Goal: Book appointment/travel/reservation

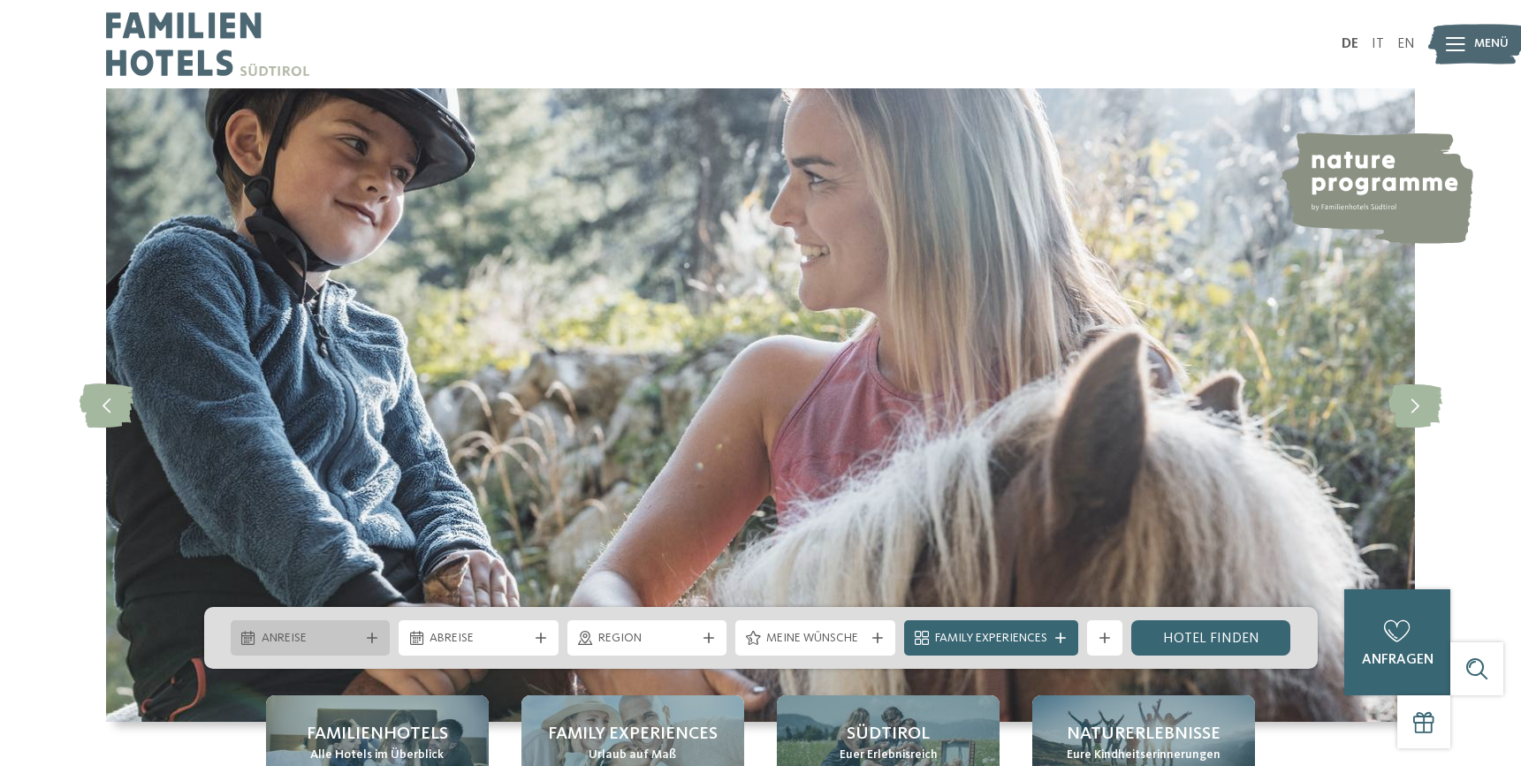
click at [337, 628] on div "Anreise" at bounding box center [310, 637] width 107 height 19
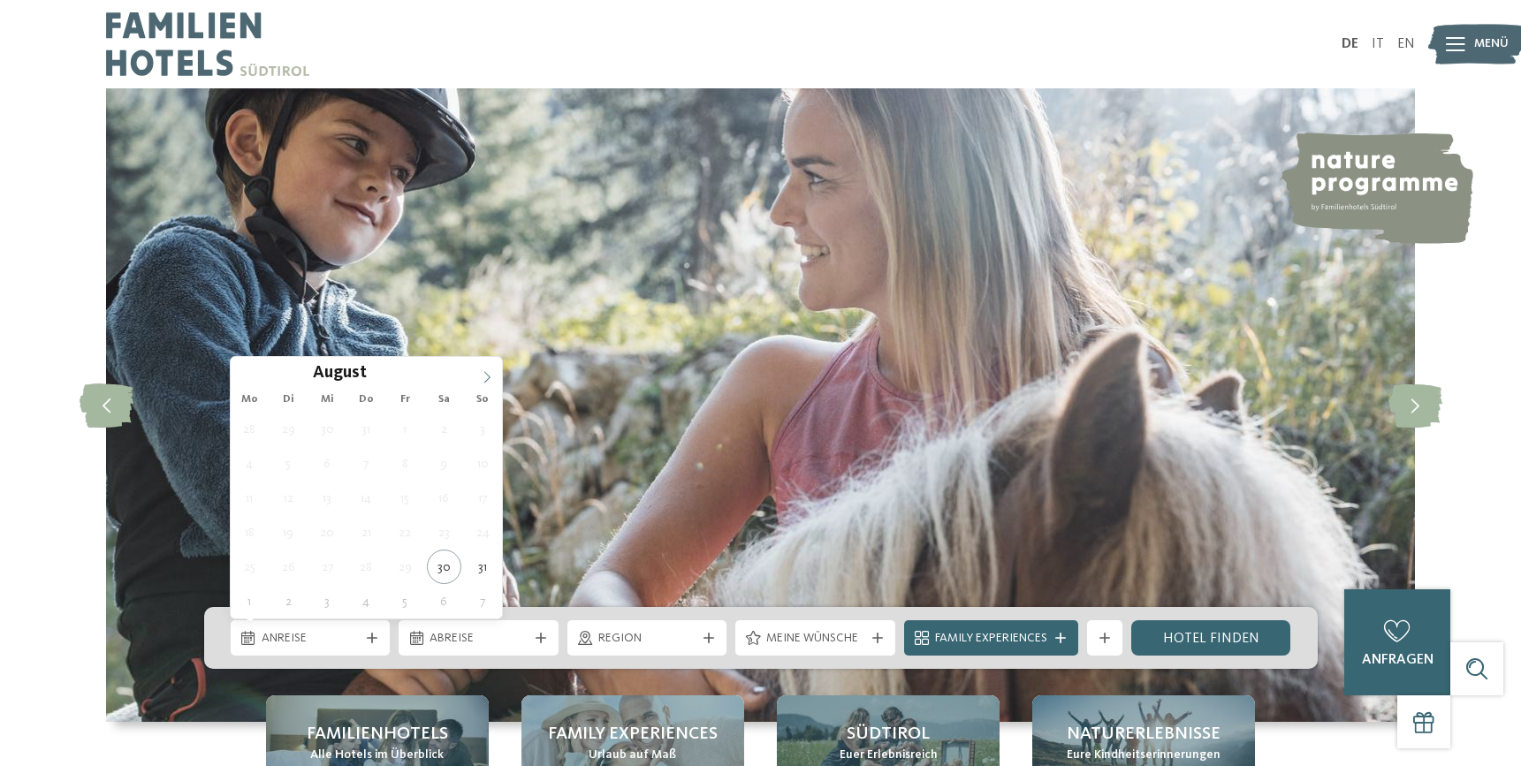
click at [497, 367] on span at bounding box center [487, 372] width 30 height 30
click at [496, 367] on span at bounding box center [487, 372] width 30 height 30
type input "****"
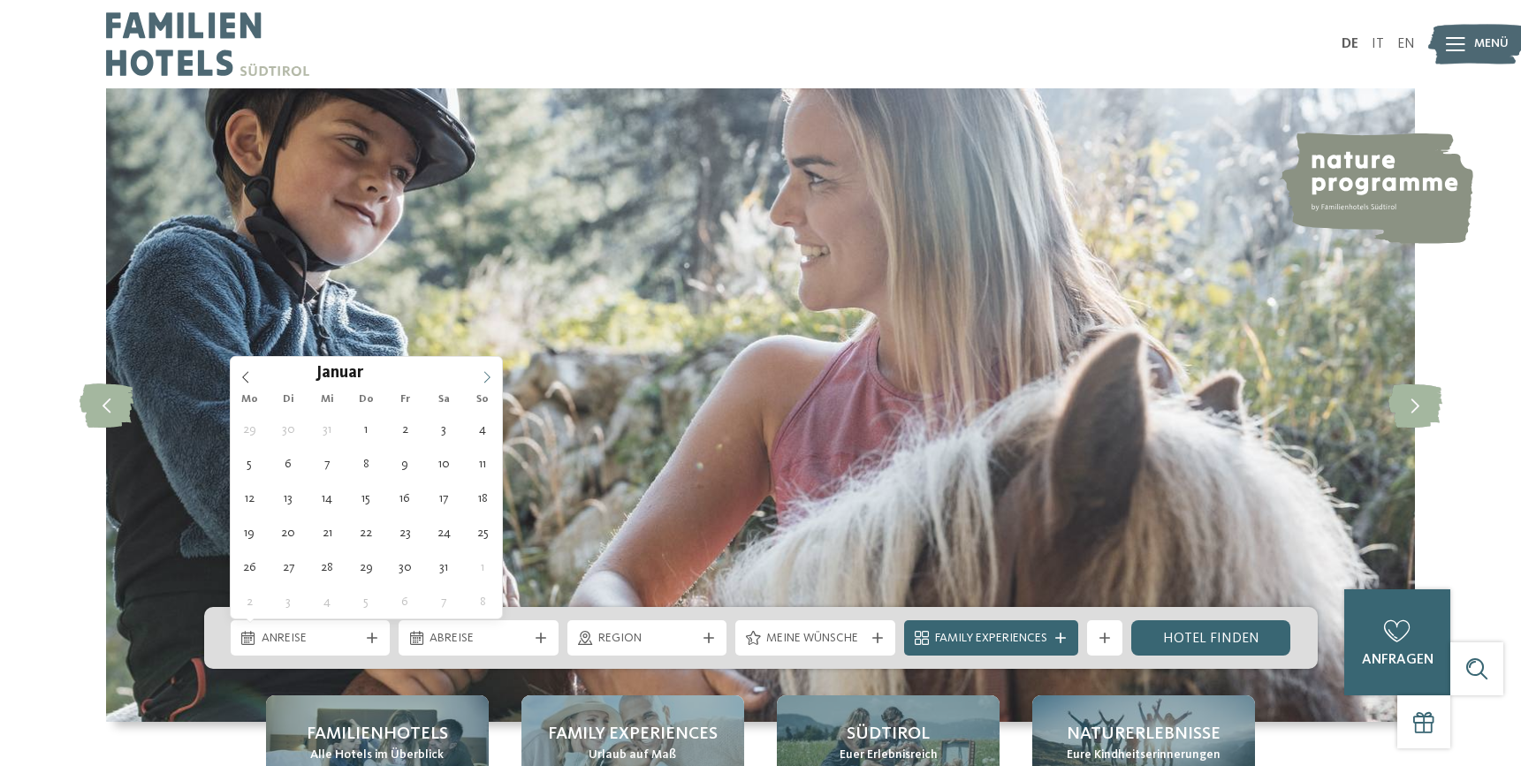
click at [496, 367] on span at bounding box center [487, 372] width 30 height 30
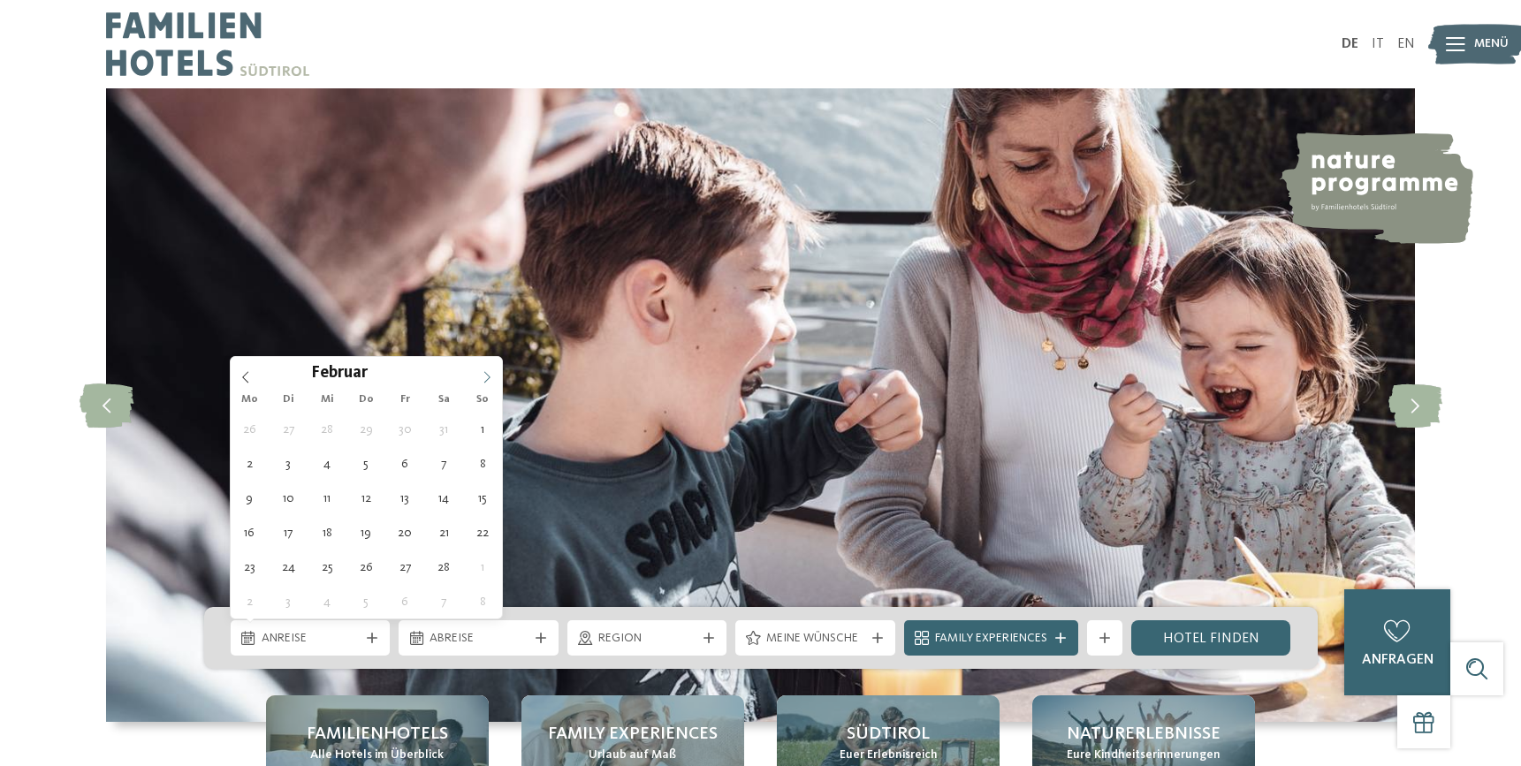
click at [496, 367] on span at bounding box center [487, 372] width 30 height 30
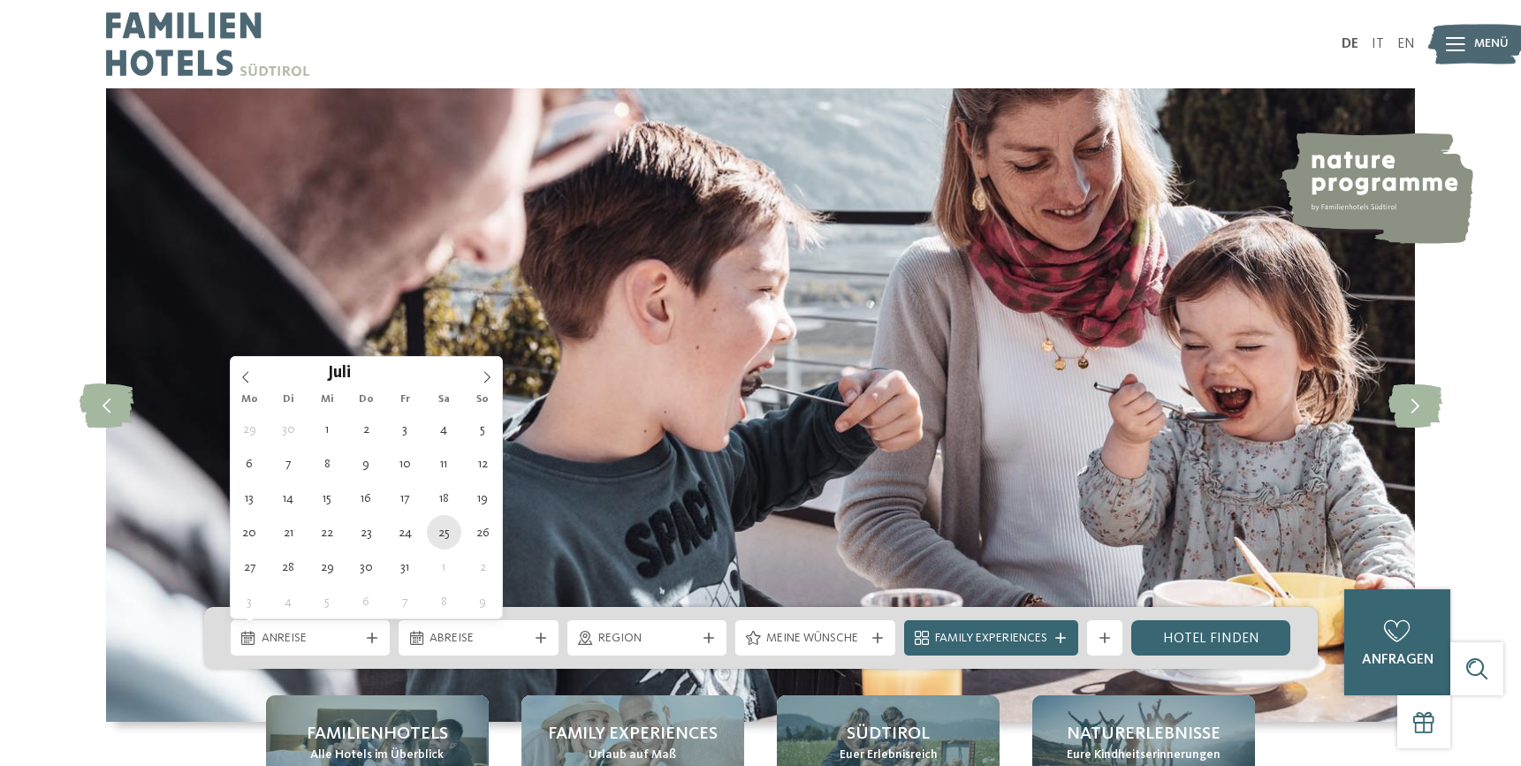
type div "25.07.2026"
type input "****"
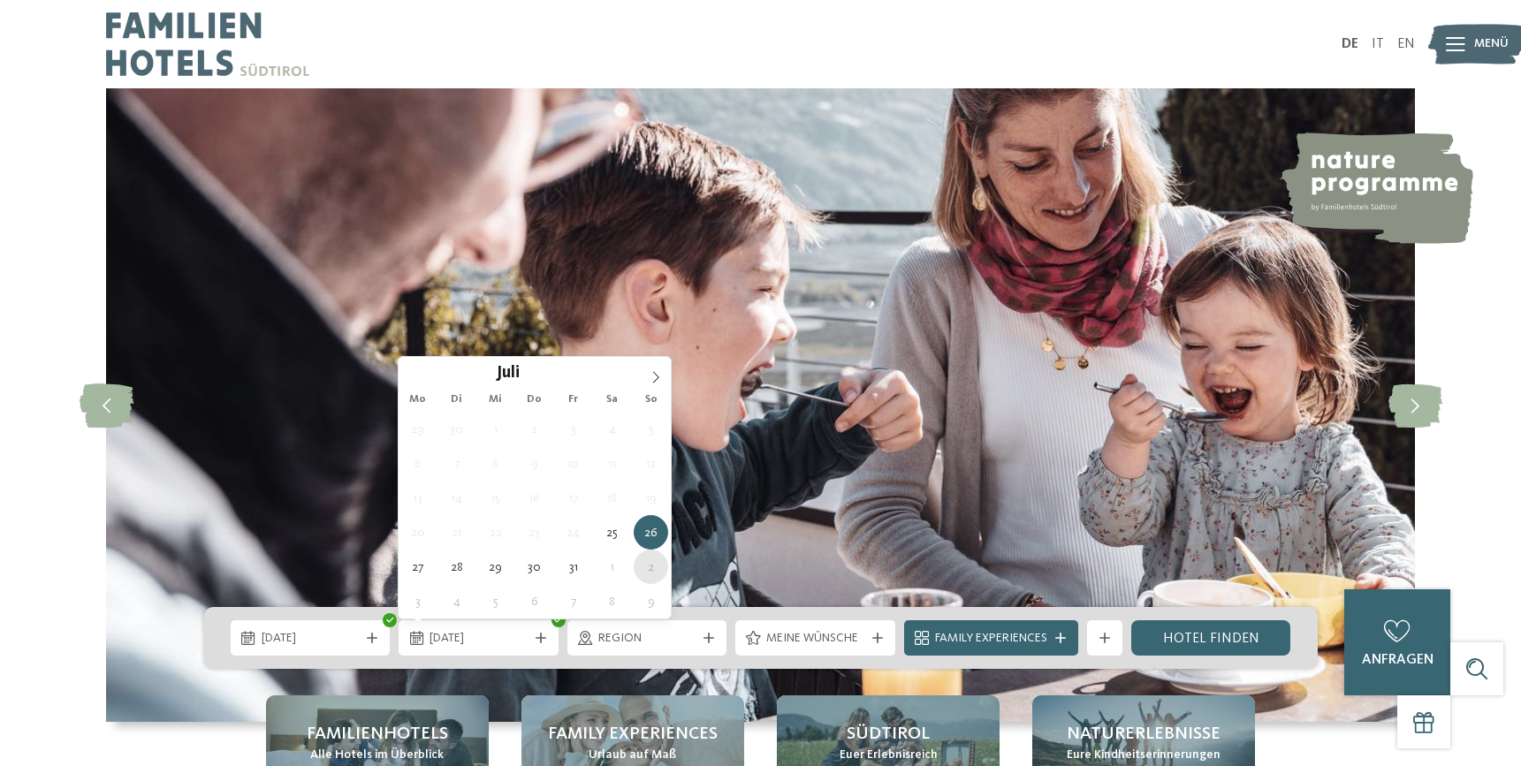
type div "02.08.2026"
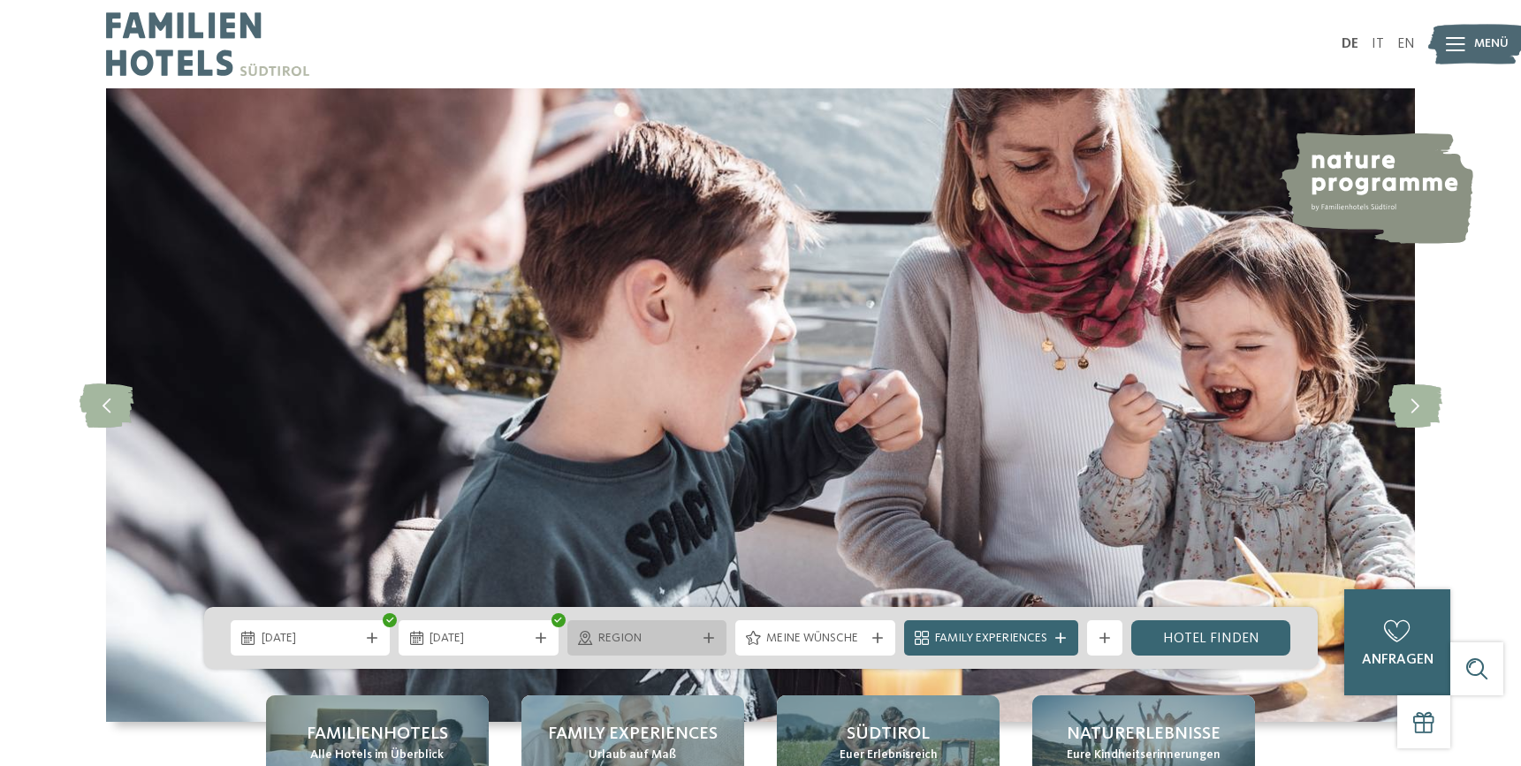
click at [630, 639] on span "Region" at bounding box center [647, 639] width 98 height 18
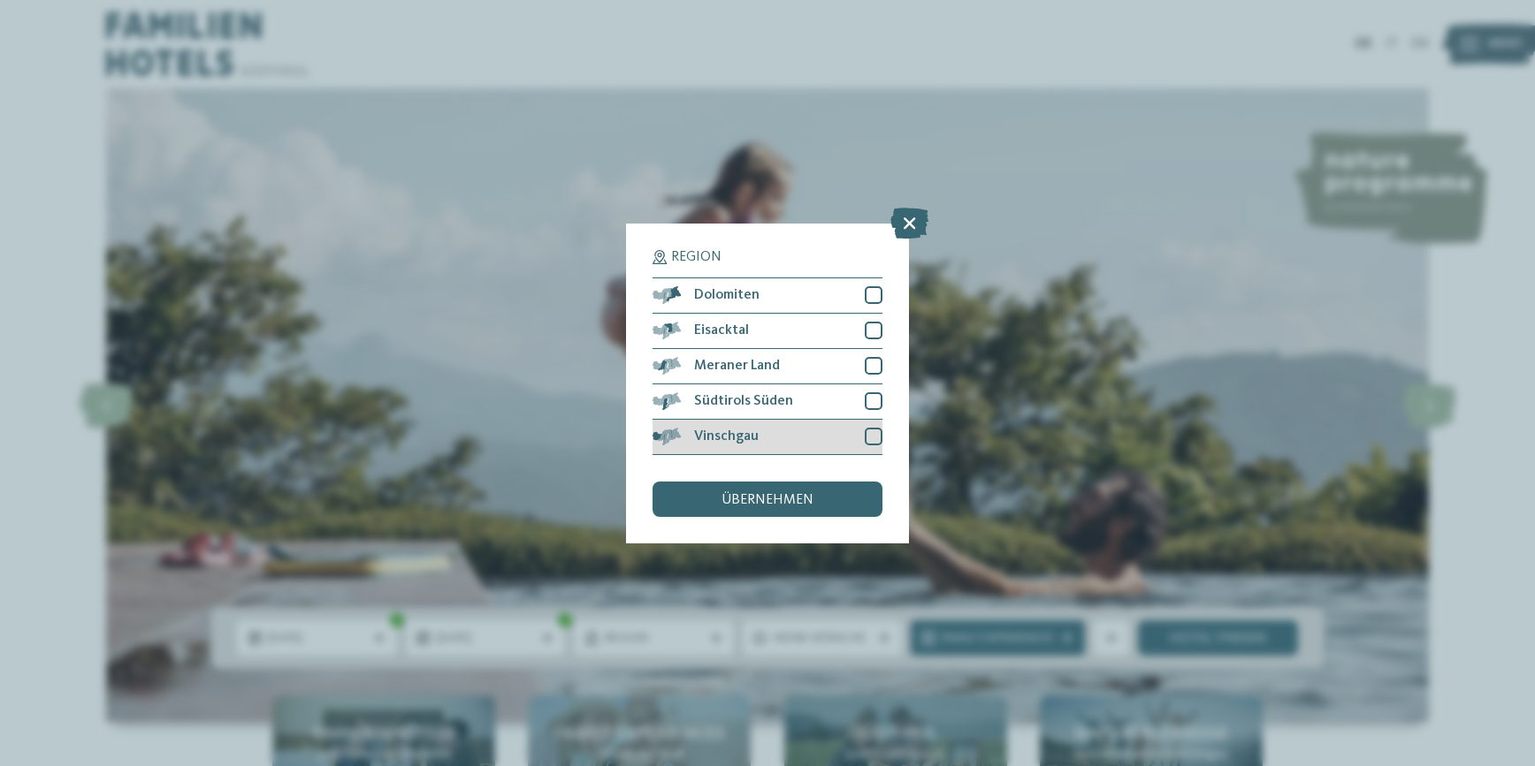
click at [870, 438] on div at bounding box center [874, 437] width 18 height 18
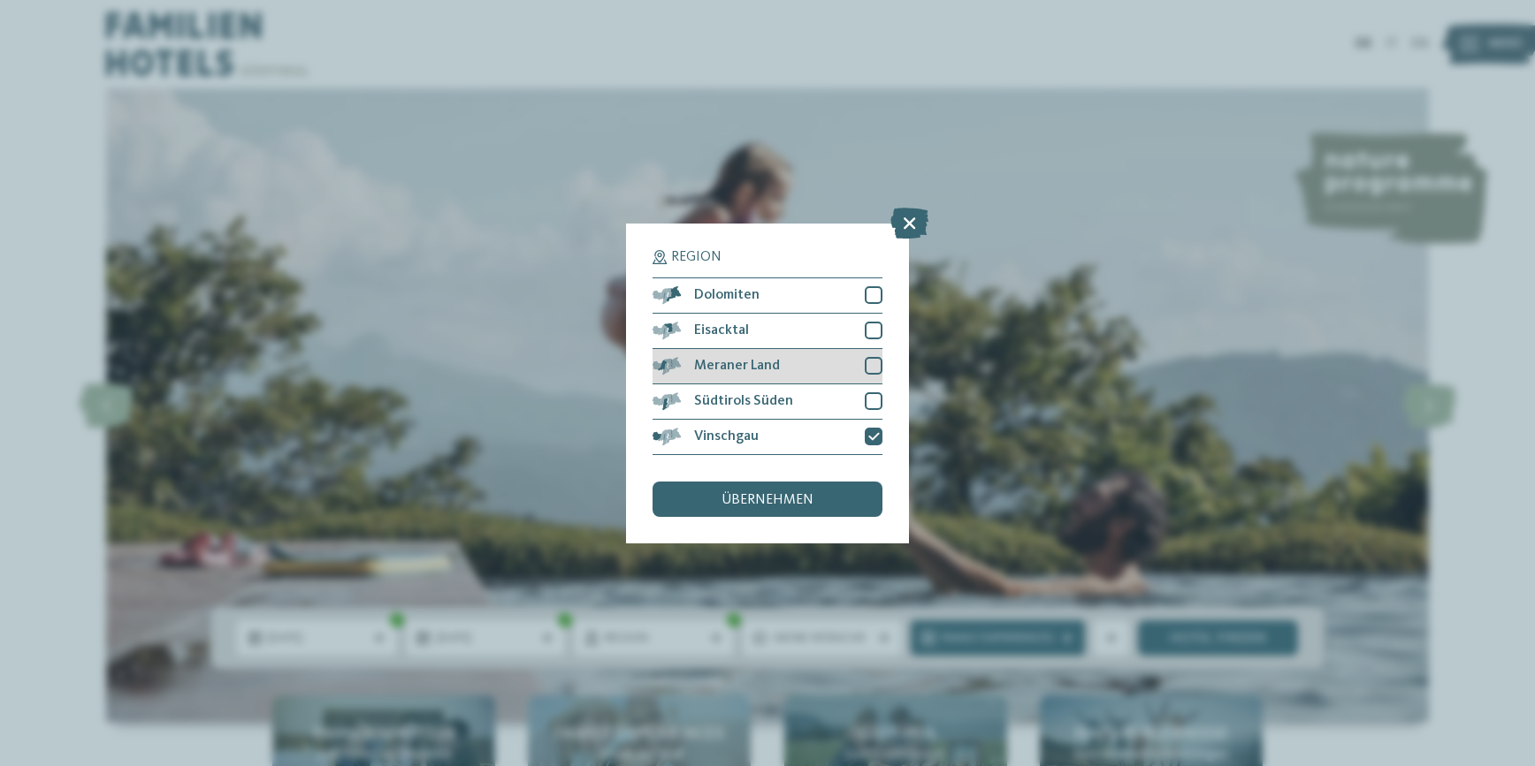
click at [876, 365] on div at bounding box center [874, 366] width 18 height 18
click at [781, 500] on span "übernehmen" at bounding box center [767, 500] width 92 height 14
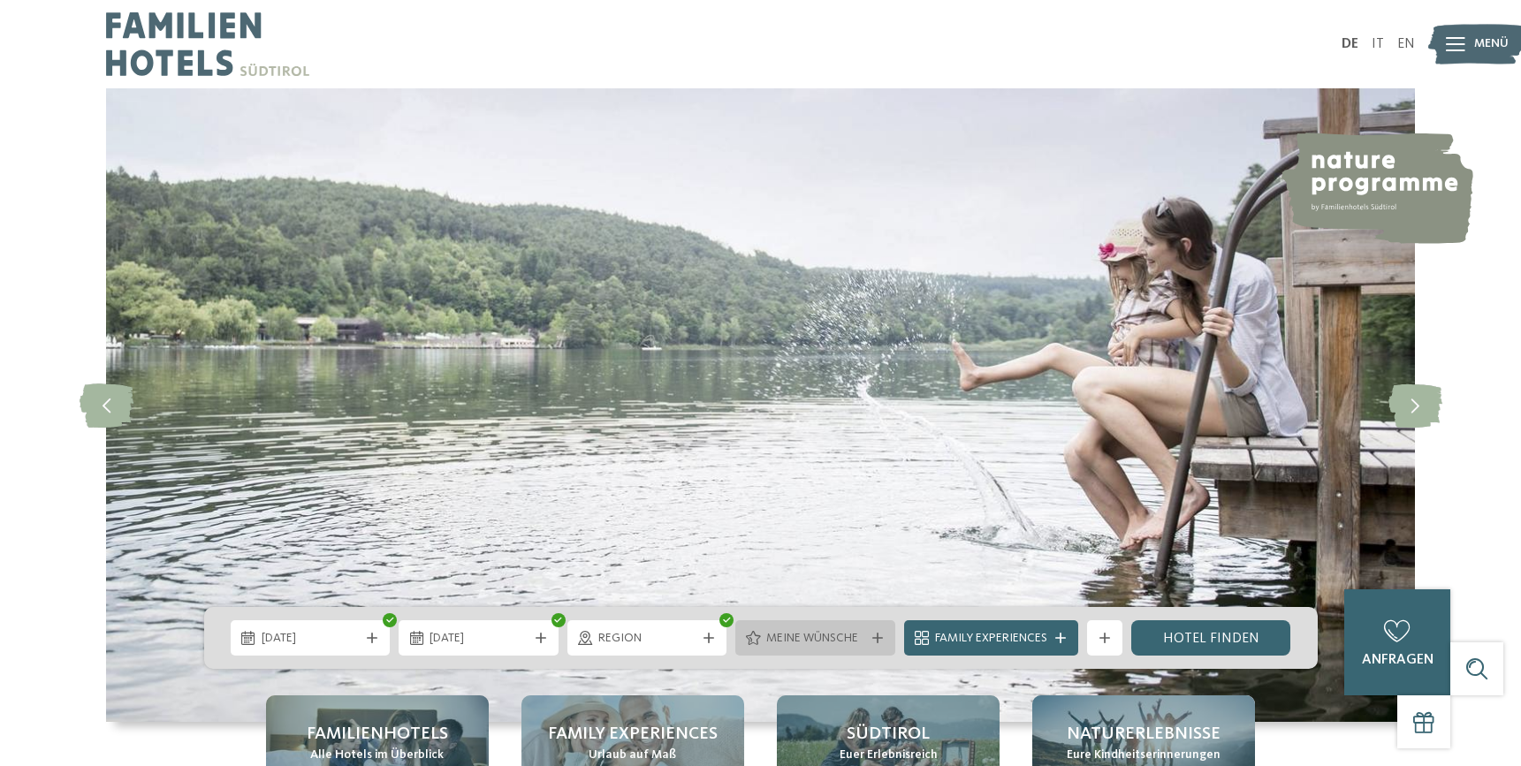
click at [879, 644] on div "Meine Wünsche" at bounding box center [815, 638] width 160 height 35
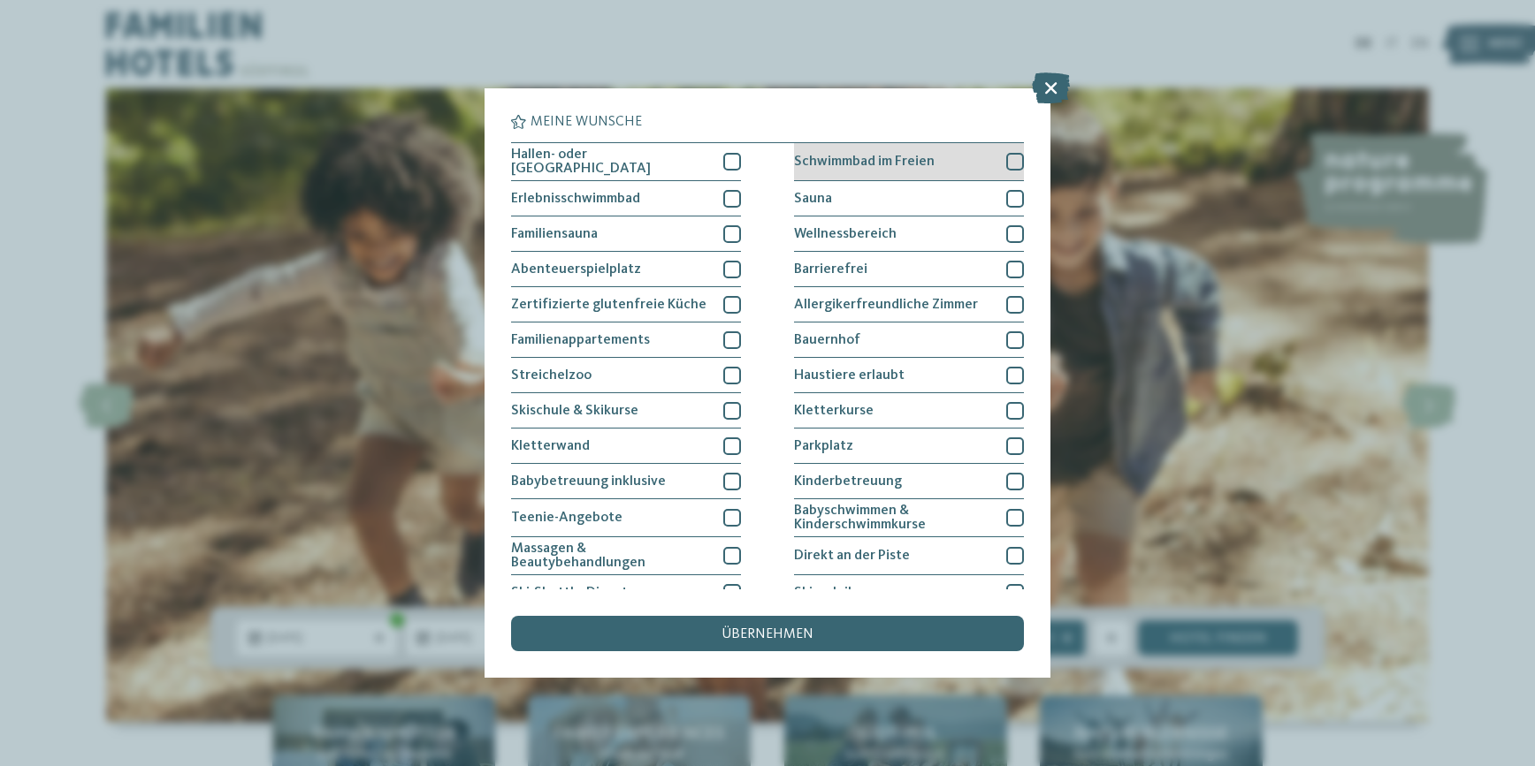
click at [1008, 161] on div at bounding box center [1015, 162] width 18 height 18
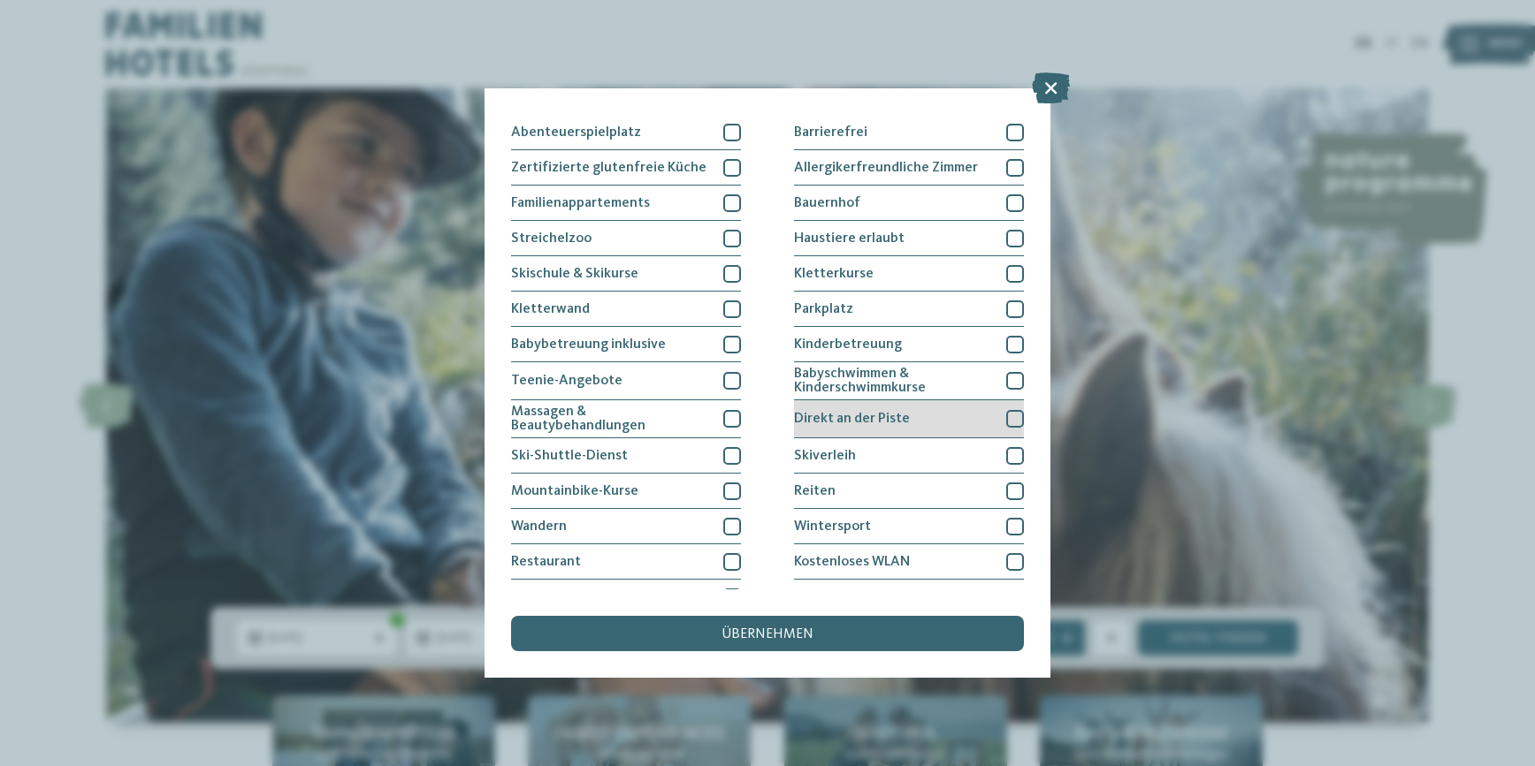
scroll to position [160, 0]
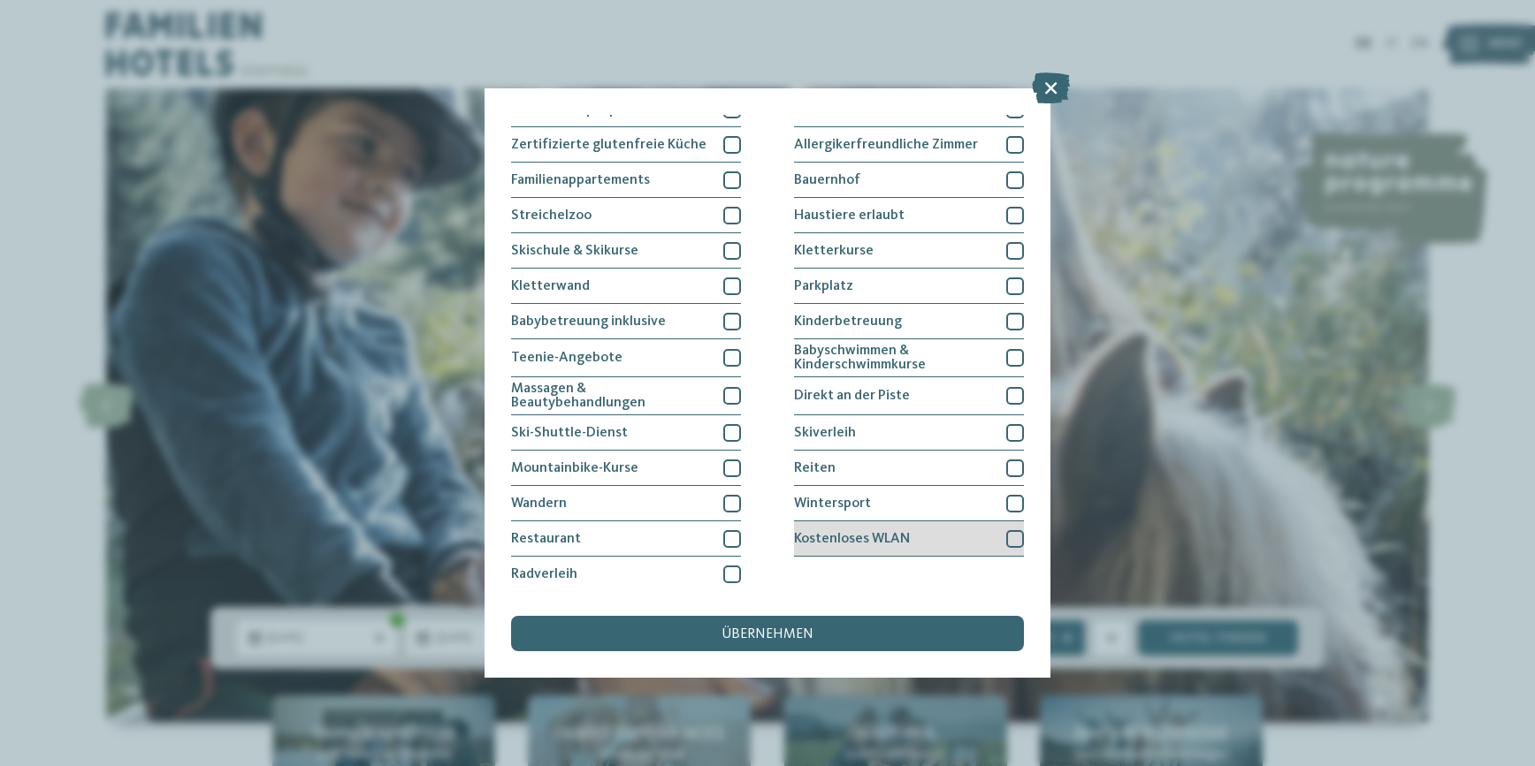
click at [1006, 537] on div at bounding box center [1015, 539] width 18 height 18
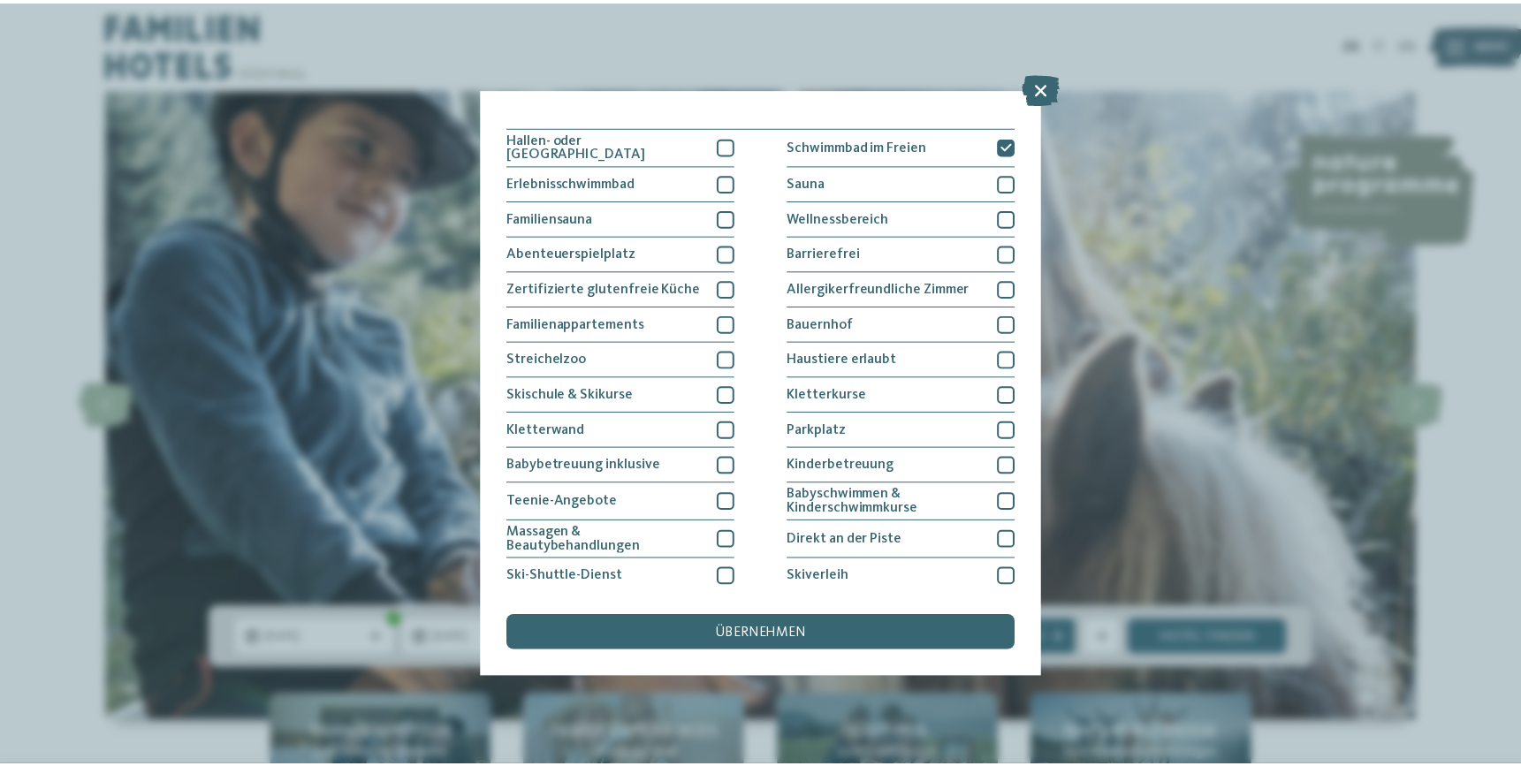
scroll to position [0, 0]
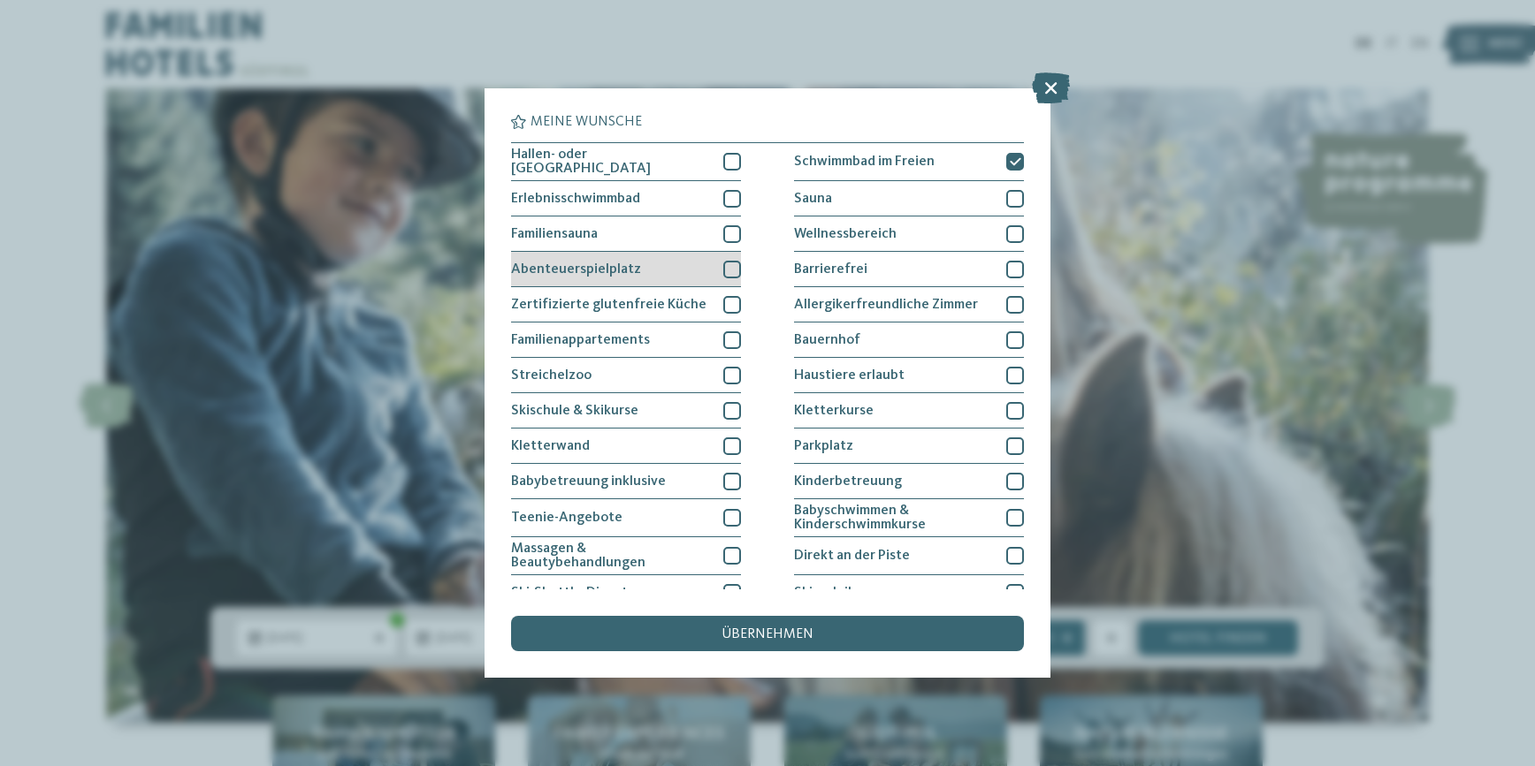
click at [723, 272] on div at bounding box center [732, 270] width 18 height 18
click at [766, 637] on span "übernehmen" at bounding box center [767, 635] width 92 height 14
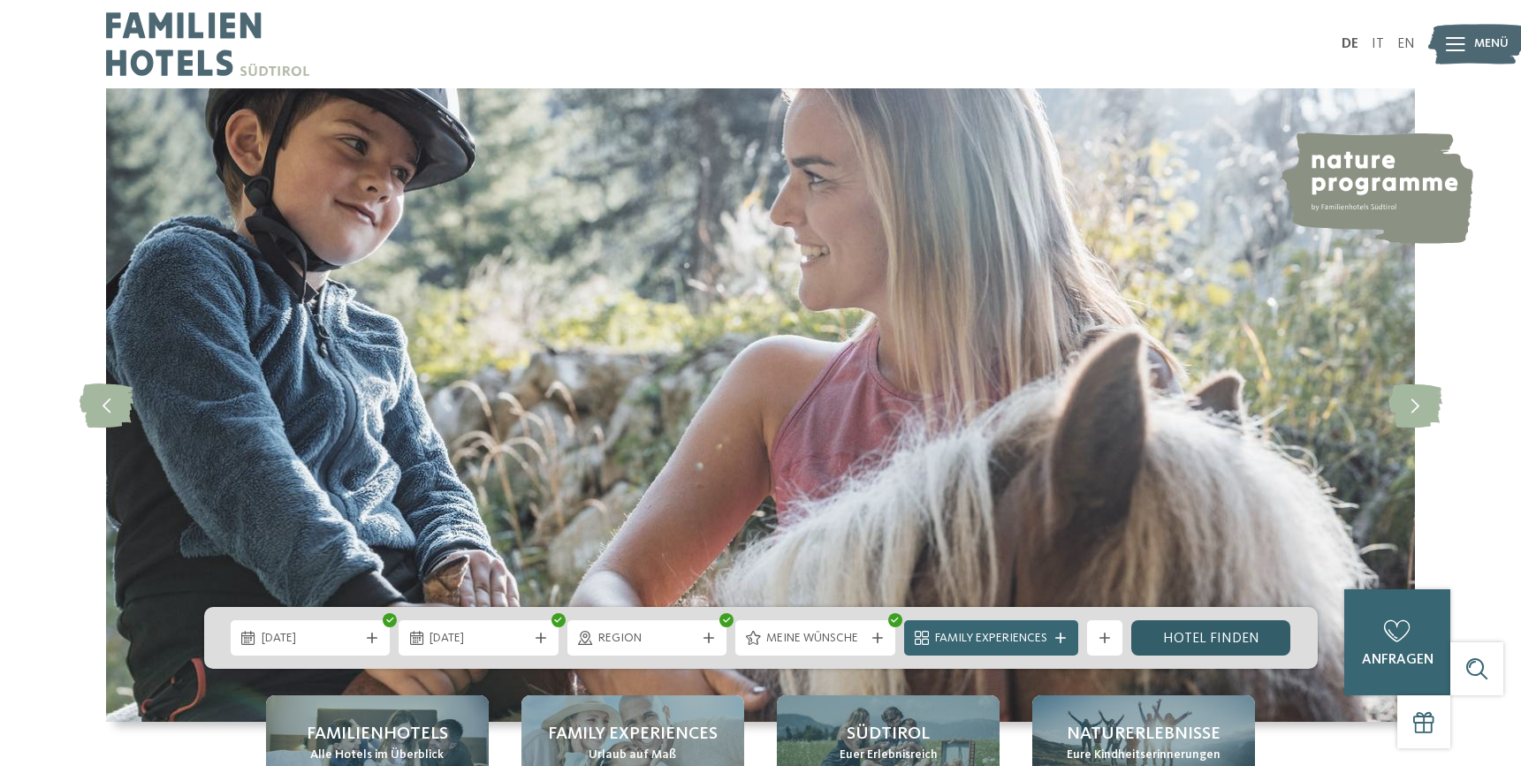
click at [1245, 639] on link "Hotel finden" at bounding box center [1211, 638] width 160 height 35
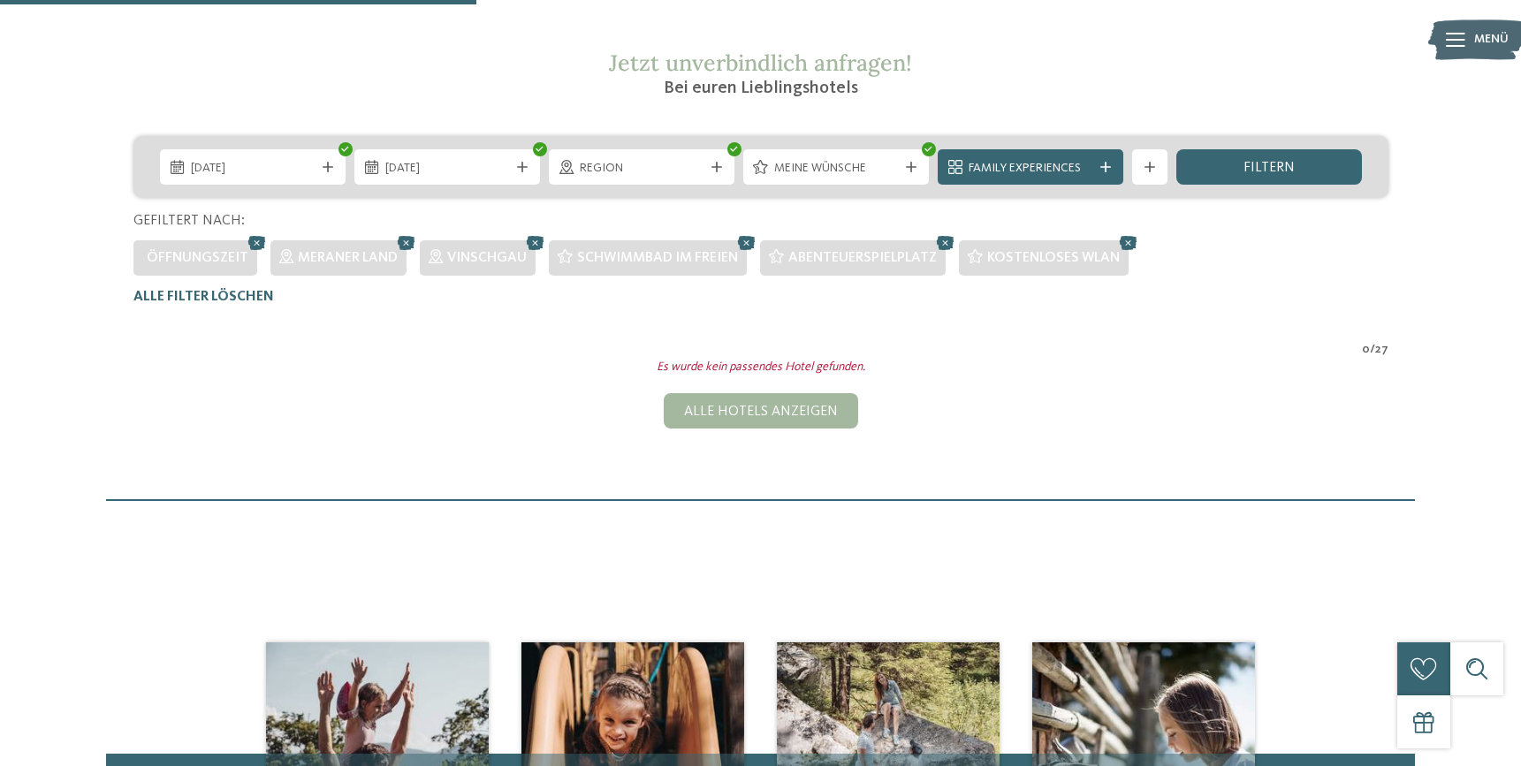
scroll to position [314, 0]
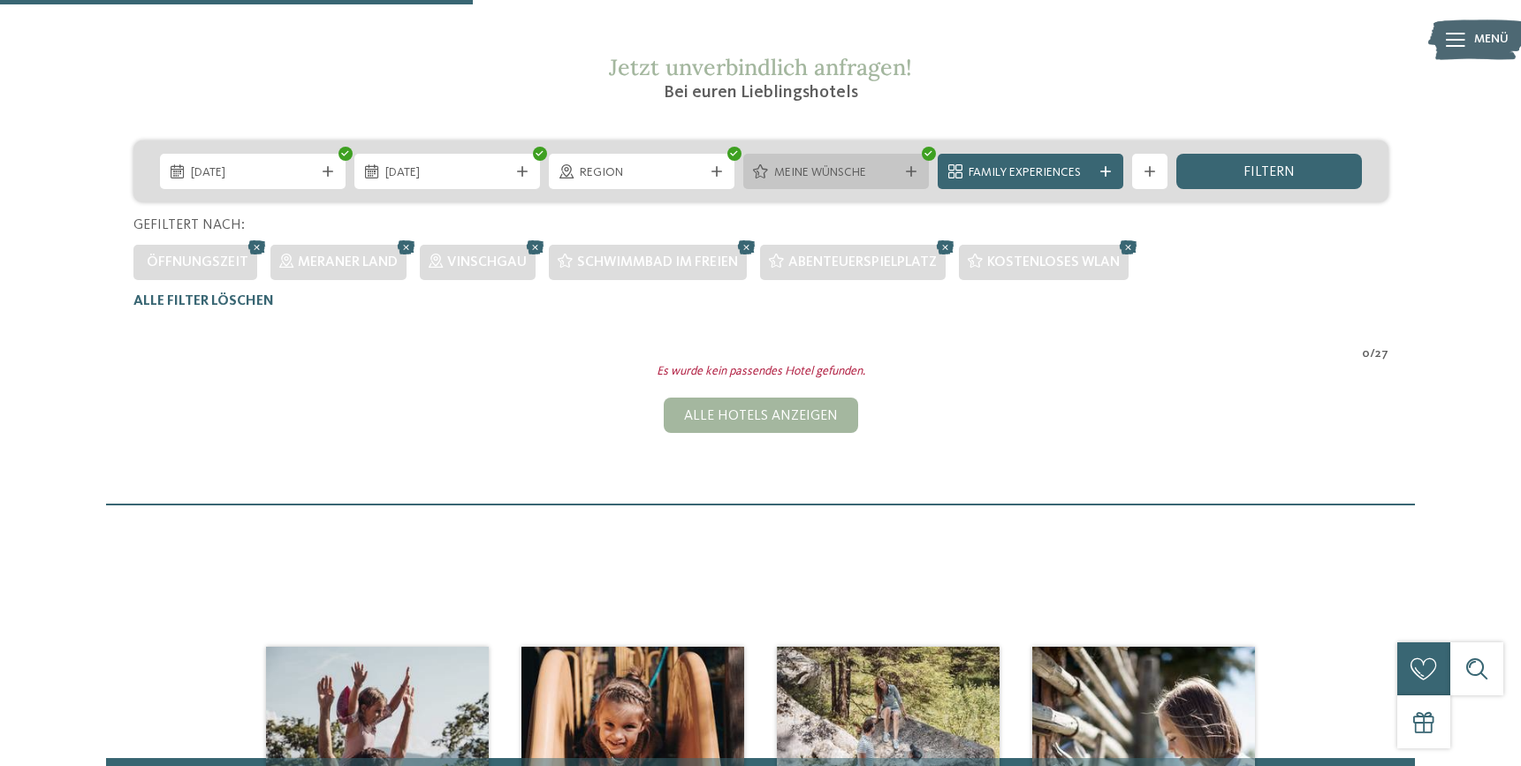
click at [880, 169] on span "Meine Wünsche" at bounding box center [836, 173] width 124 height 18
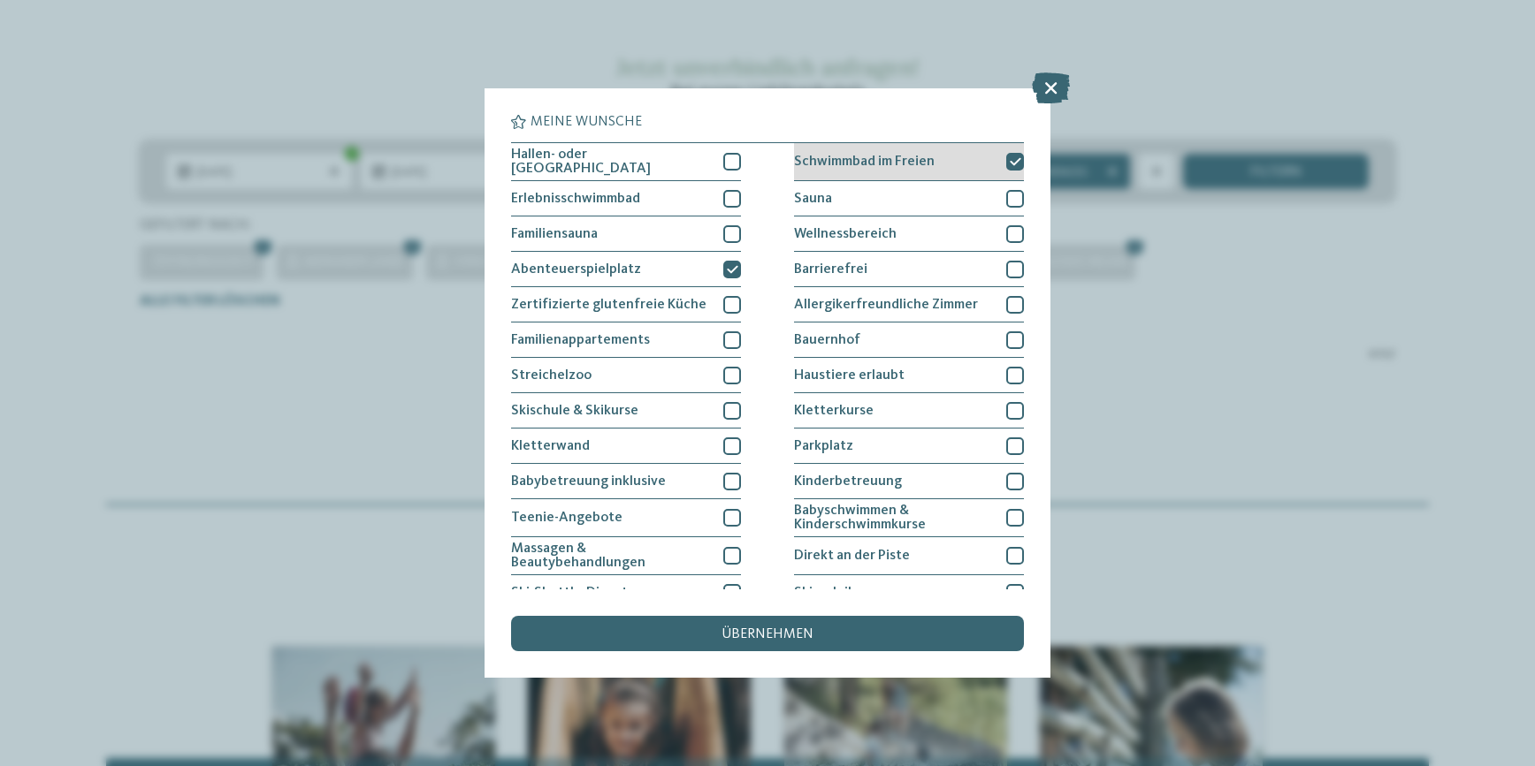
click at [1006, 156] on div at bounding box center [1015, 162] width 18 height 18
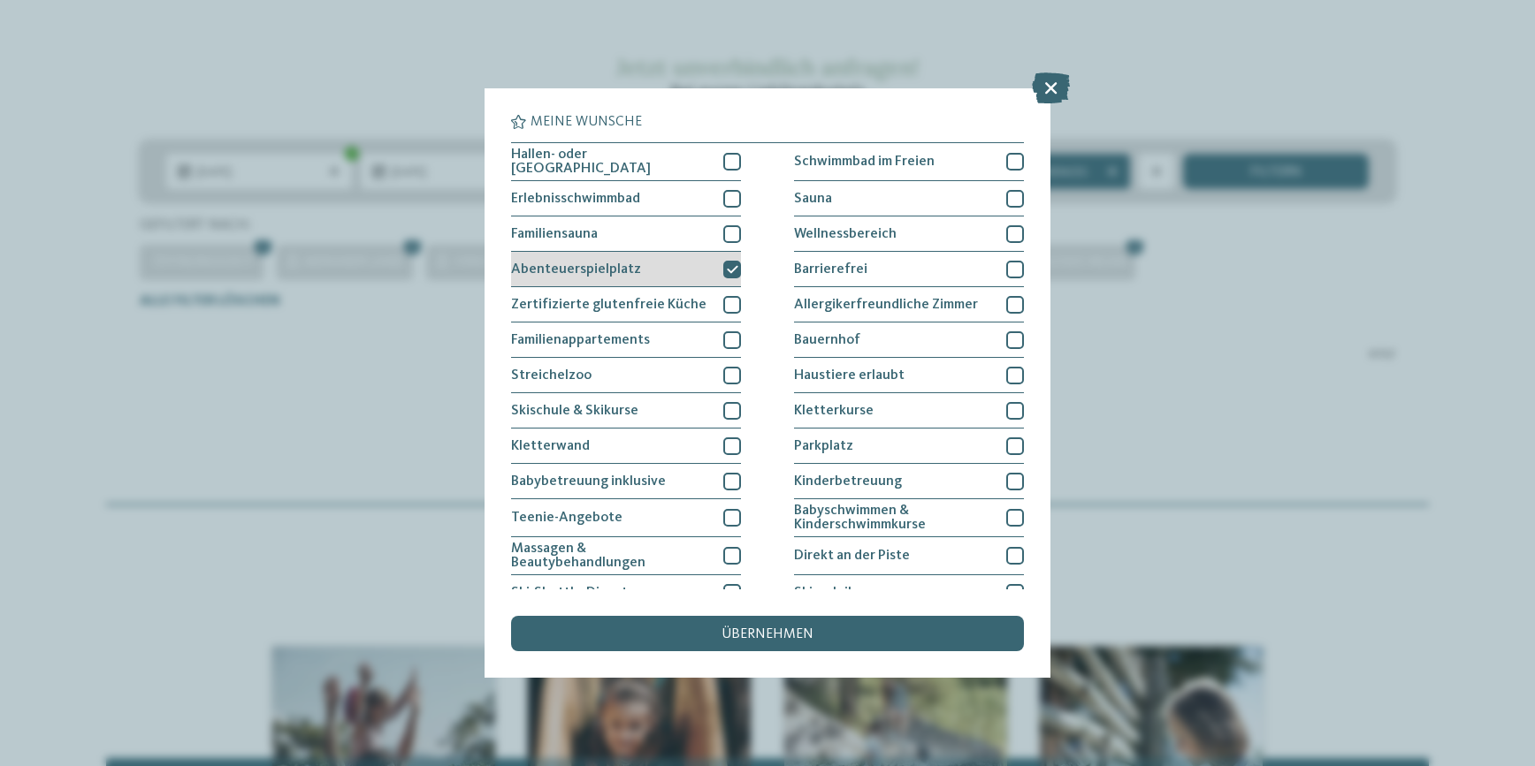
click at [727, 264] on icon at bounding box center [732, 269] width 11 height 11
click at [767, 627] on div "übernehmen" at bounding box center [767, 633] width 513 height 35
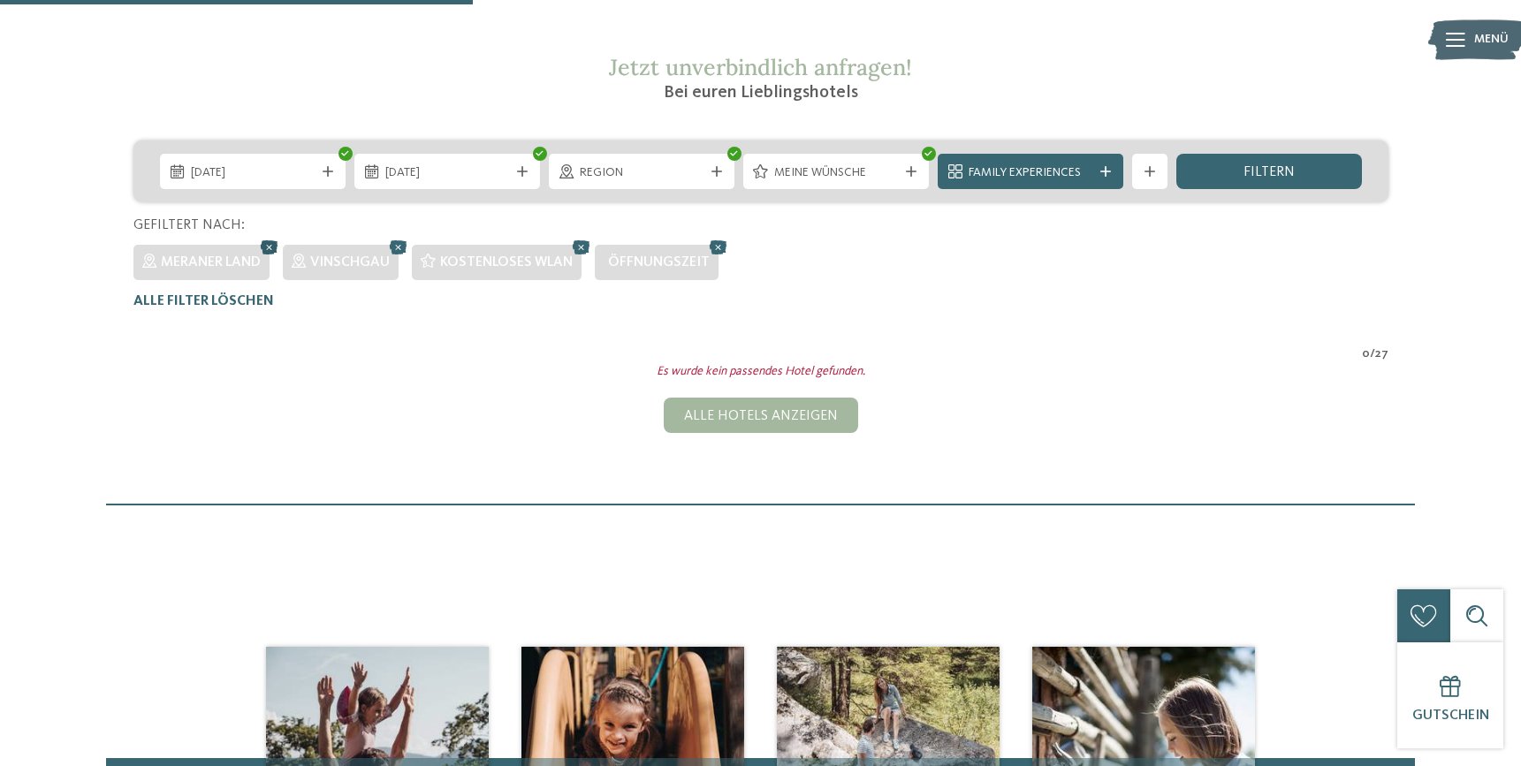
click at [272, 250] on icon at bounding box center [269, 247] width 27 height 23
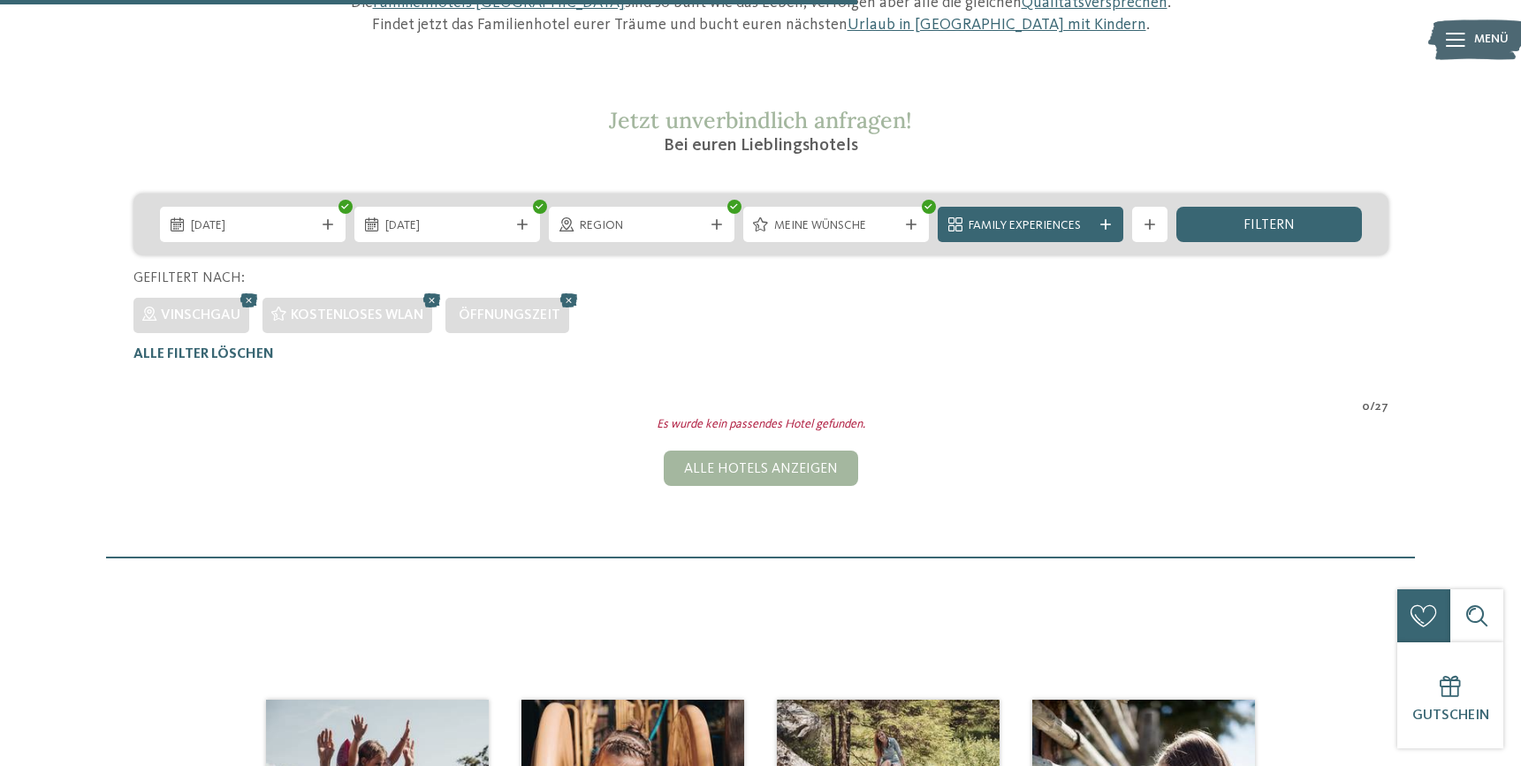
scroll to position [225, 0]
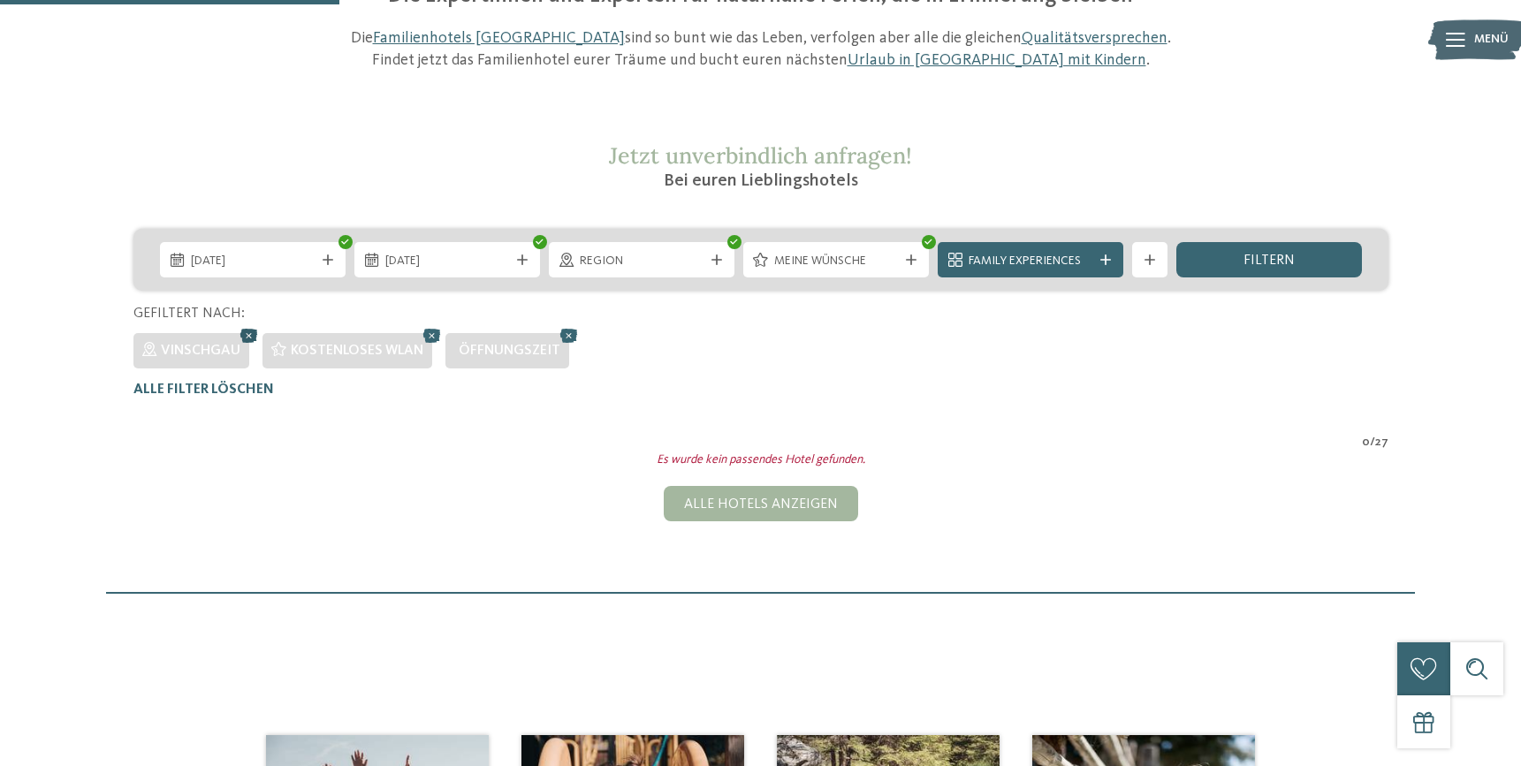
click at [245, 328] on icon at bounding box center [249, 335] width 27 height 23
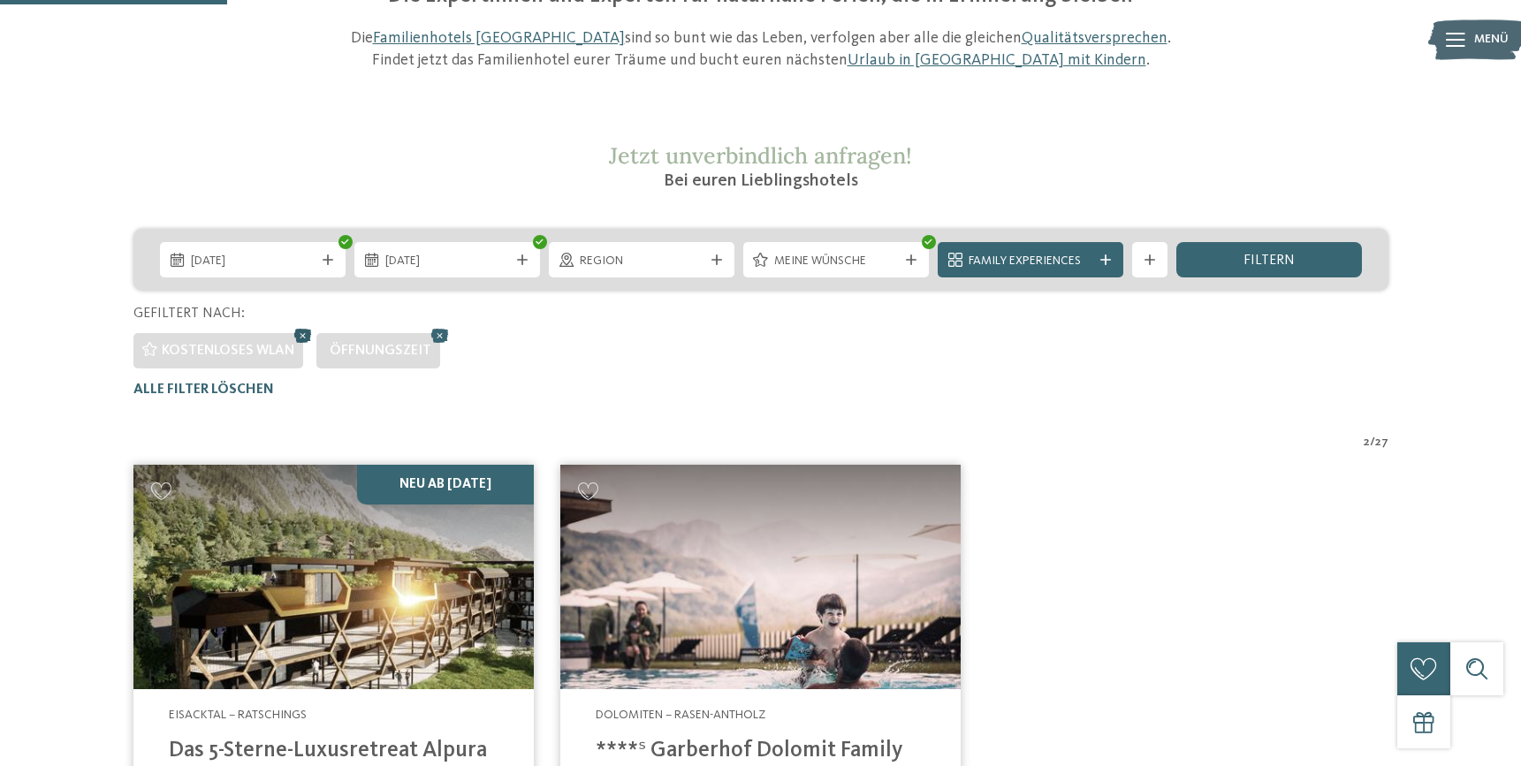
click at [306, 331] on icon at bounding box center [303, 335] width 27 height 23
click at [261, 347] on icon at bounding box center [257, 335] width 27 height 23
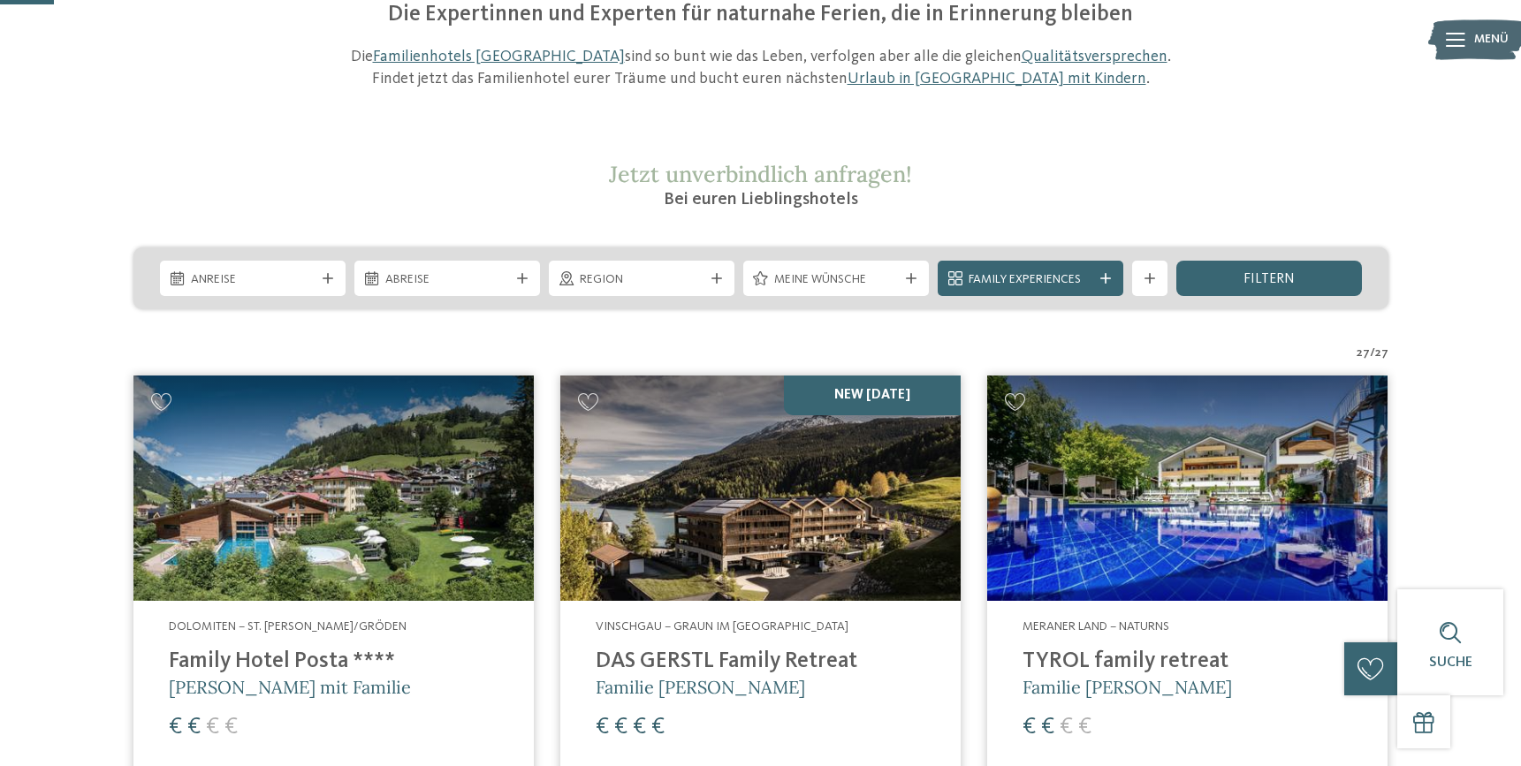
scroll to position [206, 0]
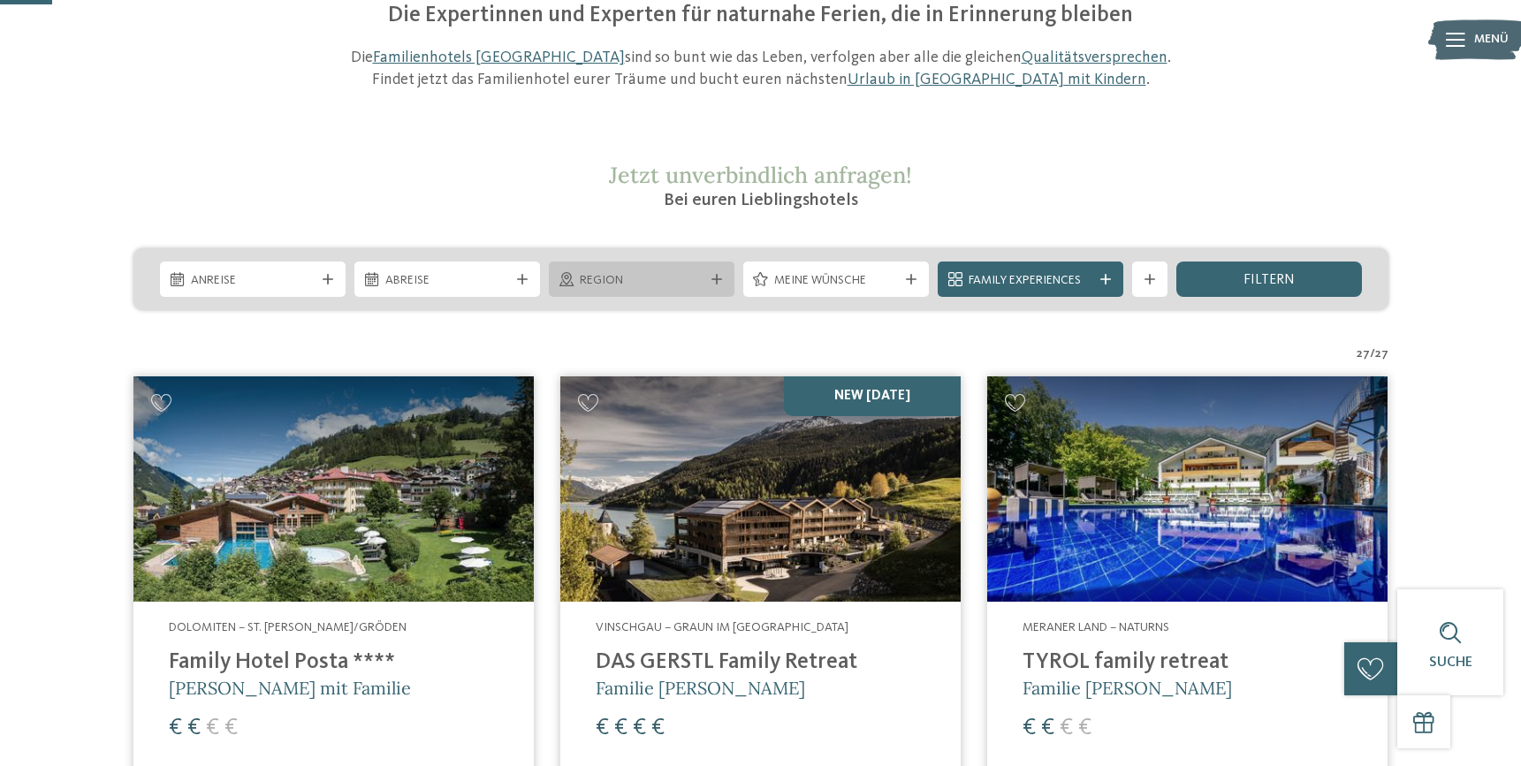
click at [606, 275] on span "Region" at bounding box center [642, 281] width 124 height 18
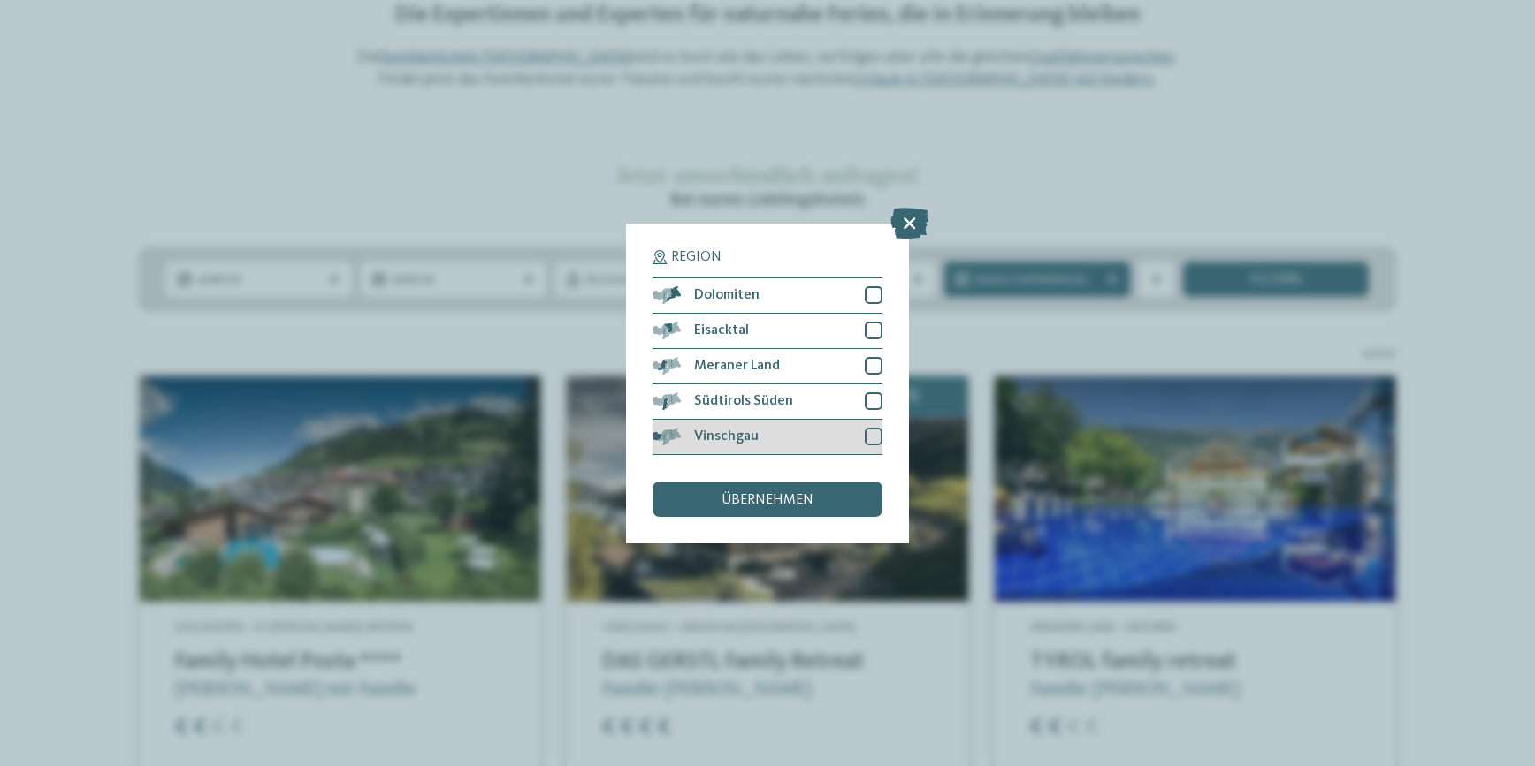
click at [869, 441] on div at bounding box center [874, 437] width 18 height 18
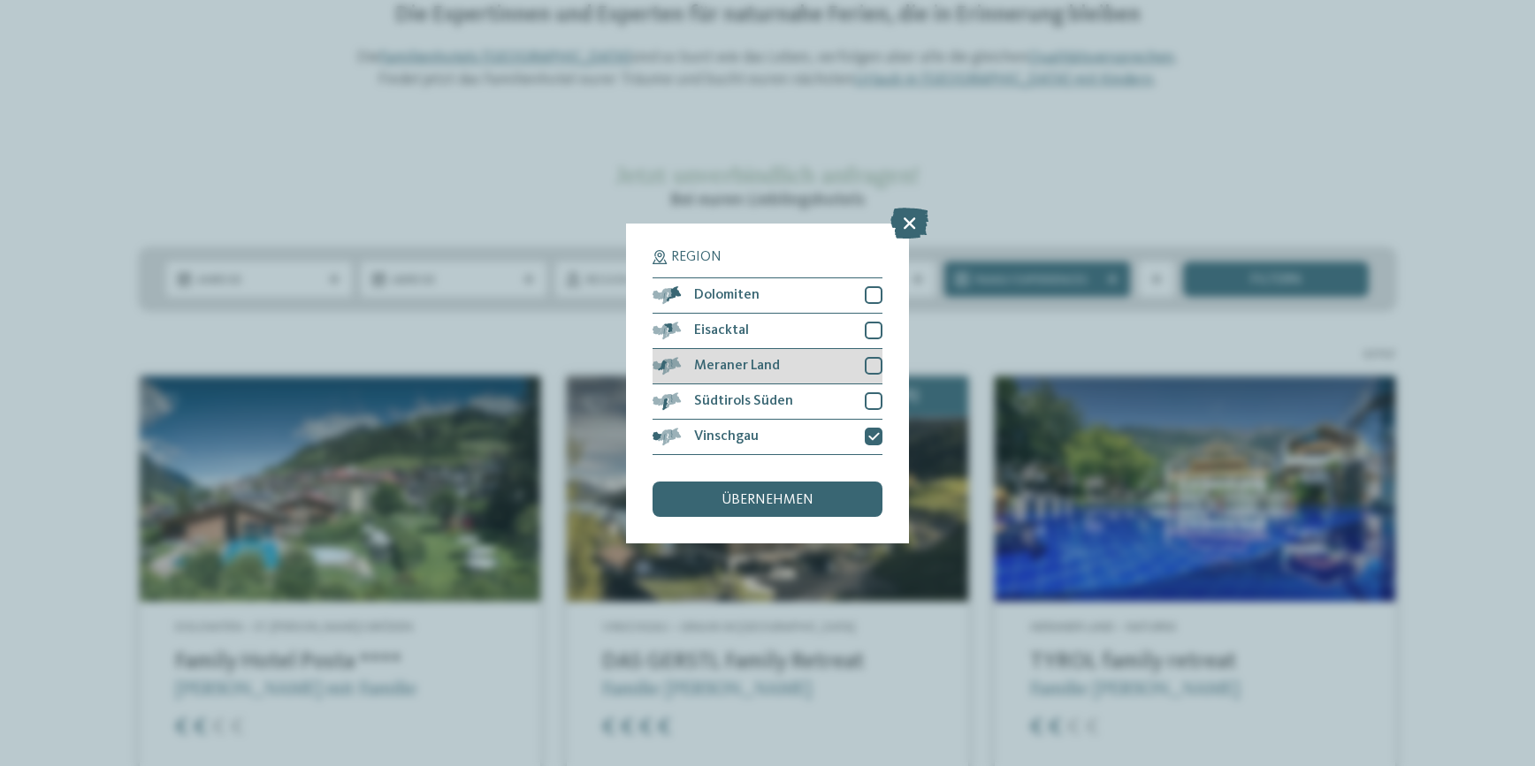
click at [870, 370] on div at bounding box center [874, 366] width 18 height 18
drag, startPoint x: 814, startPoint y: 477, endPoint x: 806, endPoint y: 491, distance: 15.5
click at [813, 477] on div "Region Dolomiten Eisacktal" at bounding box center [767, 383] width 230 height 267
click at [800, 496] on span "übernehmen" at bounding box center [767, 500] width 92 height 14
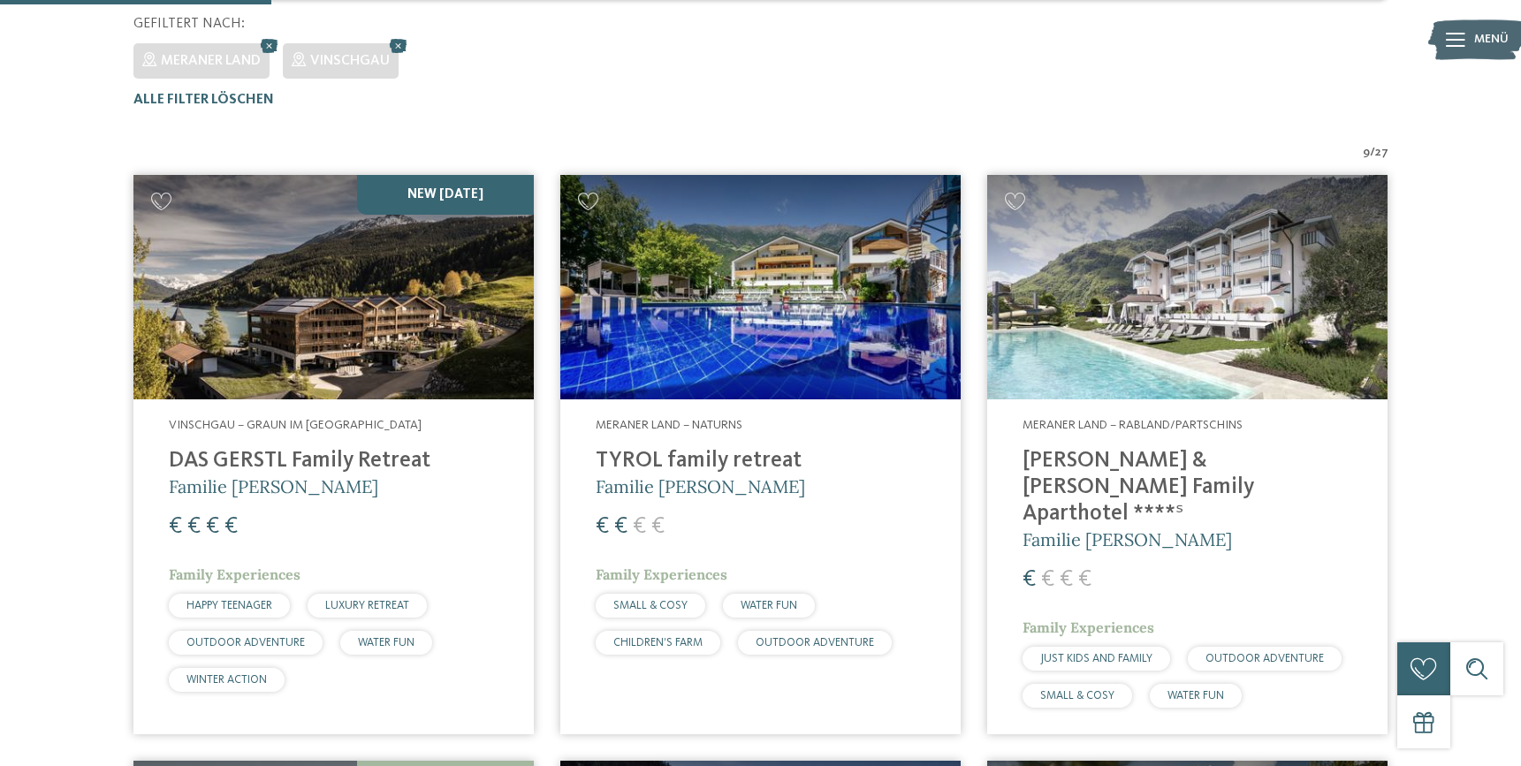
scroll to position [547, 0]
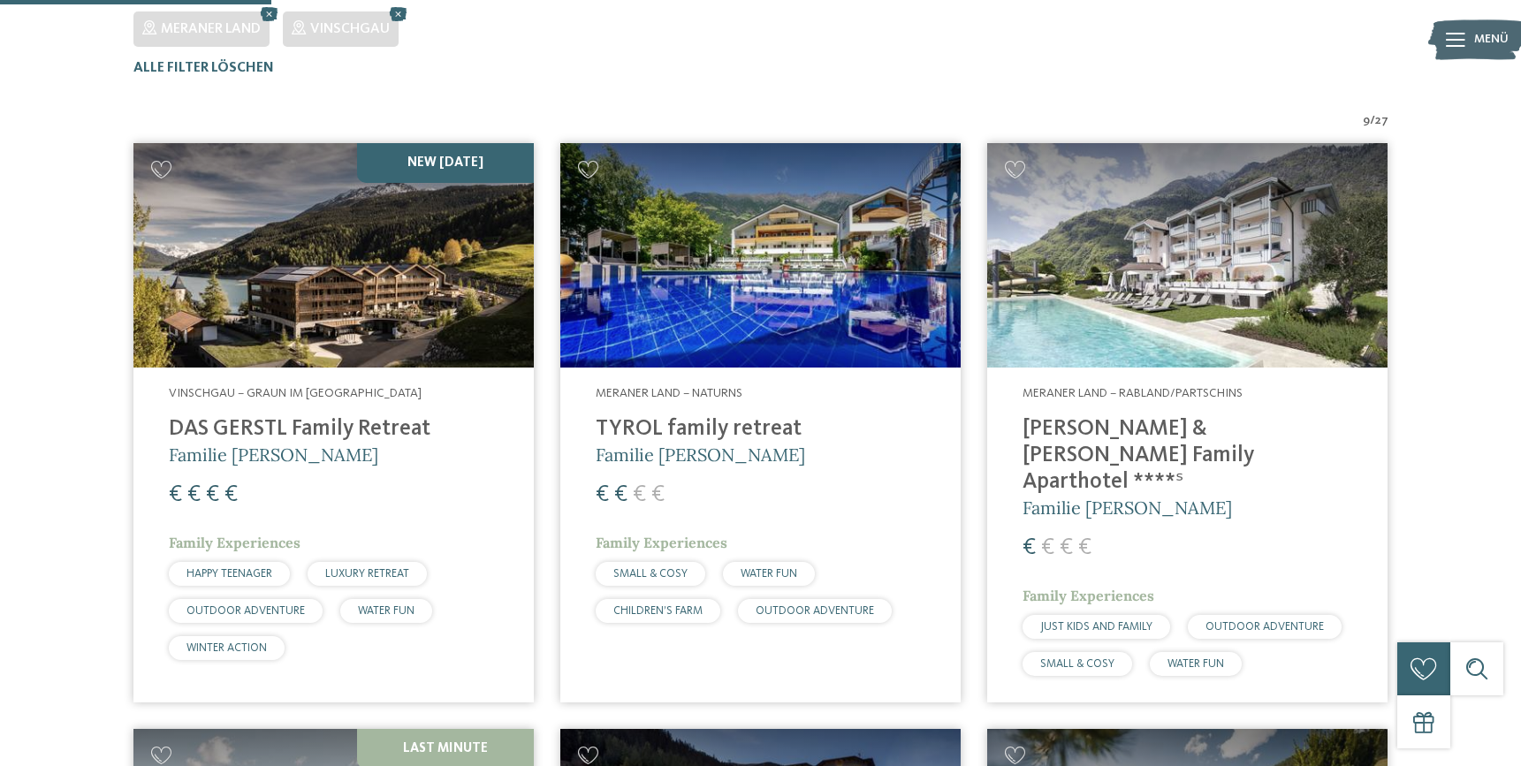
click at [865, 273] on img at bounding box center [760, 255] width 400 height 225
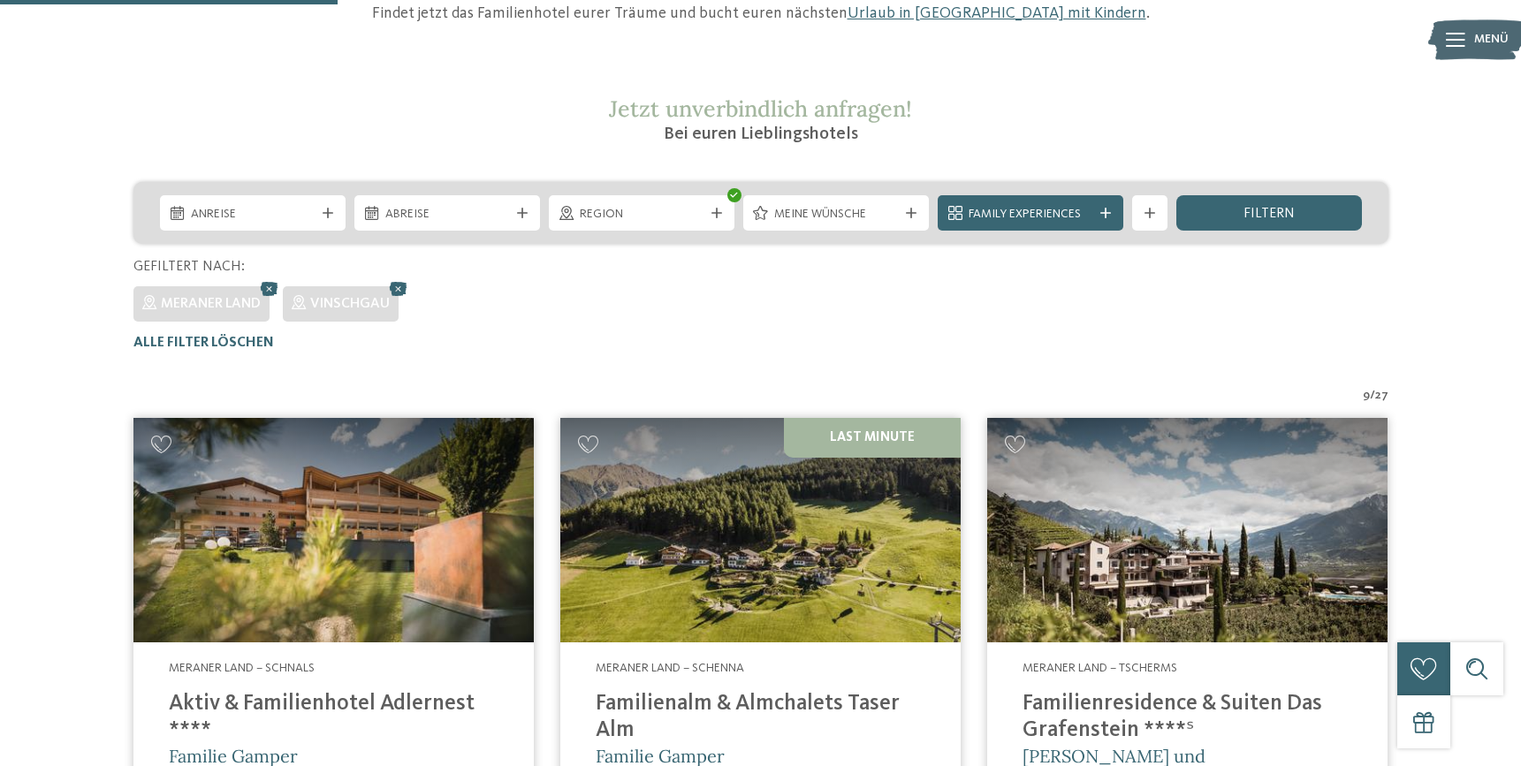
scroll to position [225, 0]
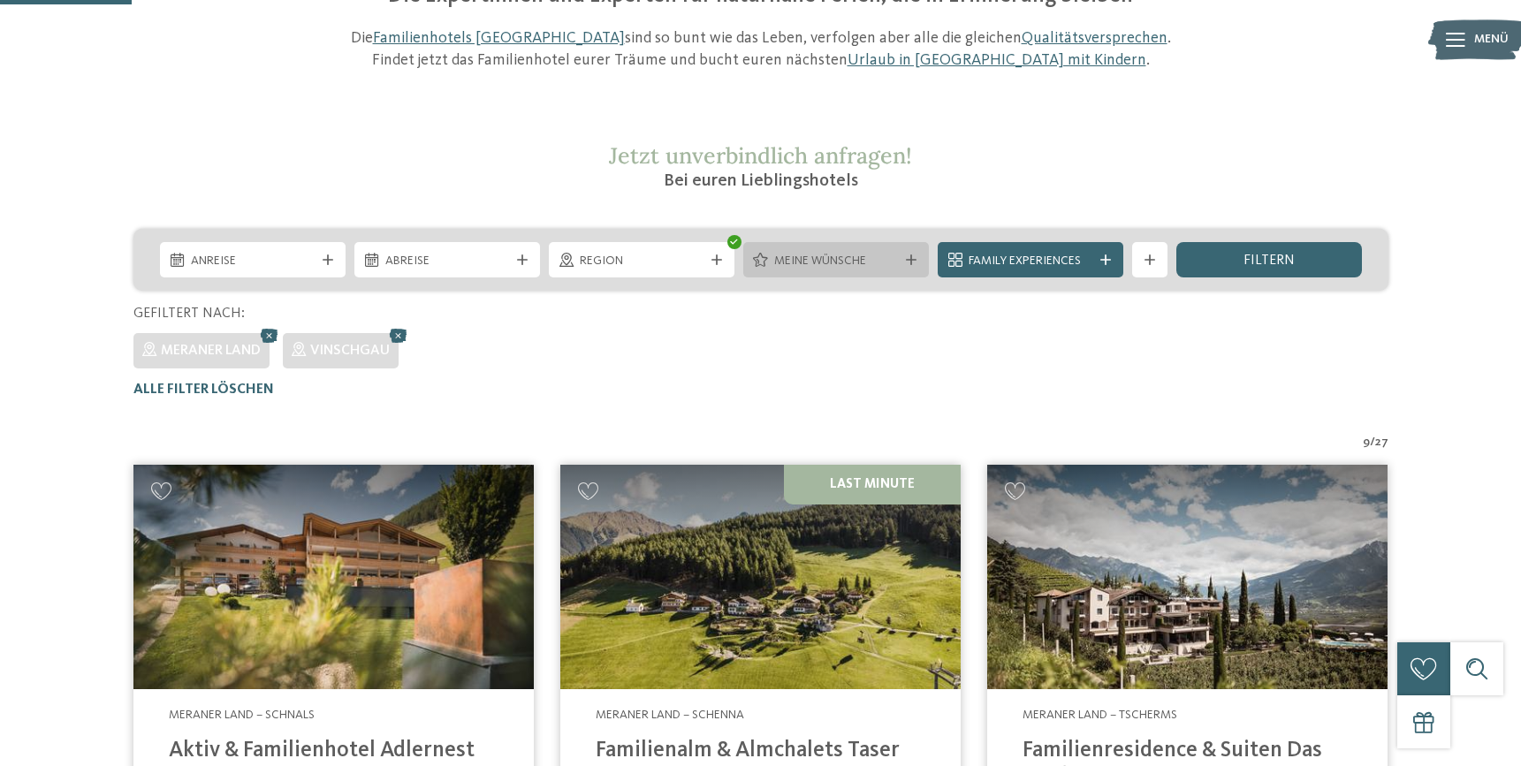
click at [828, 266] on span "Meine Wünsche" at bounding box center [836, 262] width 124 height 18
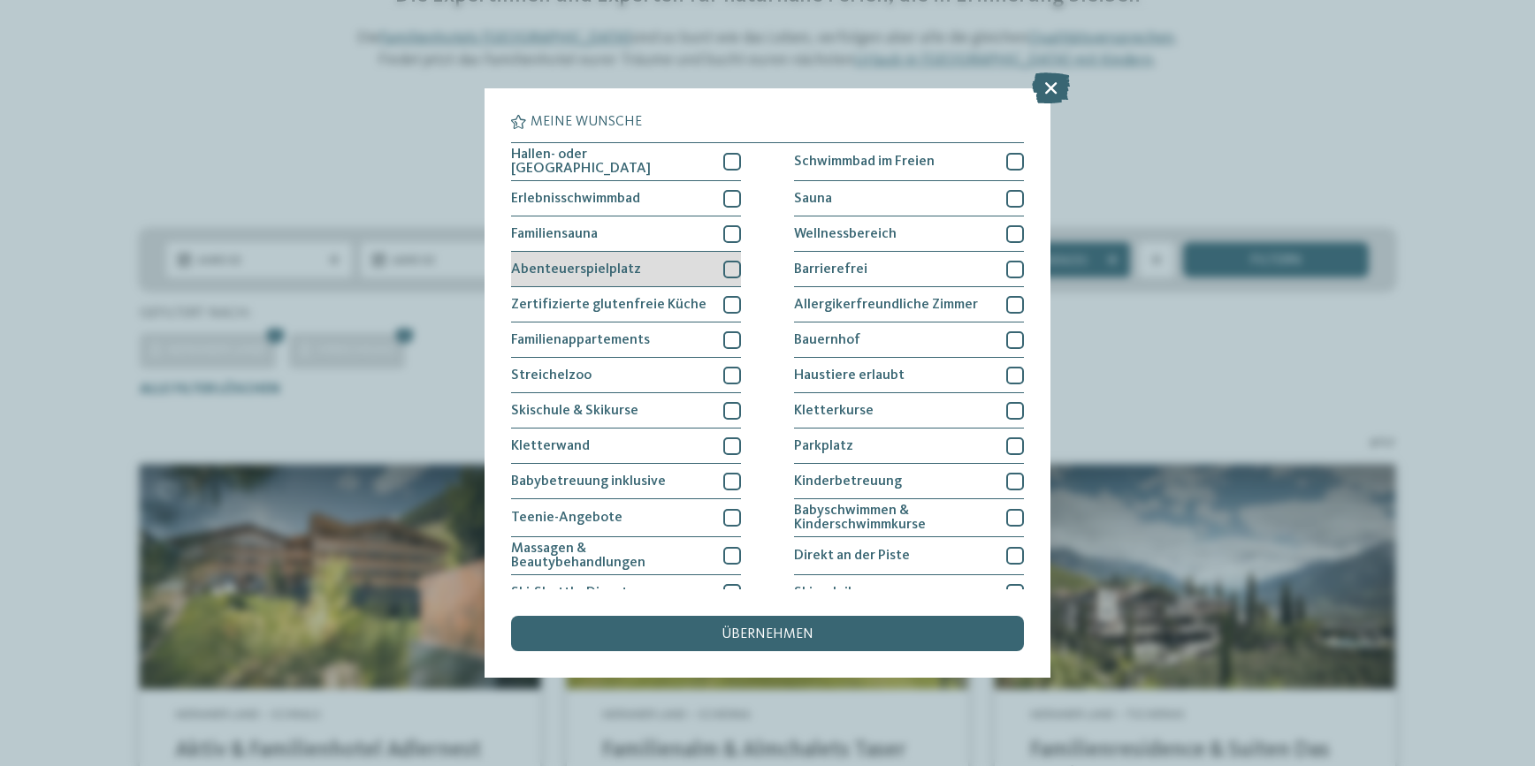
click at [728, 268] on div at bounding box center [732, 270] width 18 height 18
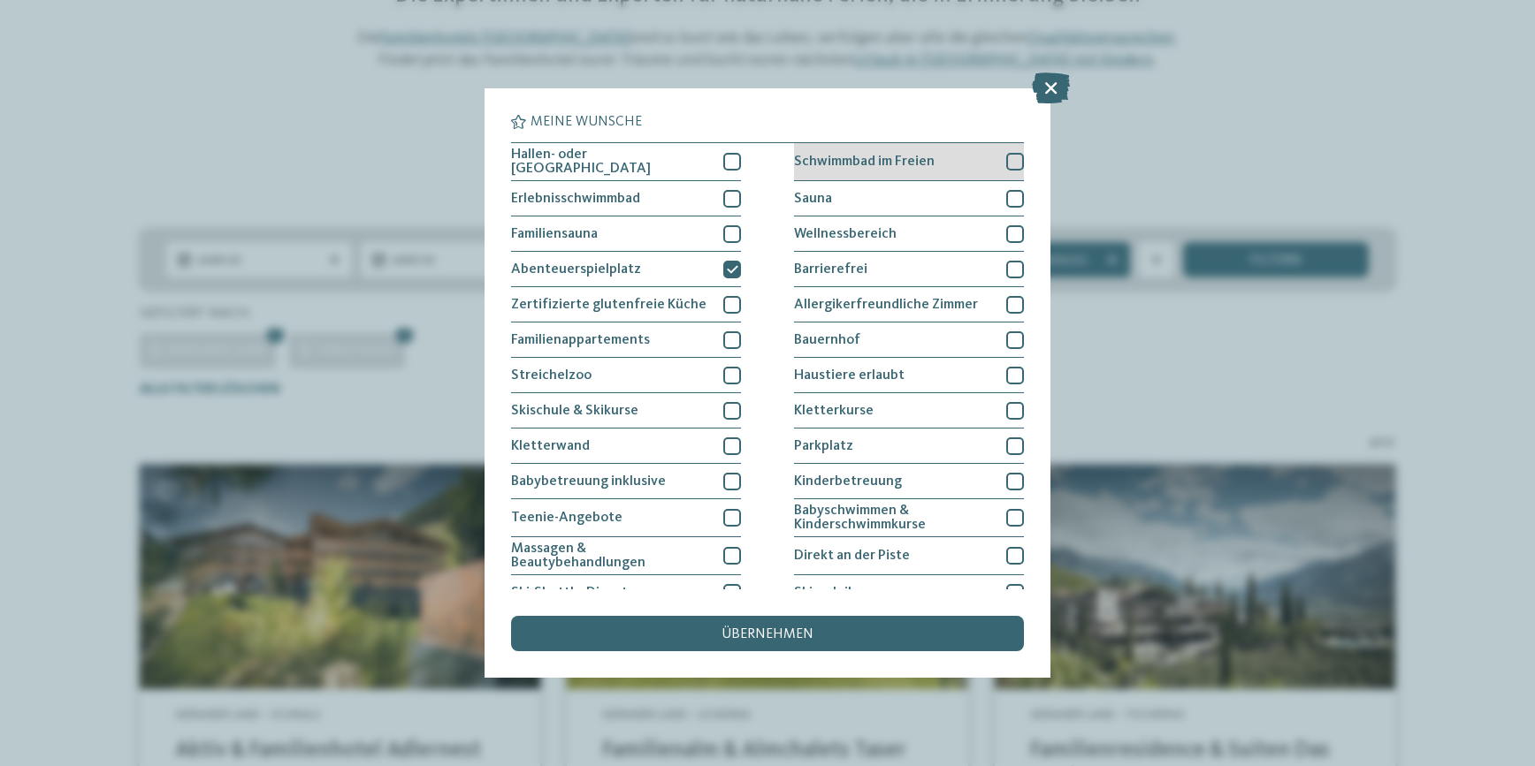
click at [996, 158] on div "Schwimmbad im Freien" at bounding box center [909, 162] width 230 height 38
click at [823, 638] on div "übernehmen" at bounding box center [767, 633] width 513 height 35
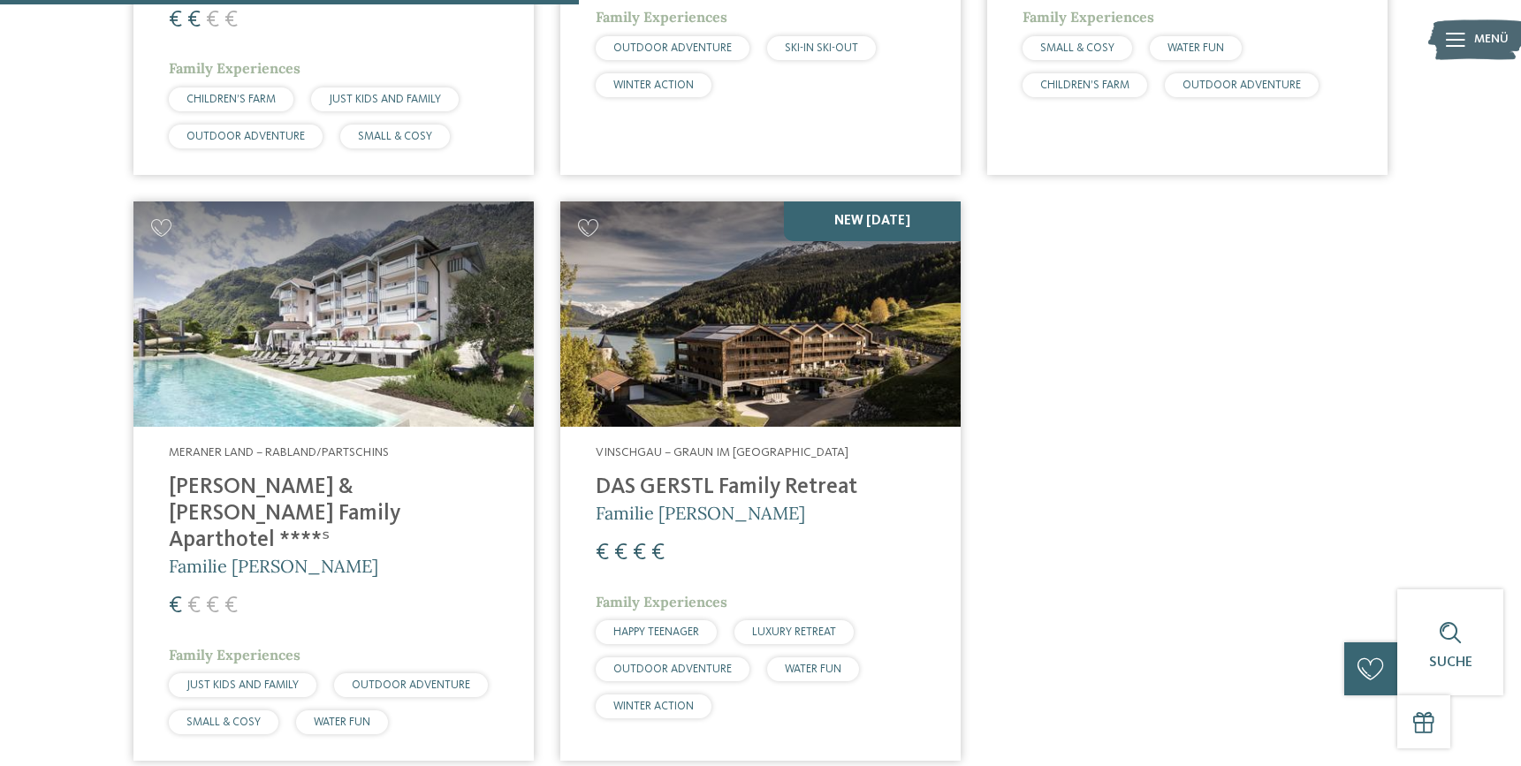
scroll to position [1109, 0]
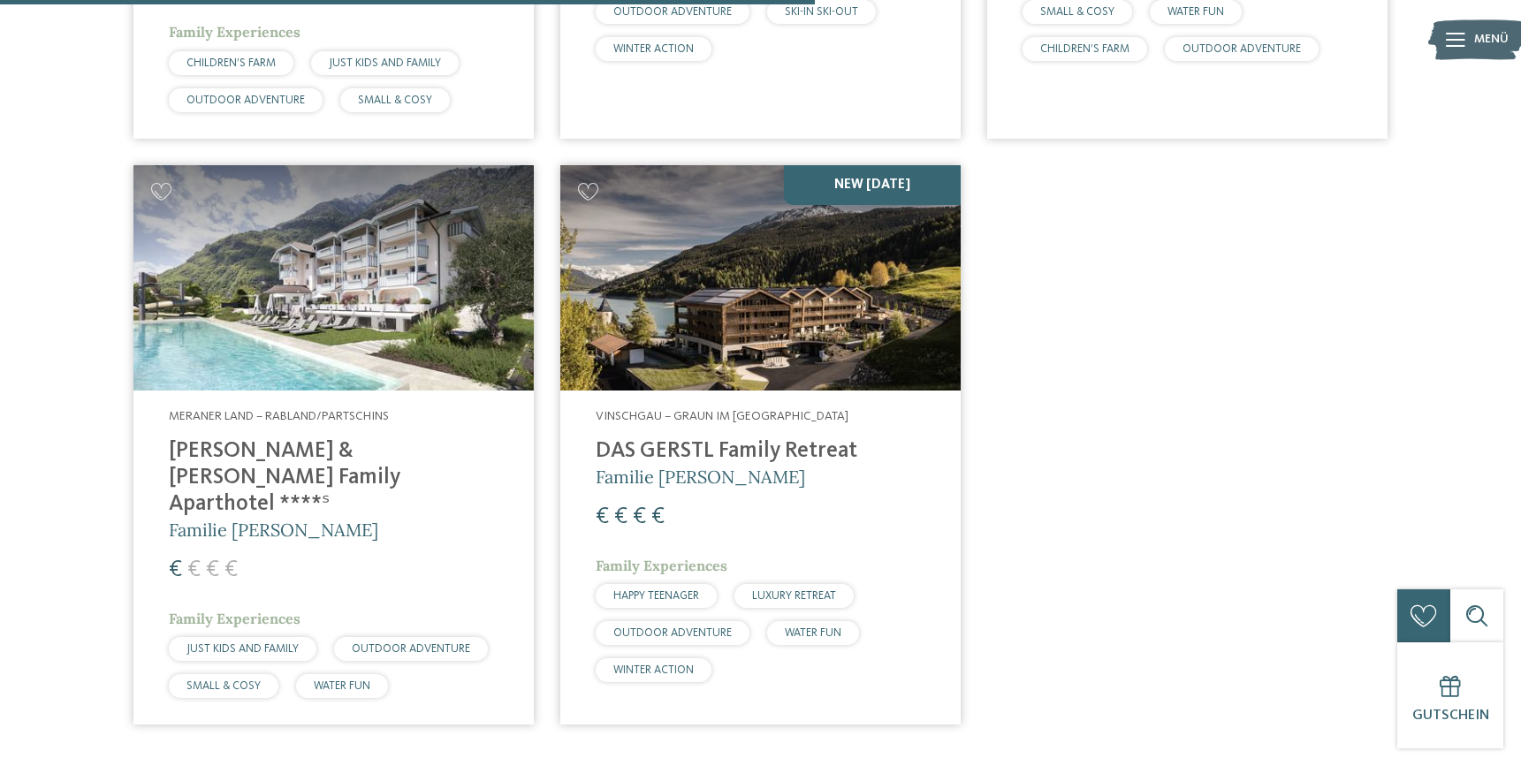
click at [320, 443] on h4 "[PERSON_NAME] & [PERSON_NAME] Family Aparthotel ****ˢ" at bounding box center [334, 478] width 330 height 80
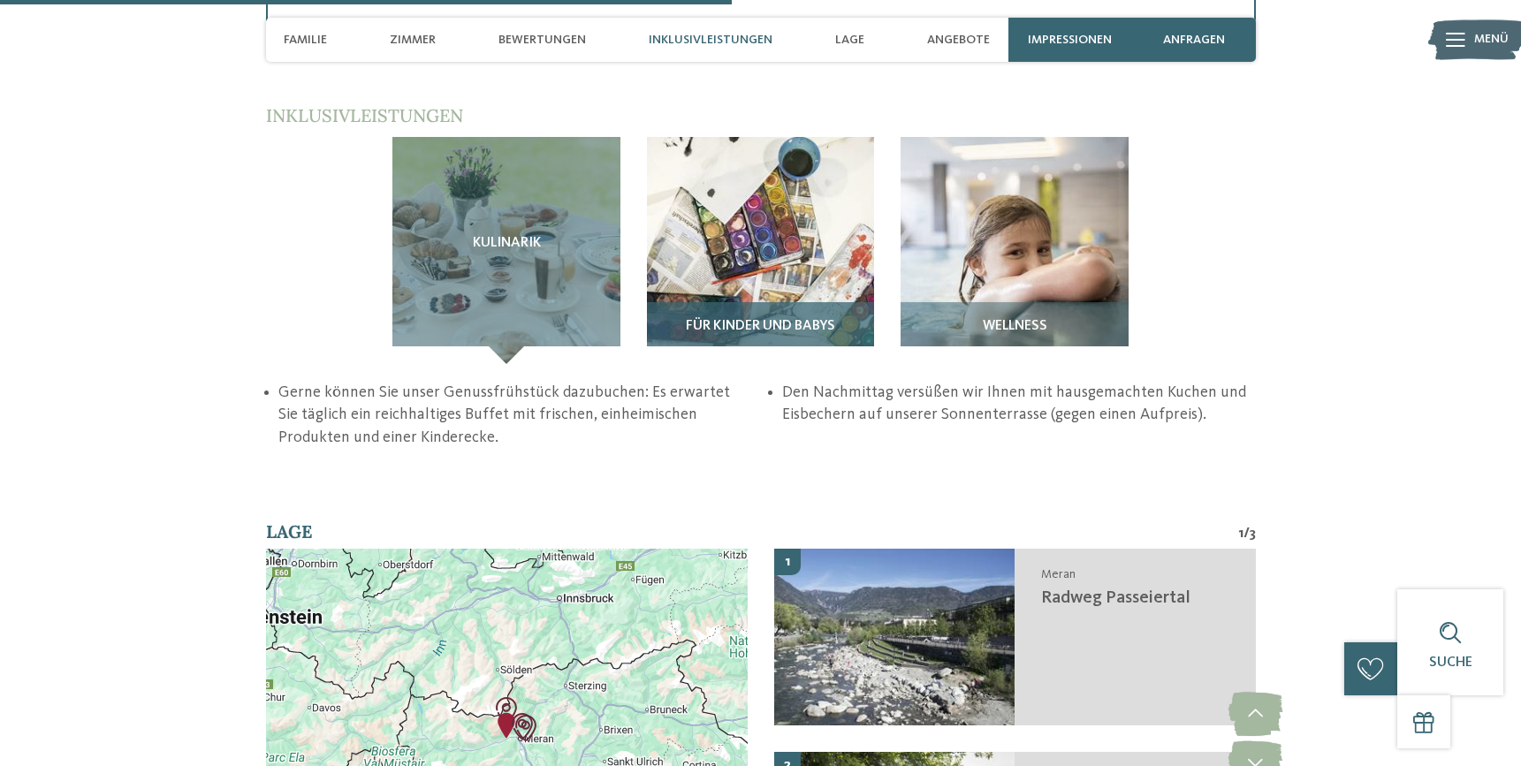
scroll to position [2917, 0]
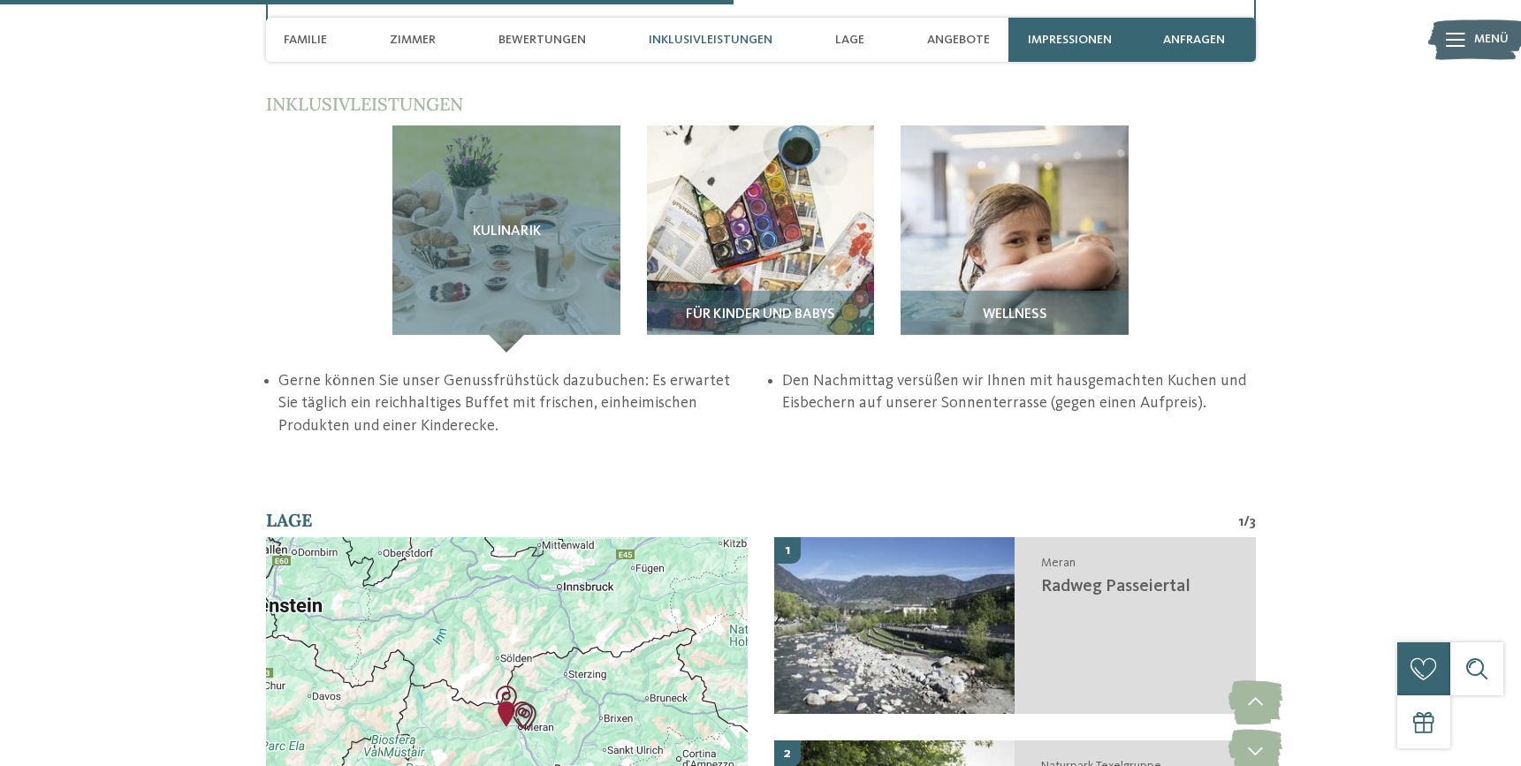
click at [527, 704] on img "Gärten von Schloss Trauttmansdorff" at bounding box center [526, 717] width 27 height 27
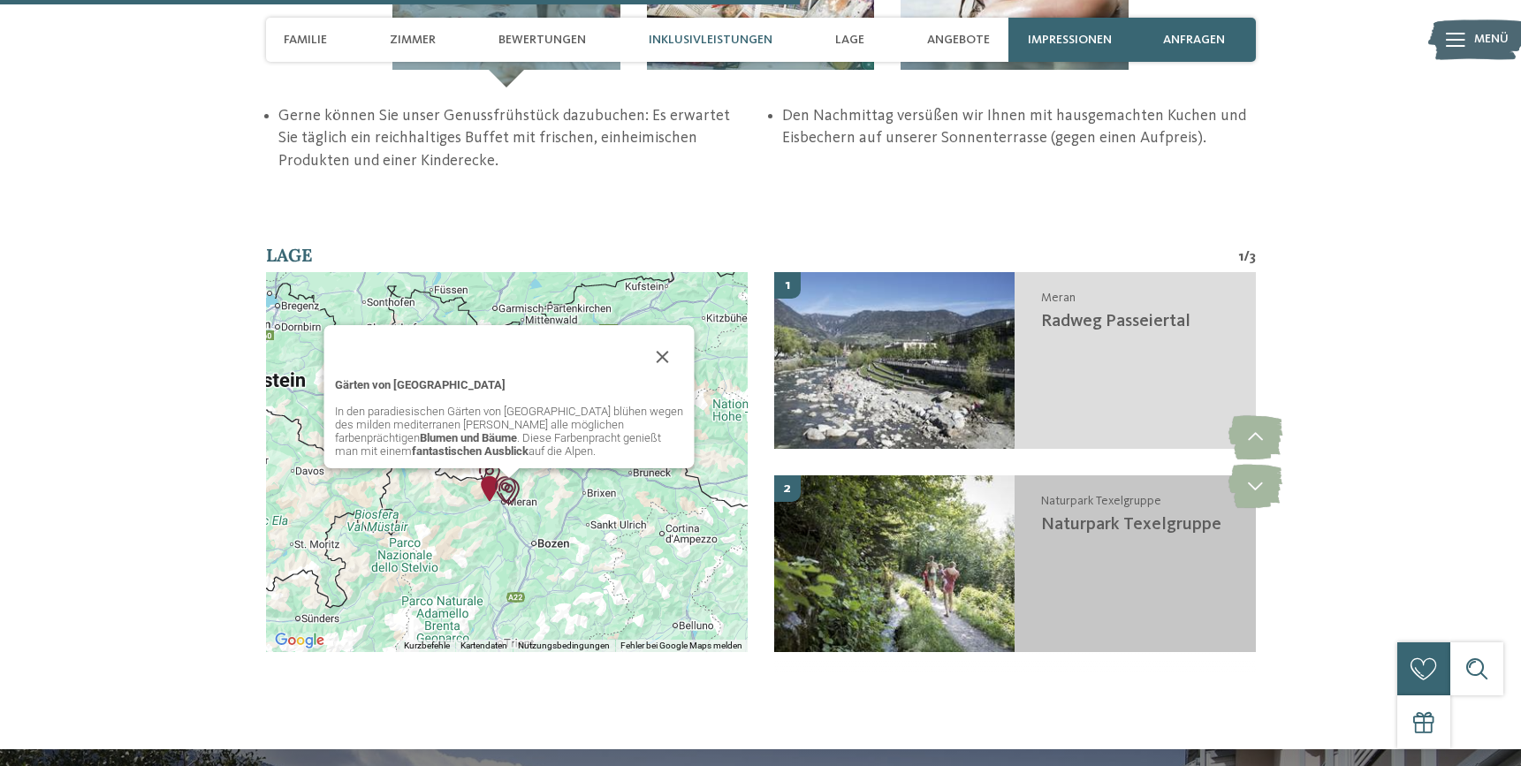
scroll to position [2829, 0]
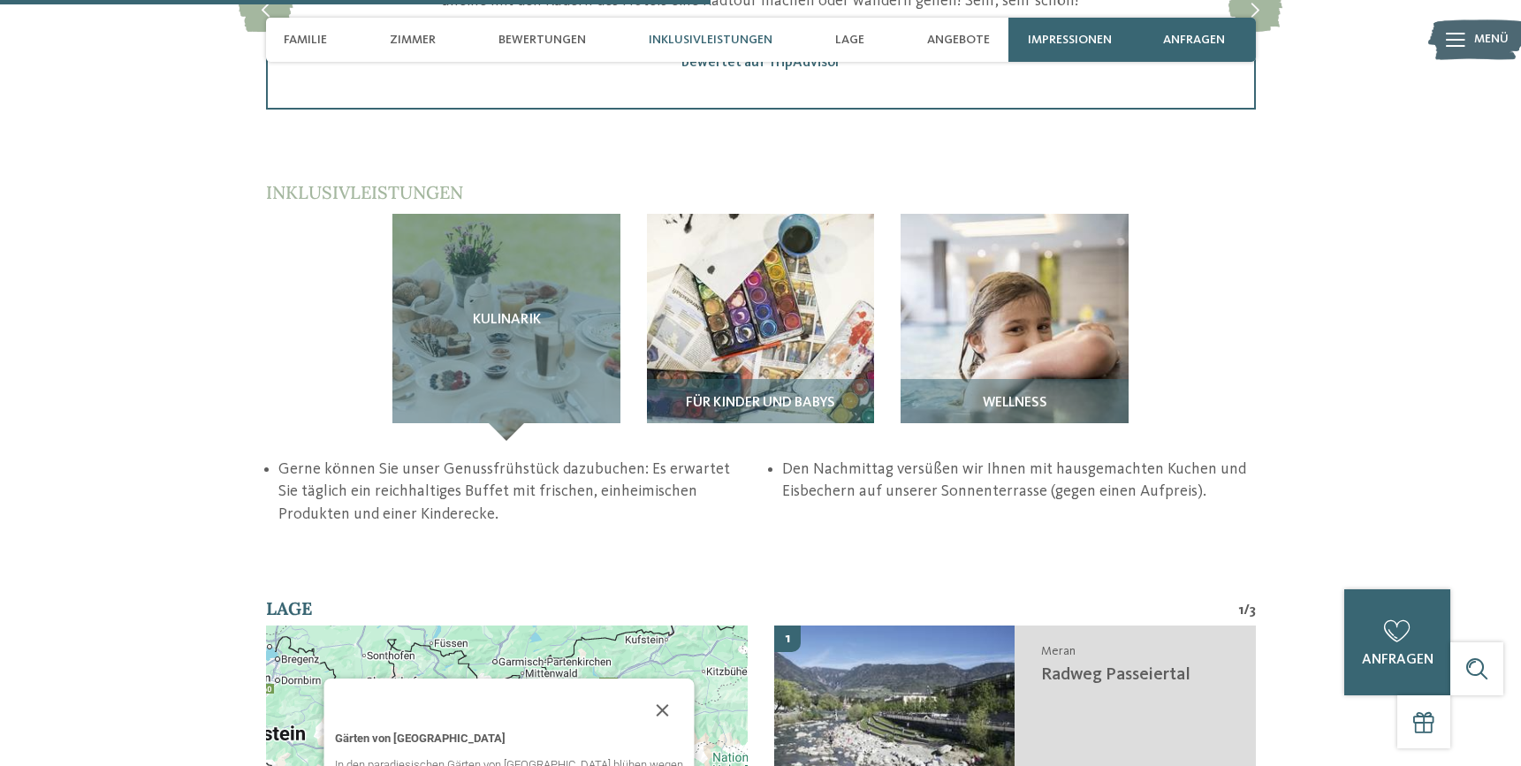
click at [692, 39] on span "Inklusivleistungen" at bounding box center [711, 40] width 124 height 15
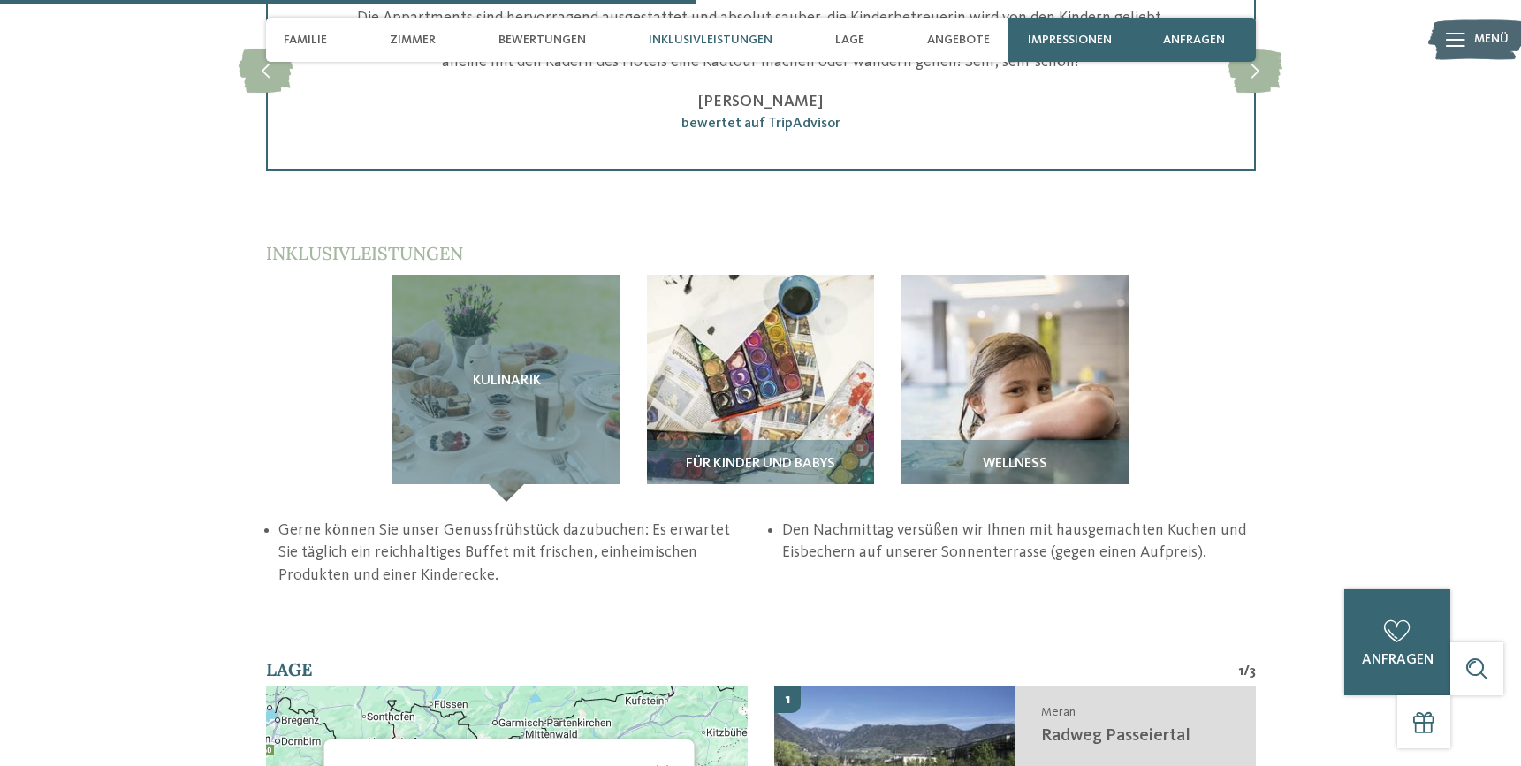
scroll to position [2767, 0]
click at [723, 31] on div "Inklusivleistungen" at bounding box center [710, 40] width 141 height 44
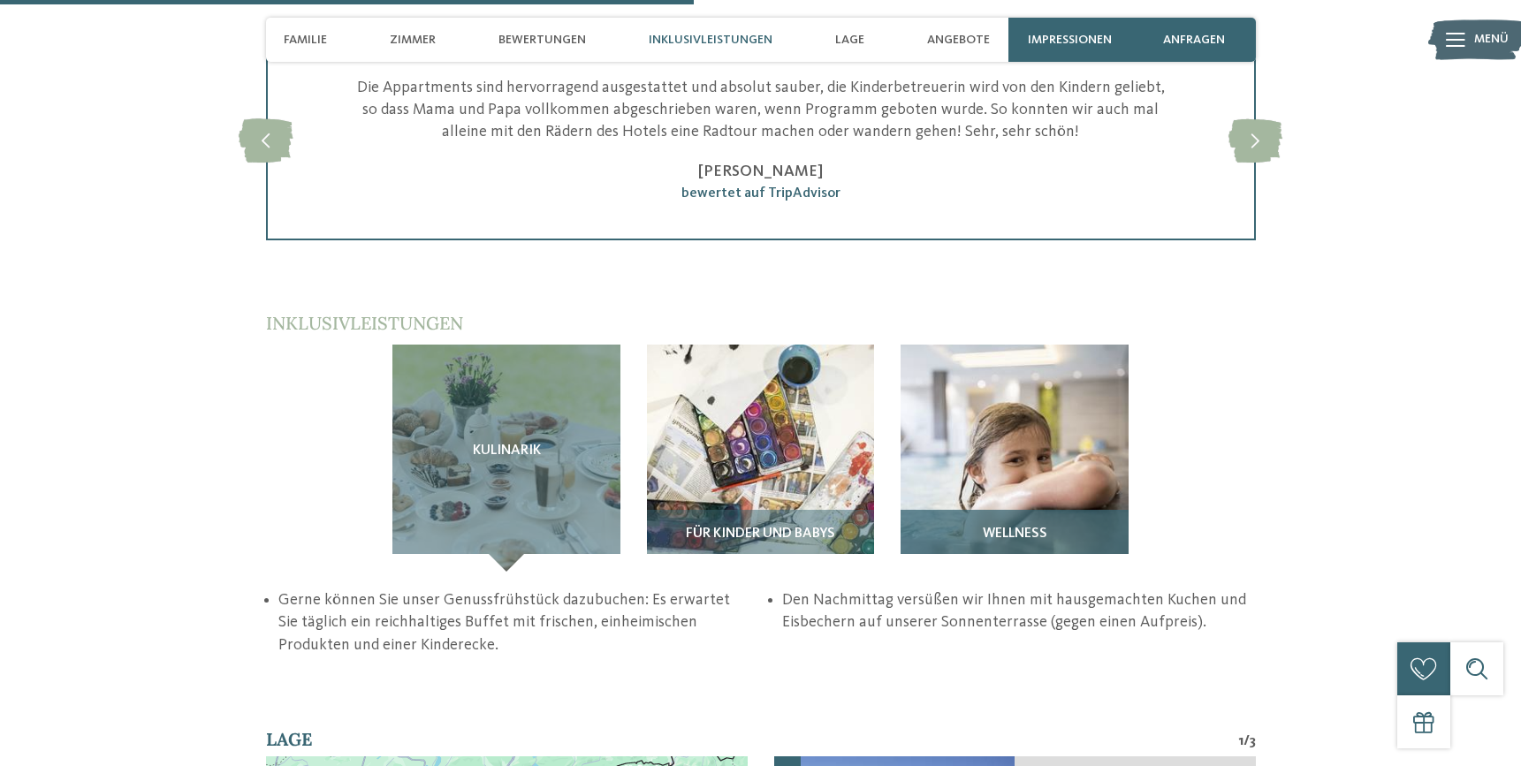
scroll to position [2326, 0]
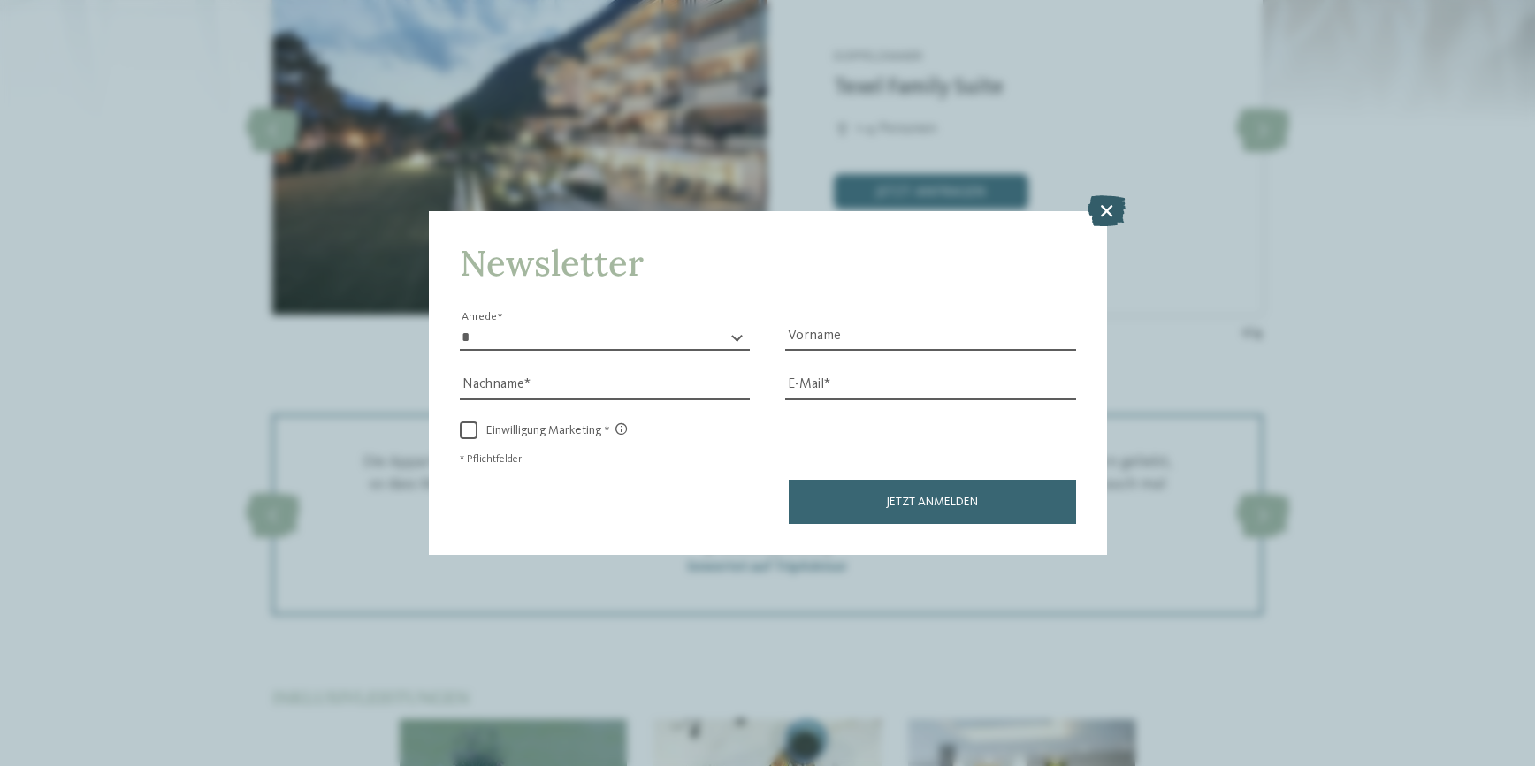
click at [1101, 217] on icon at bounding box center [1106, 210] width 38 height 31
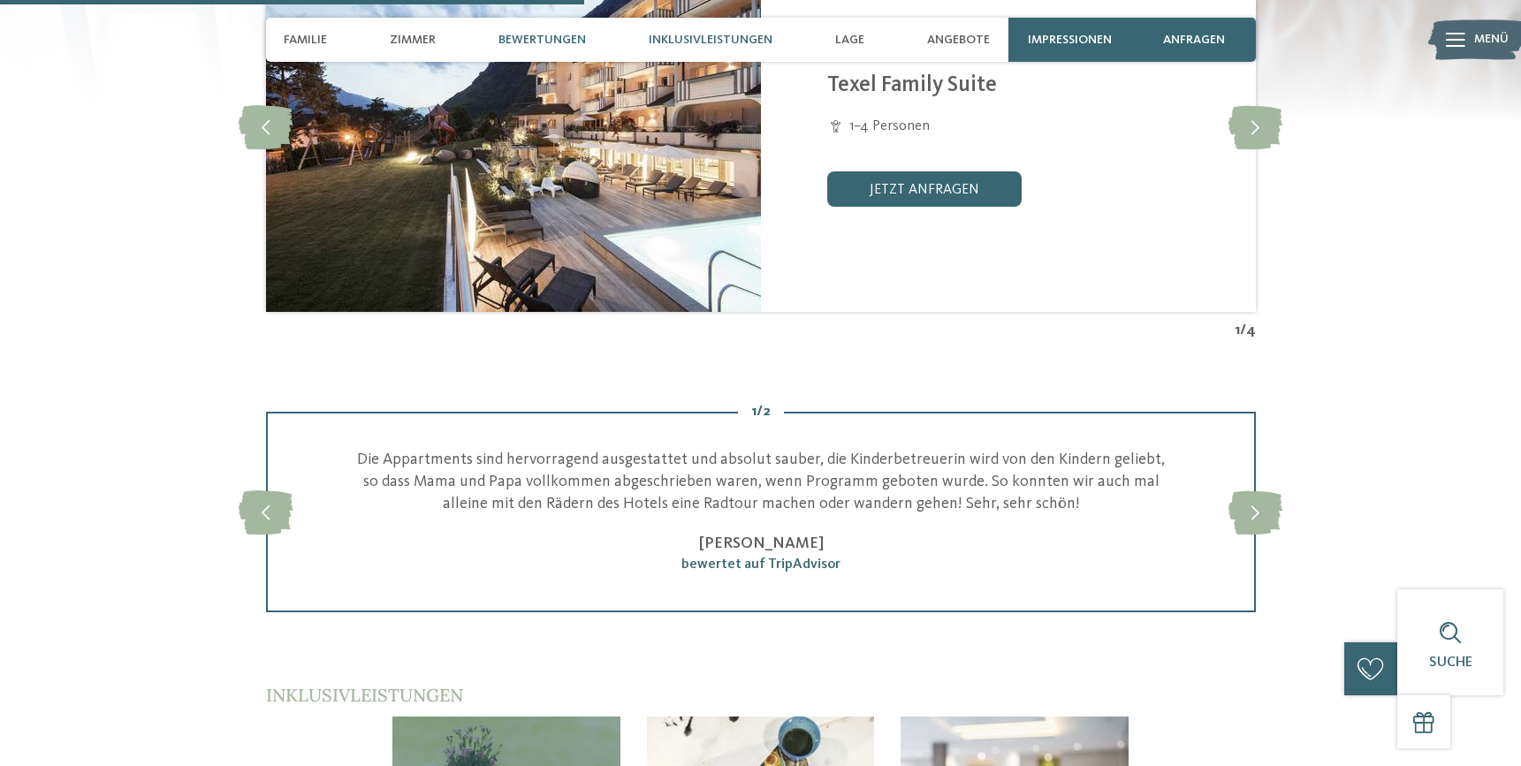
click at [757, 36] on span "Inklusivleistungen" at bounding box center [711, 40] width 124 height 15
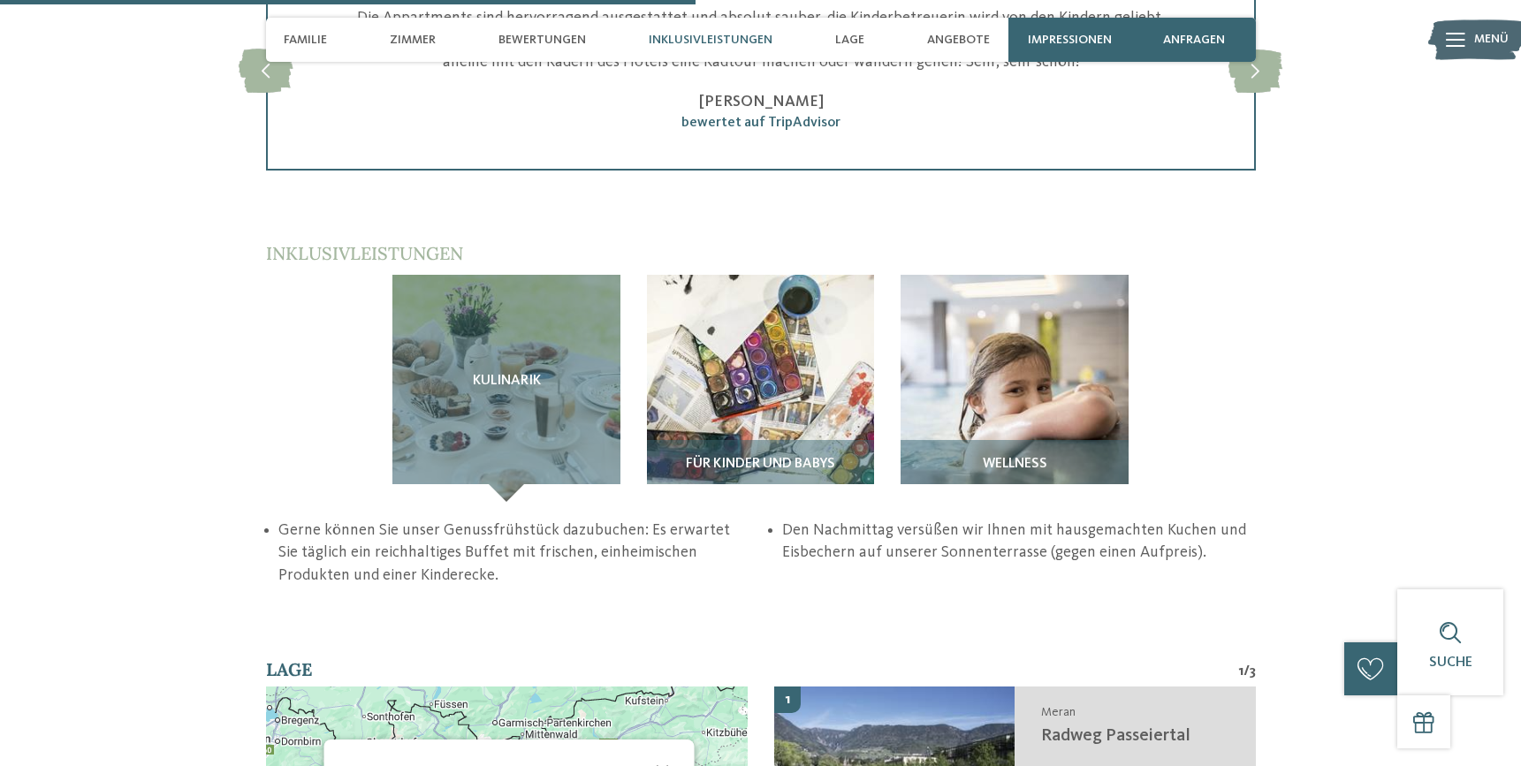
scroll to position [2767, 0]
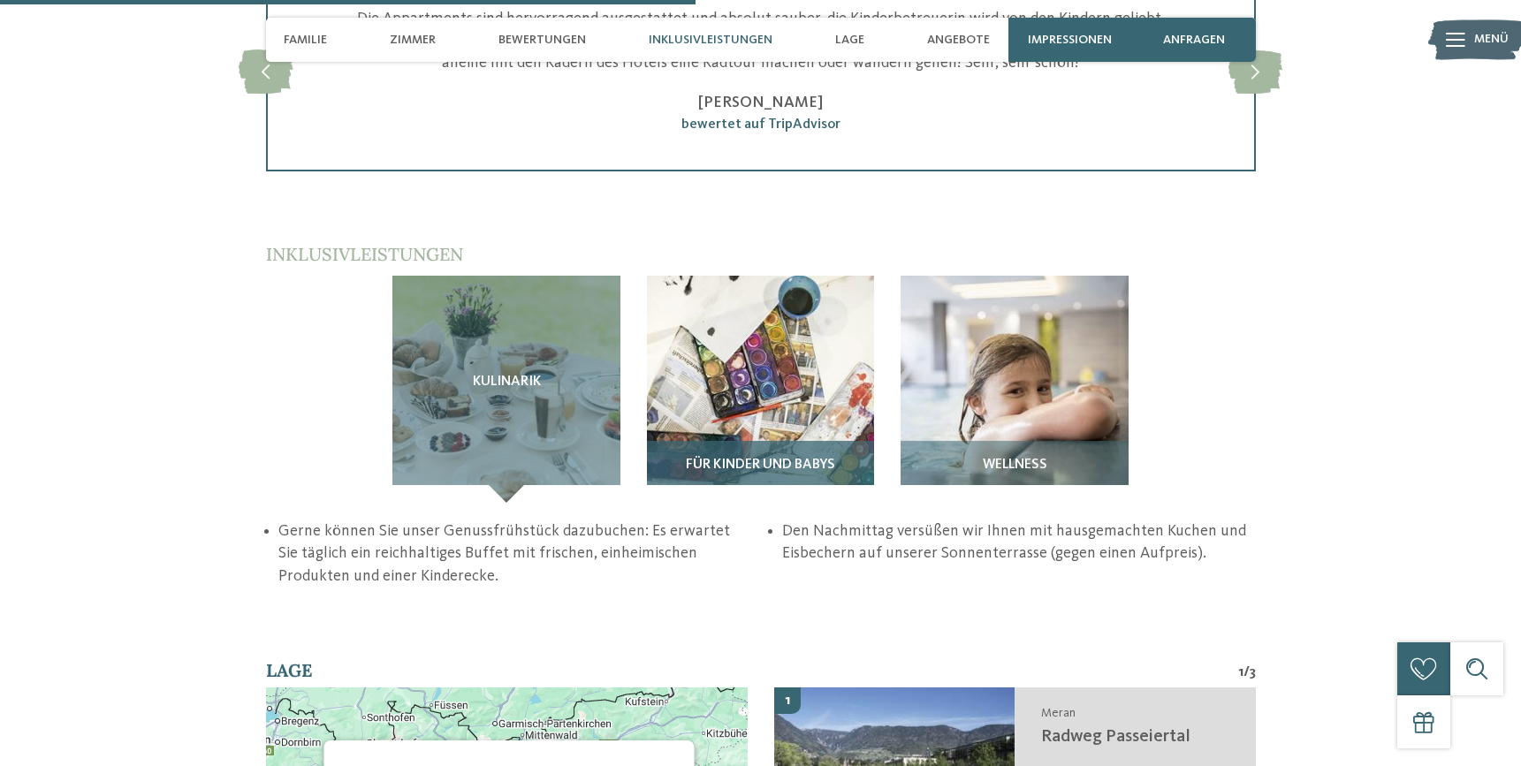
click at [820, 458] on span "Für Kinder und Babys" at bounding box center [760, 466] width 149 height 16
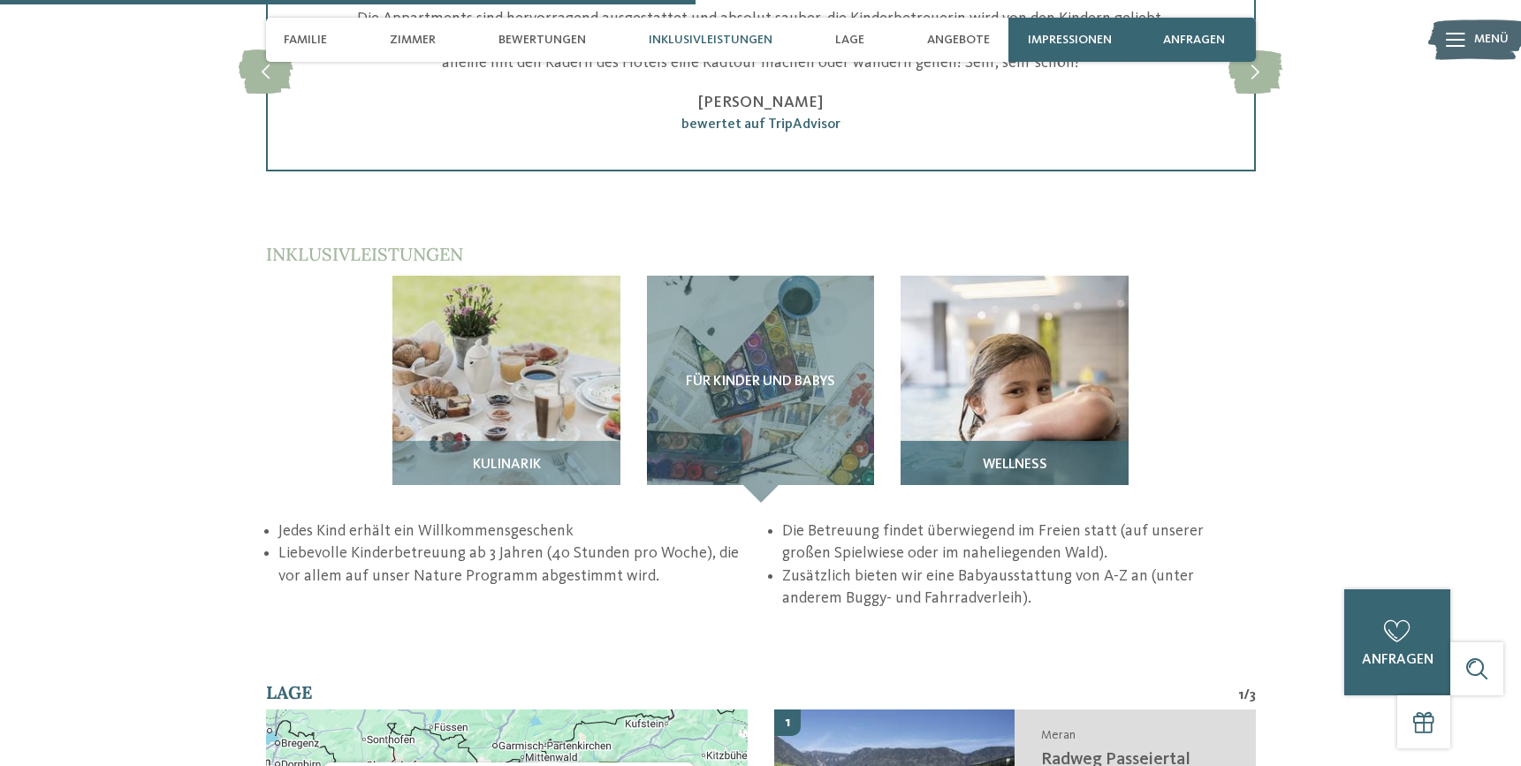
click at [999, 458] on span "Wellness" at bounding box center [1015, 466] width 65 height 16
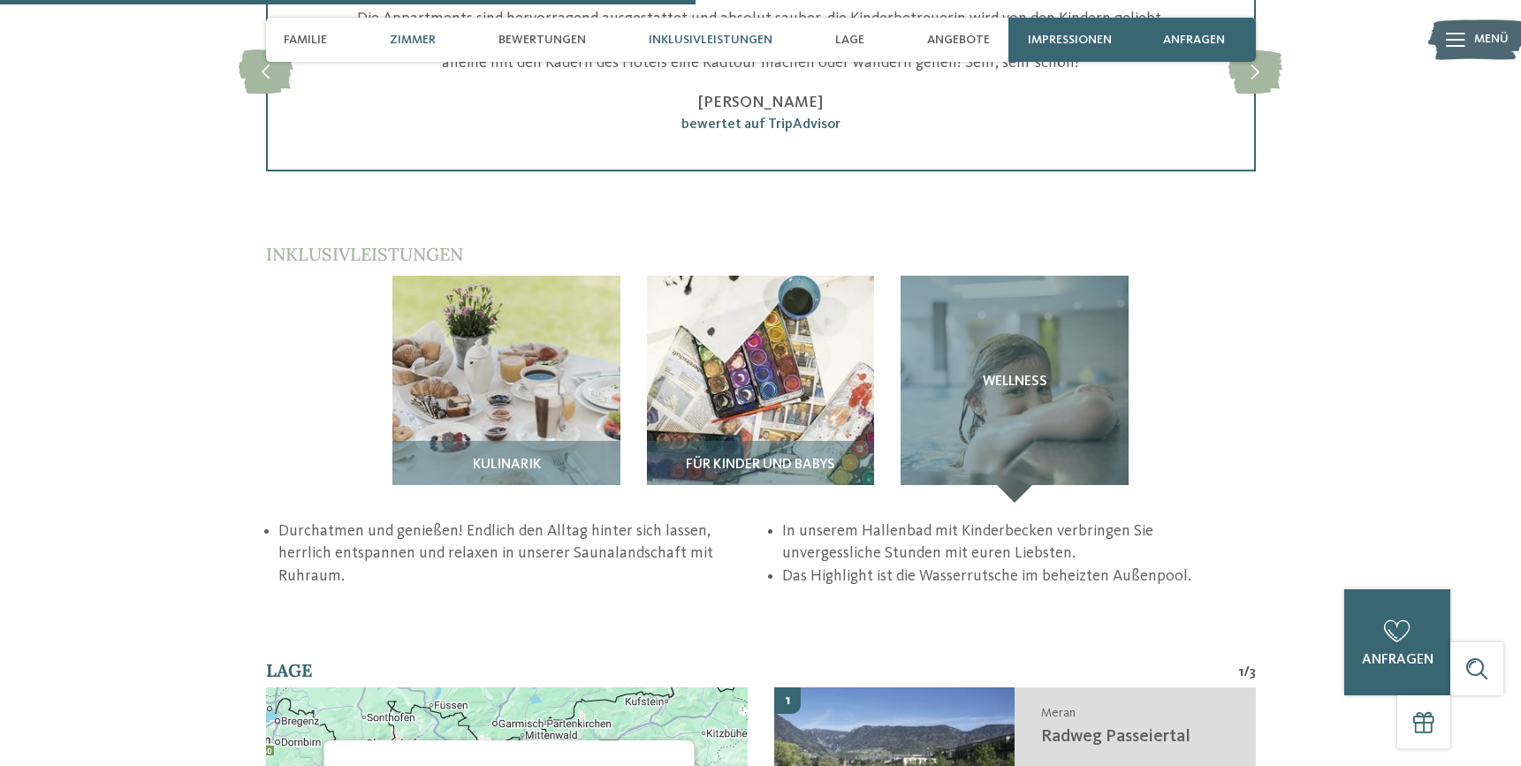
click at [436, 33] on span "Zimmer" at bounding box center [413, 40] width 46 height 15
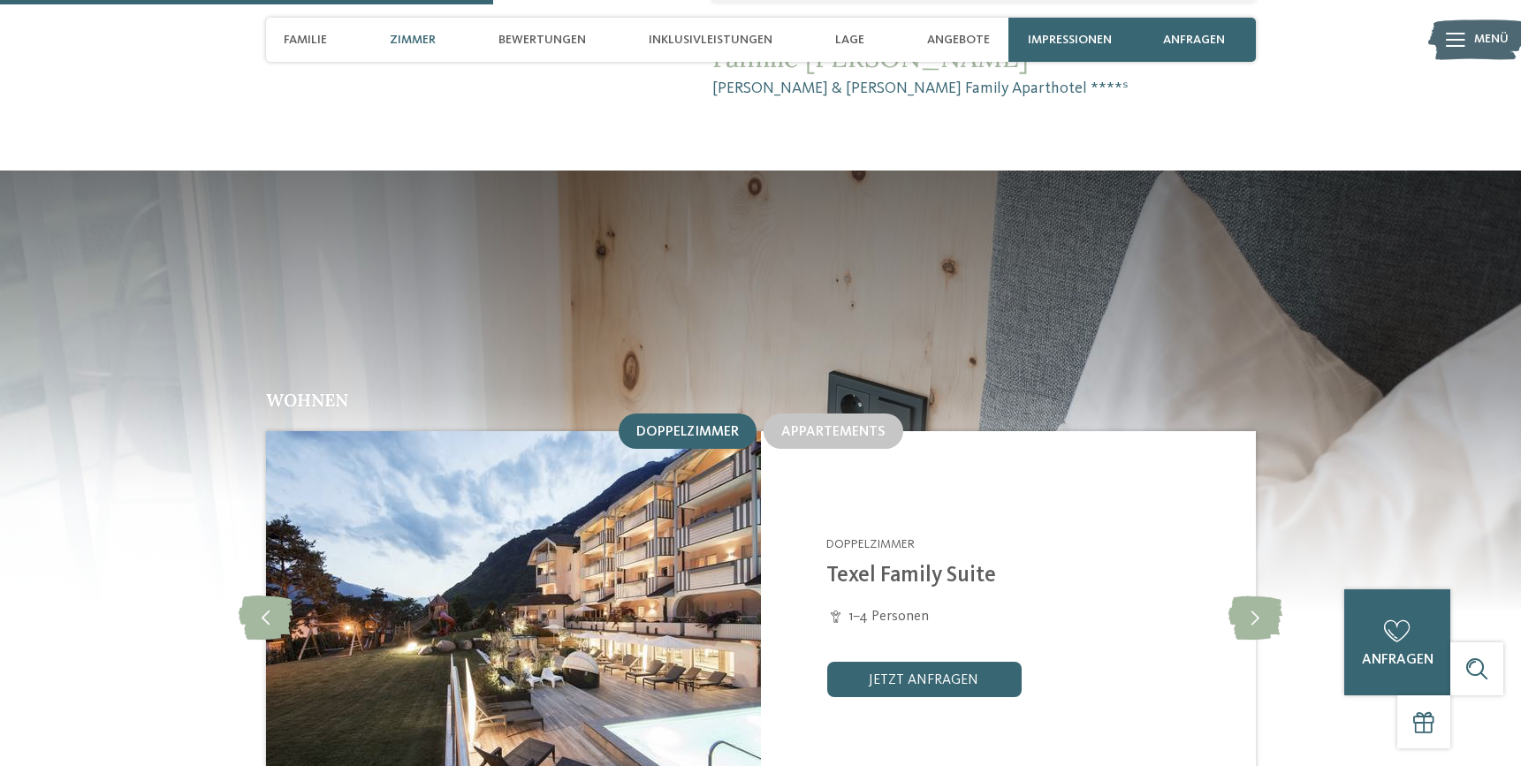
scroll to position [1764, 0]
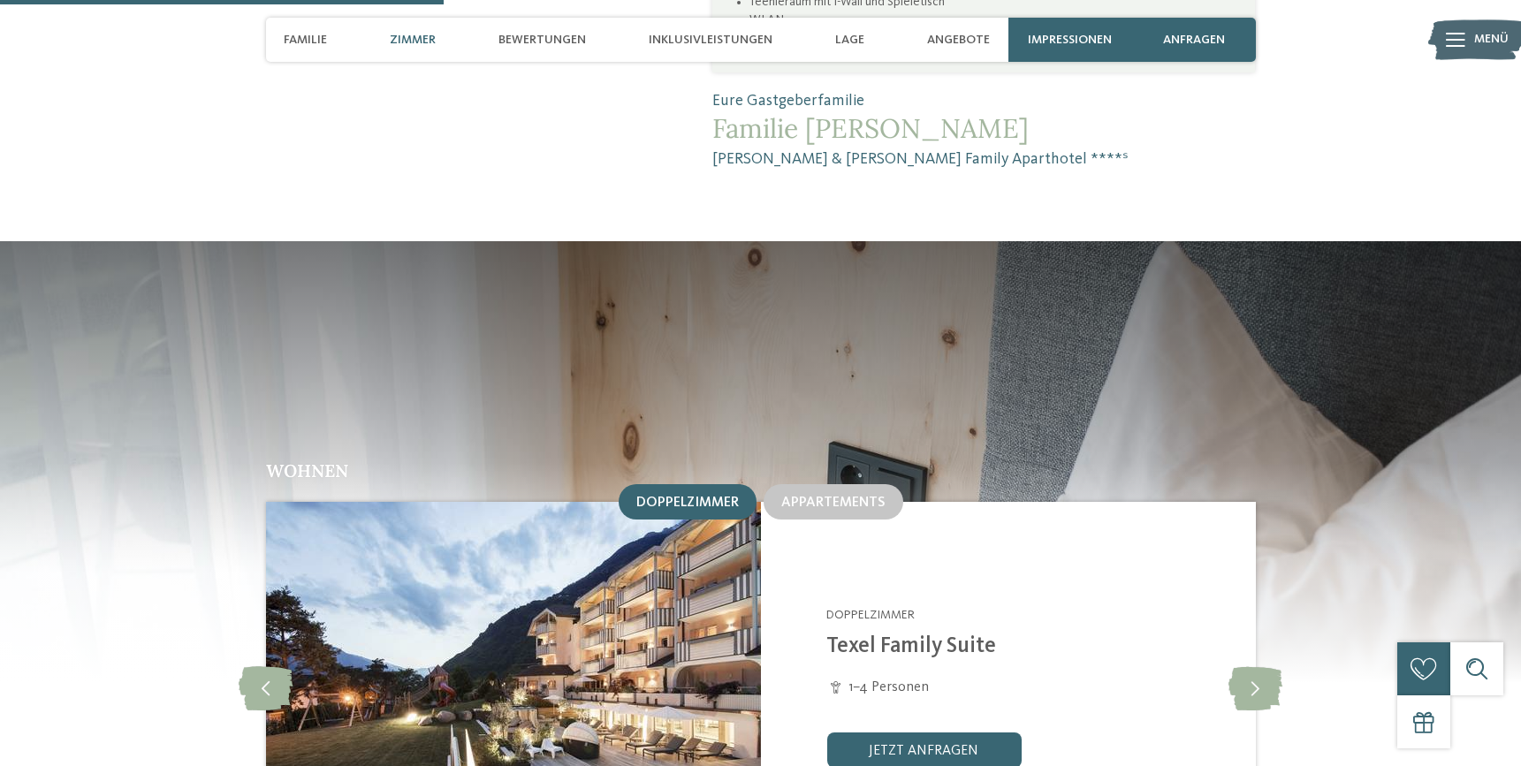
click at [628, 549] on img at bounding box center [512, 687] width 495 height 371
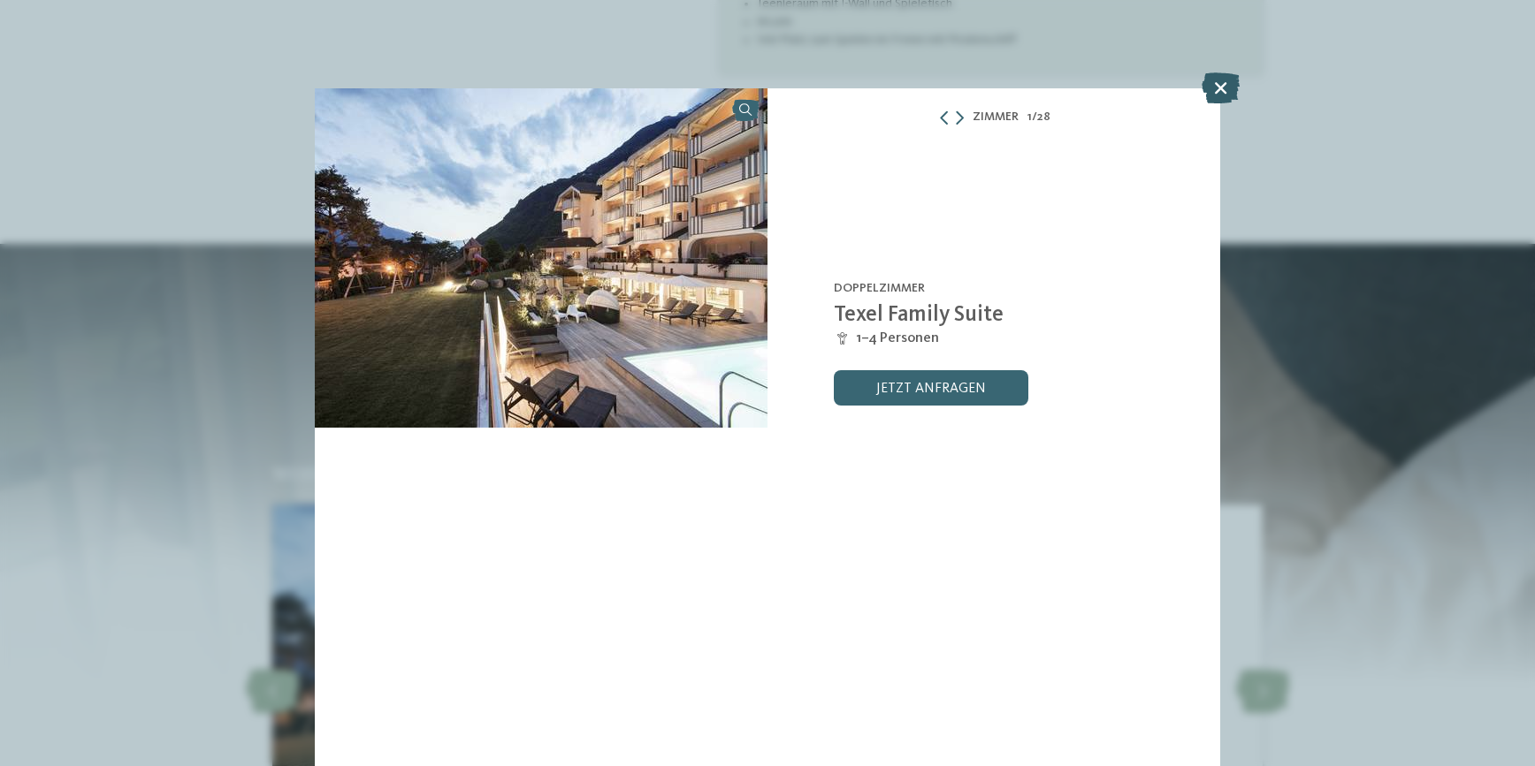
click at [1237, 91] on icon at bounding box center [1220, 87] width 38 height 31
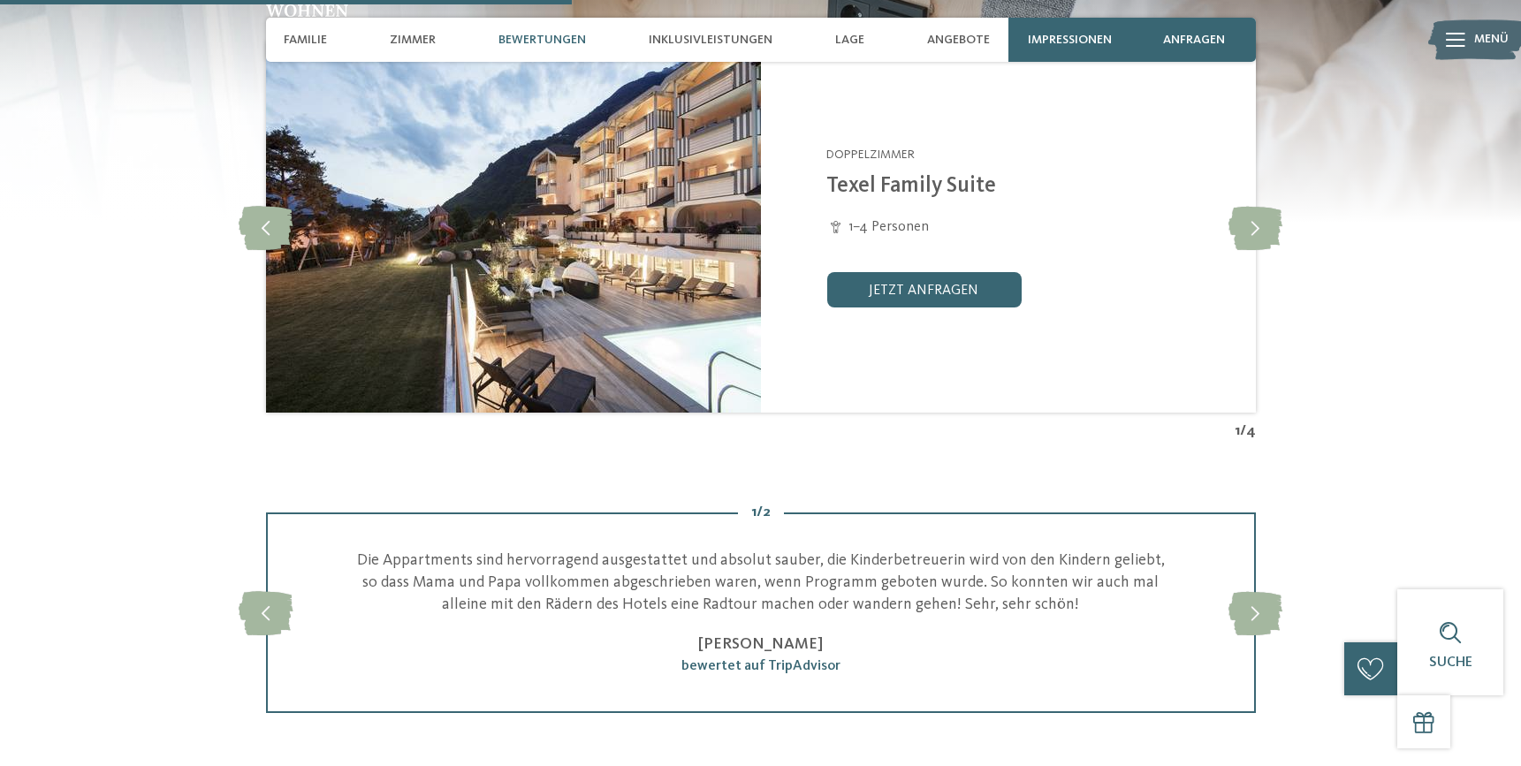
scroll to position [2295, 0]
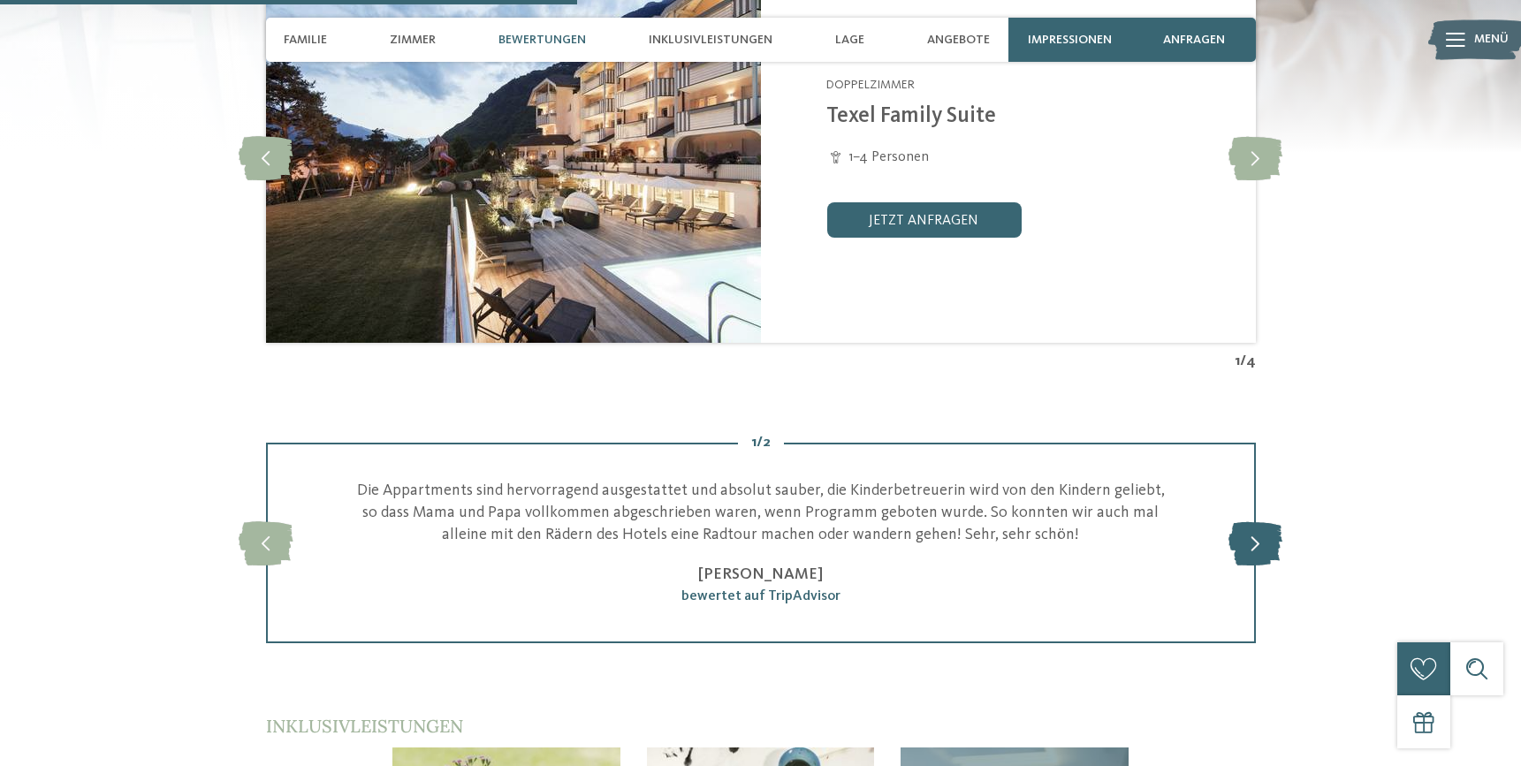
click at [1268, 521] on icon at bounding box center [1256, 543] width 54 height 44
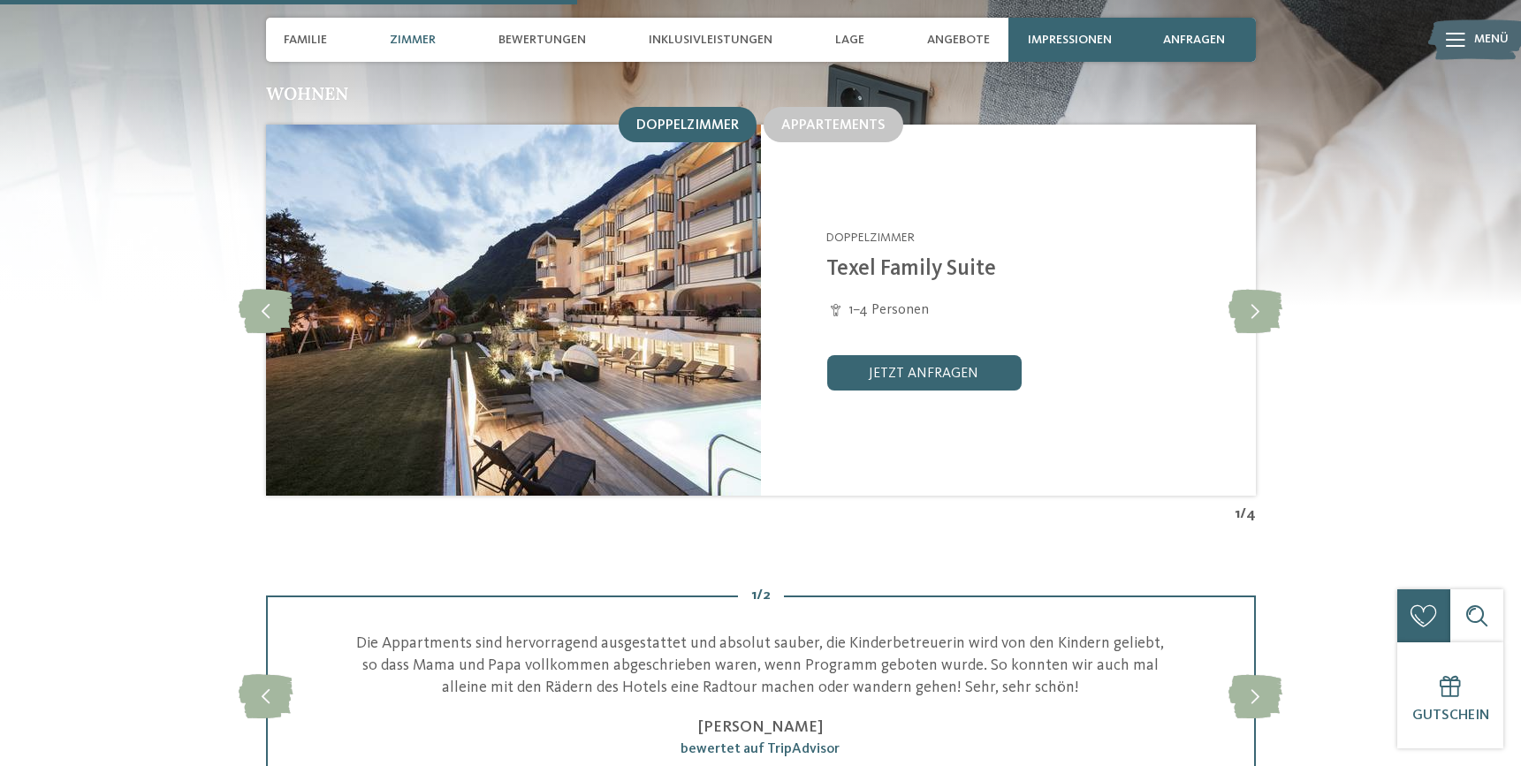
scroll to position [1941, 0]
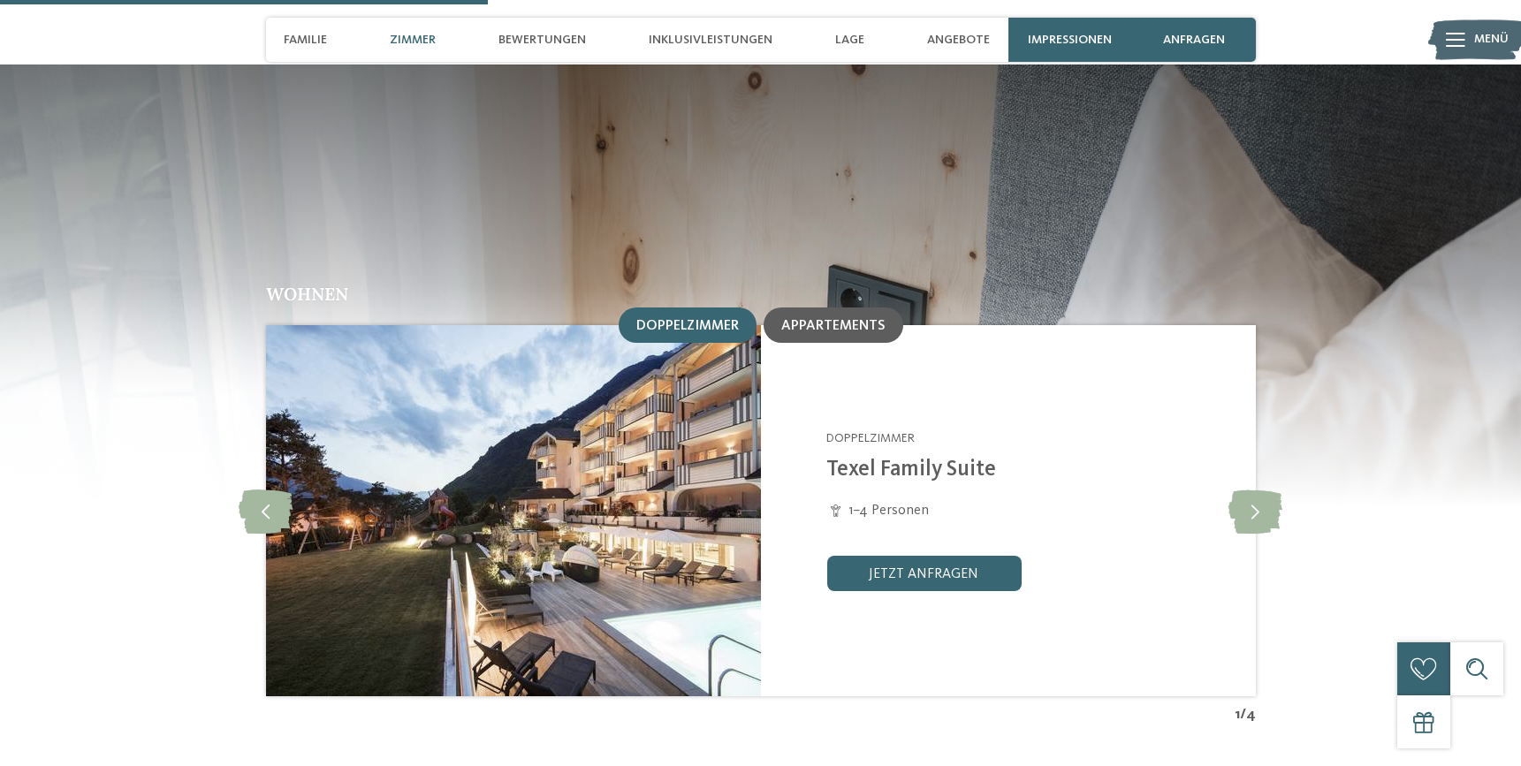
click at [830, 319] on span "Appartements" at bounding box center [833, 326] width 104 height 14
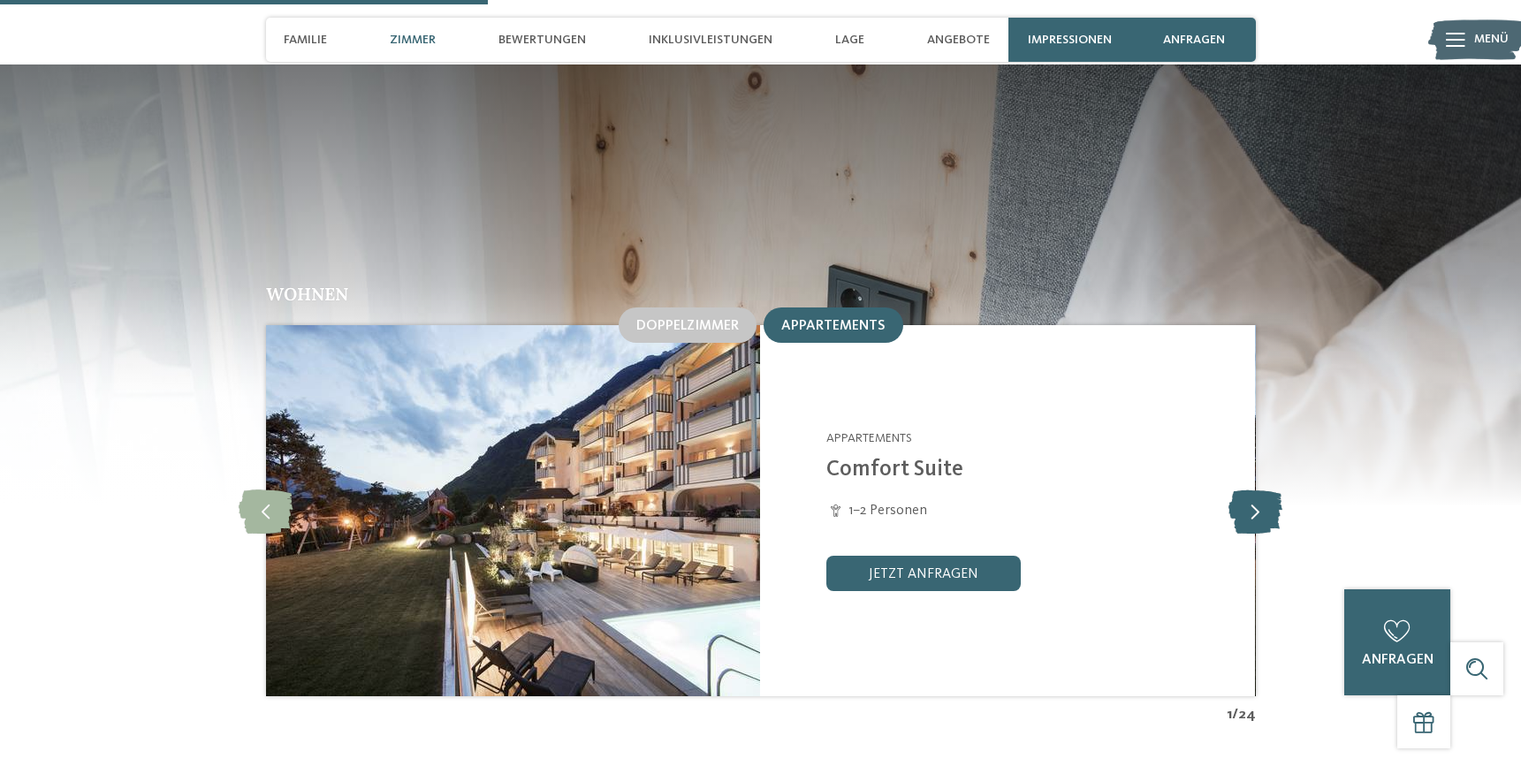
click at [1272, 489] on icon at bounding box center [1256, 511] width 54 height 44
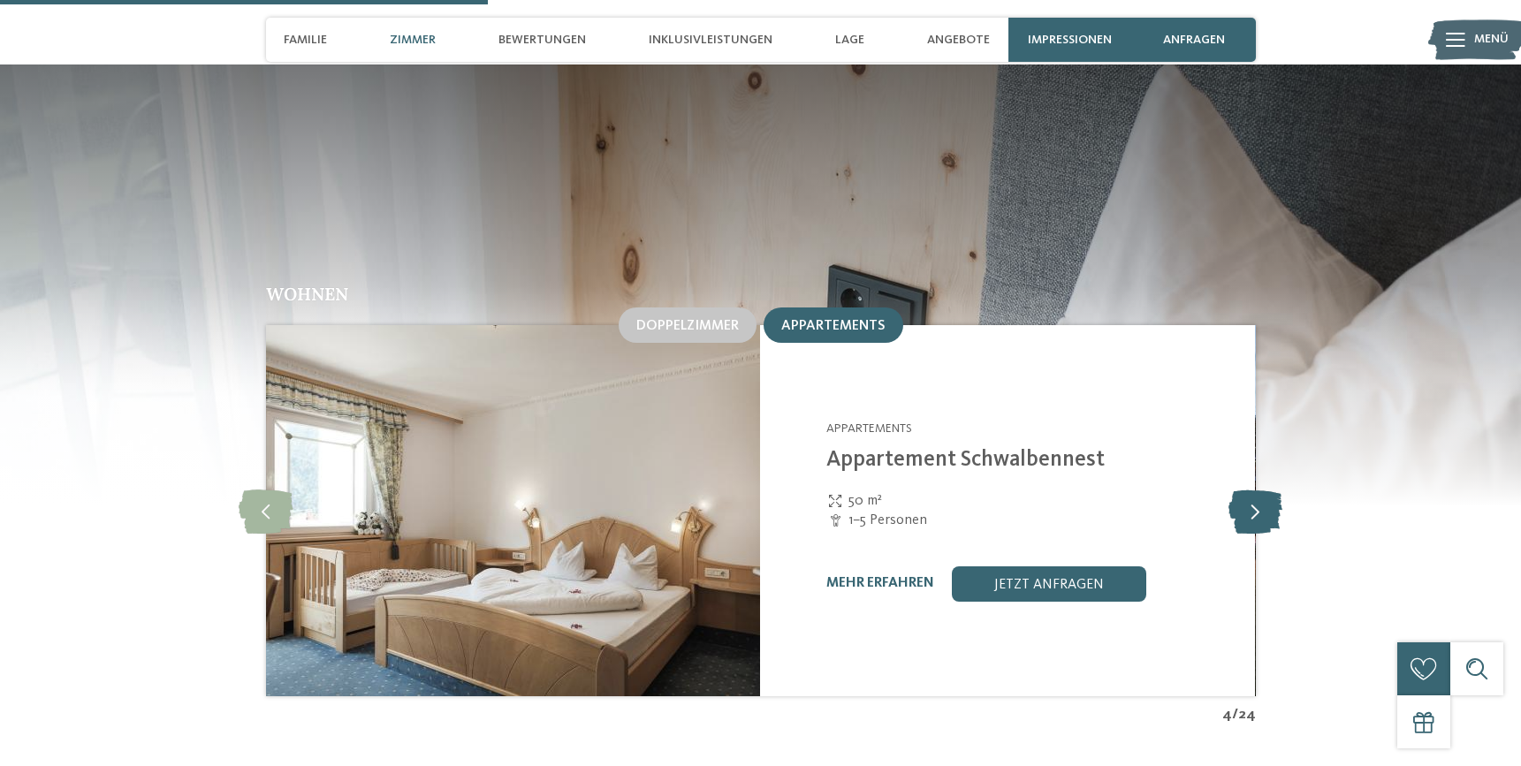
click at [1272, 489] on icon at bounding box center [1256, 511] width 54 height 44
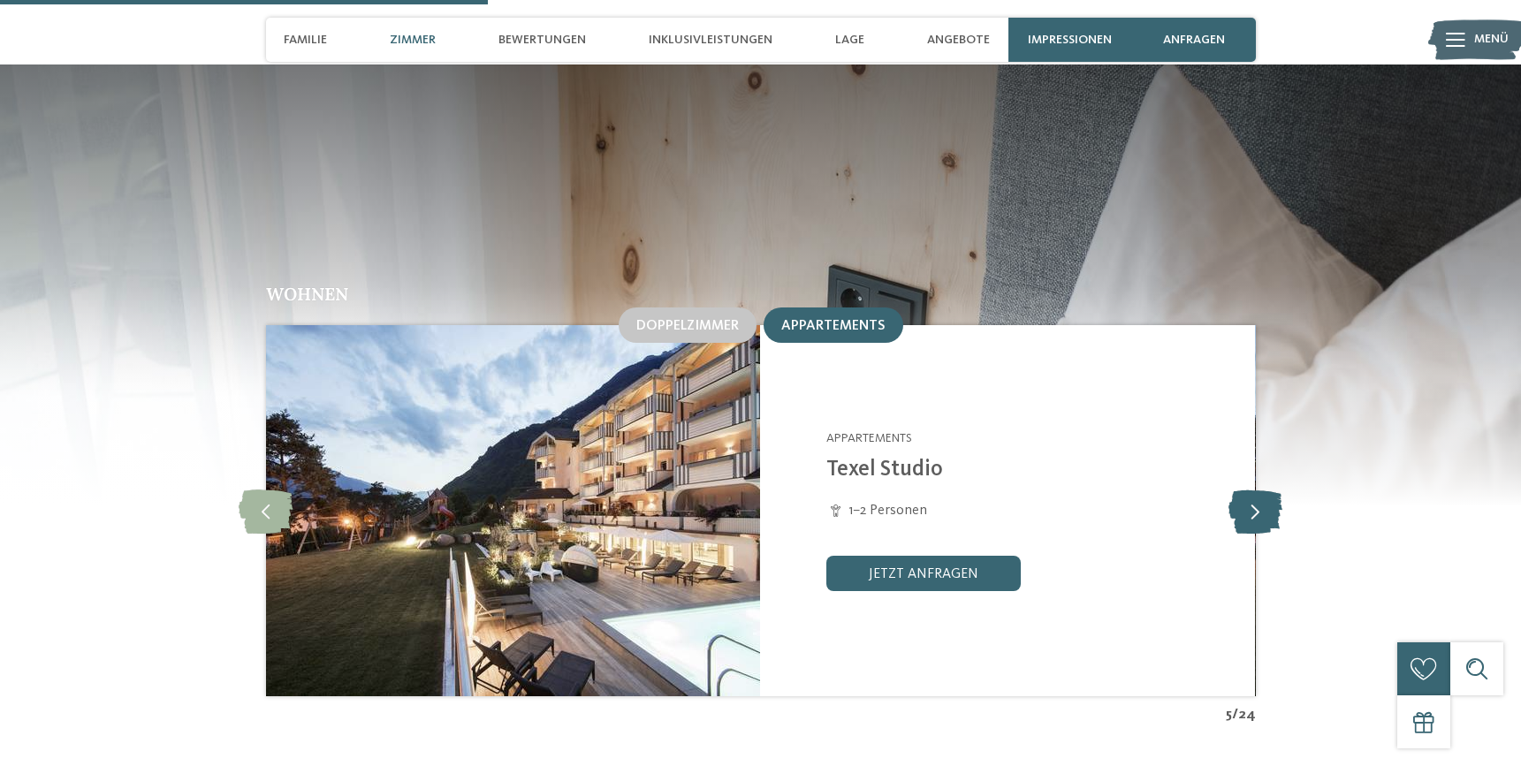
click at [1272, 489] on icon at bounding box center [1256, 511] width 54 height 44
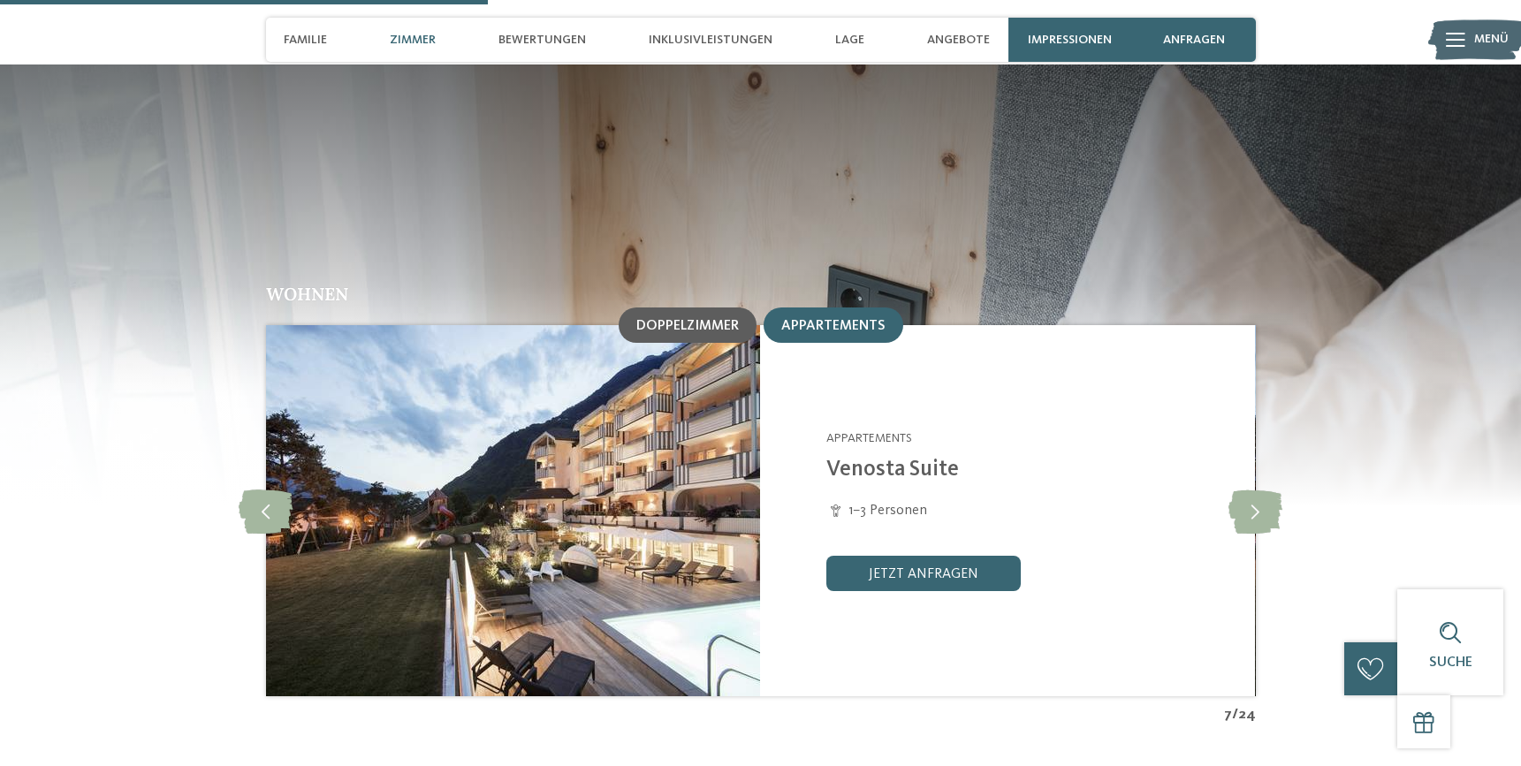
click at [700, 308] on div "Doppelzimmer" at bounding box center [688, 325] width 138 height 35
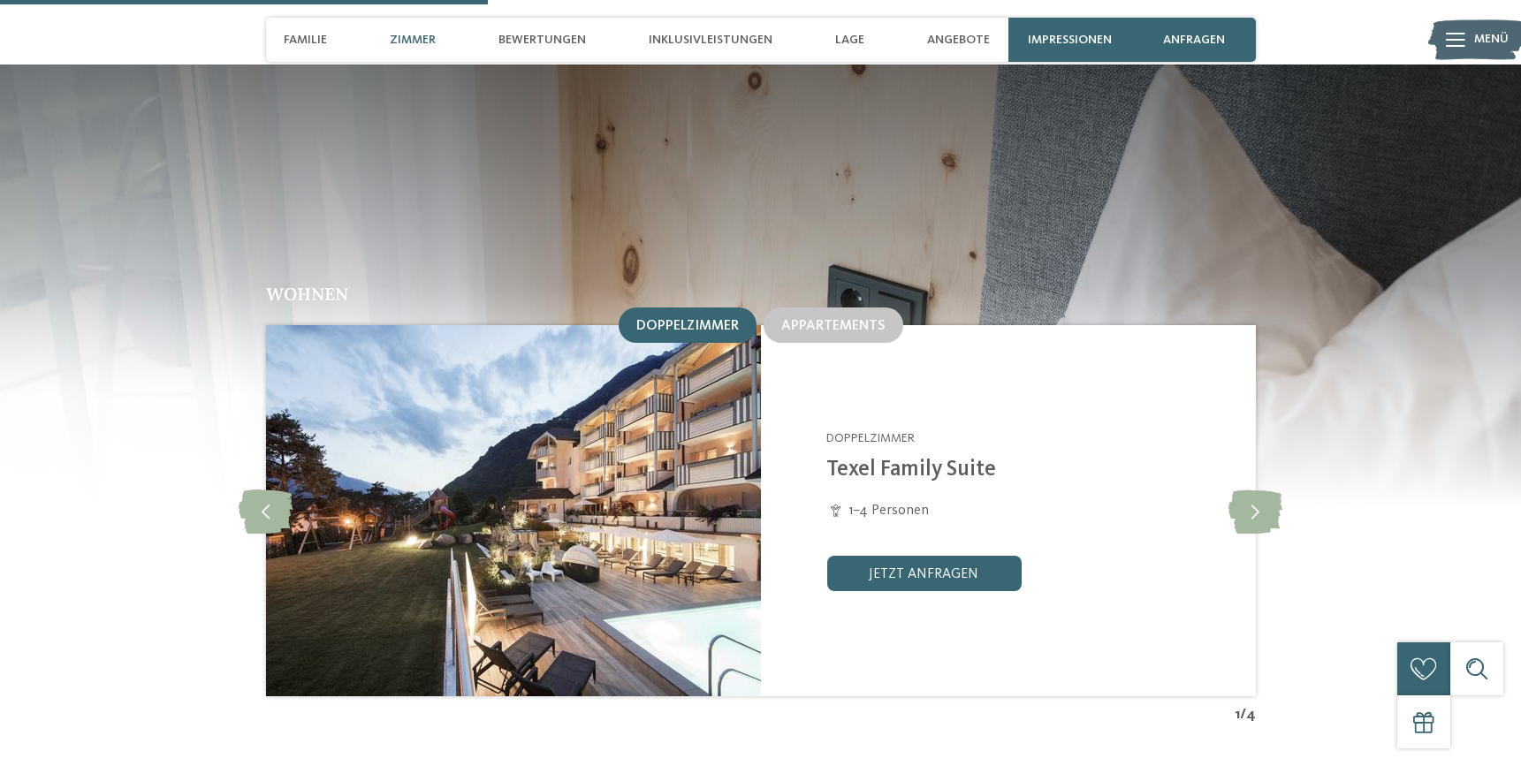
click at [674, 325] on img at bounding box center [512, 510] width 495 height 371
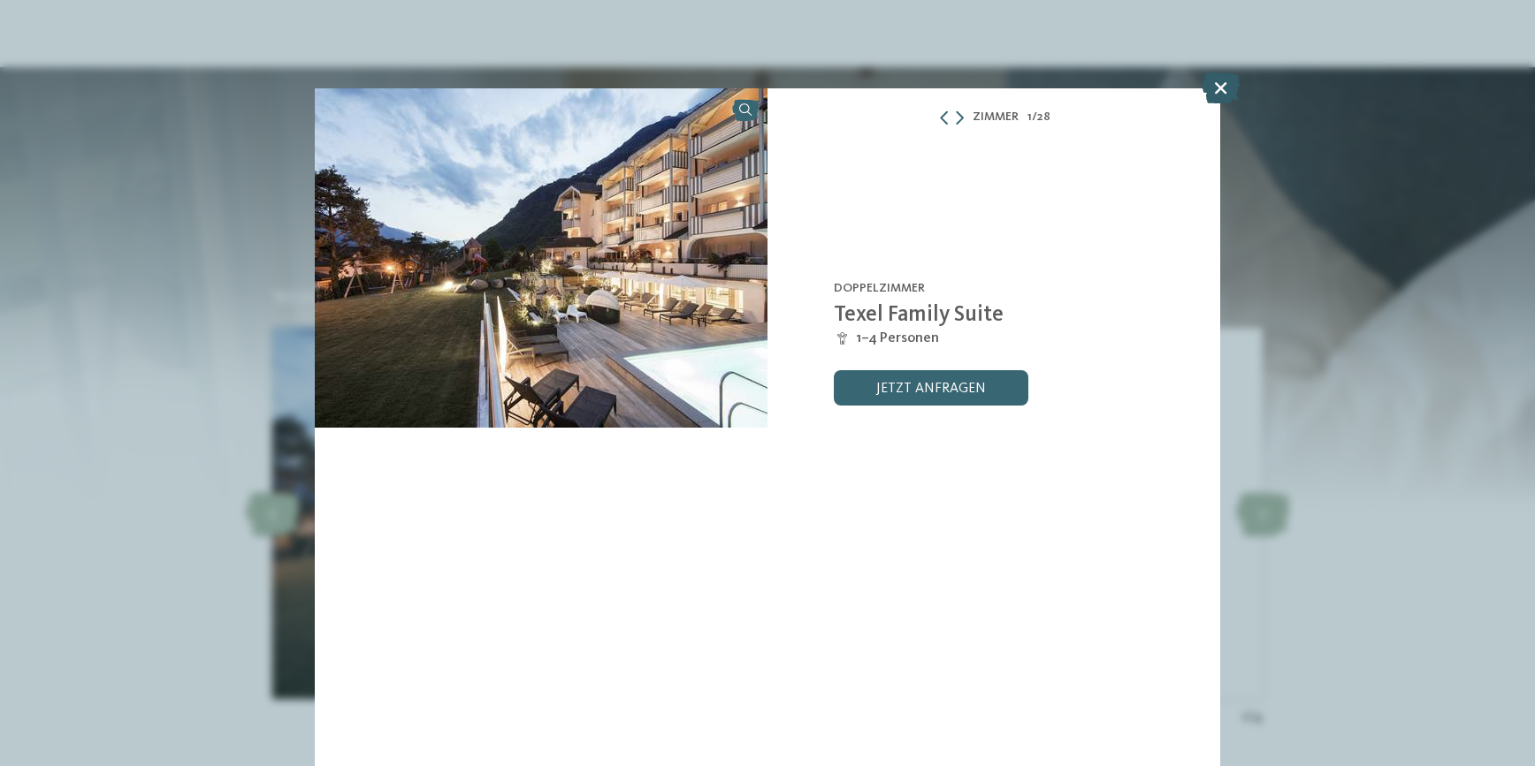
click at [1220, 95] on icon at bounding box center [1220, 87] width 38 height 31
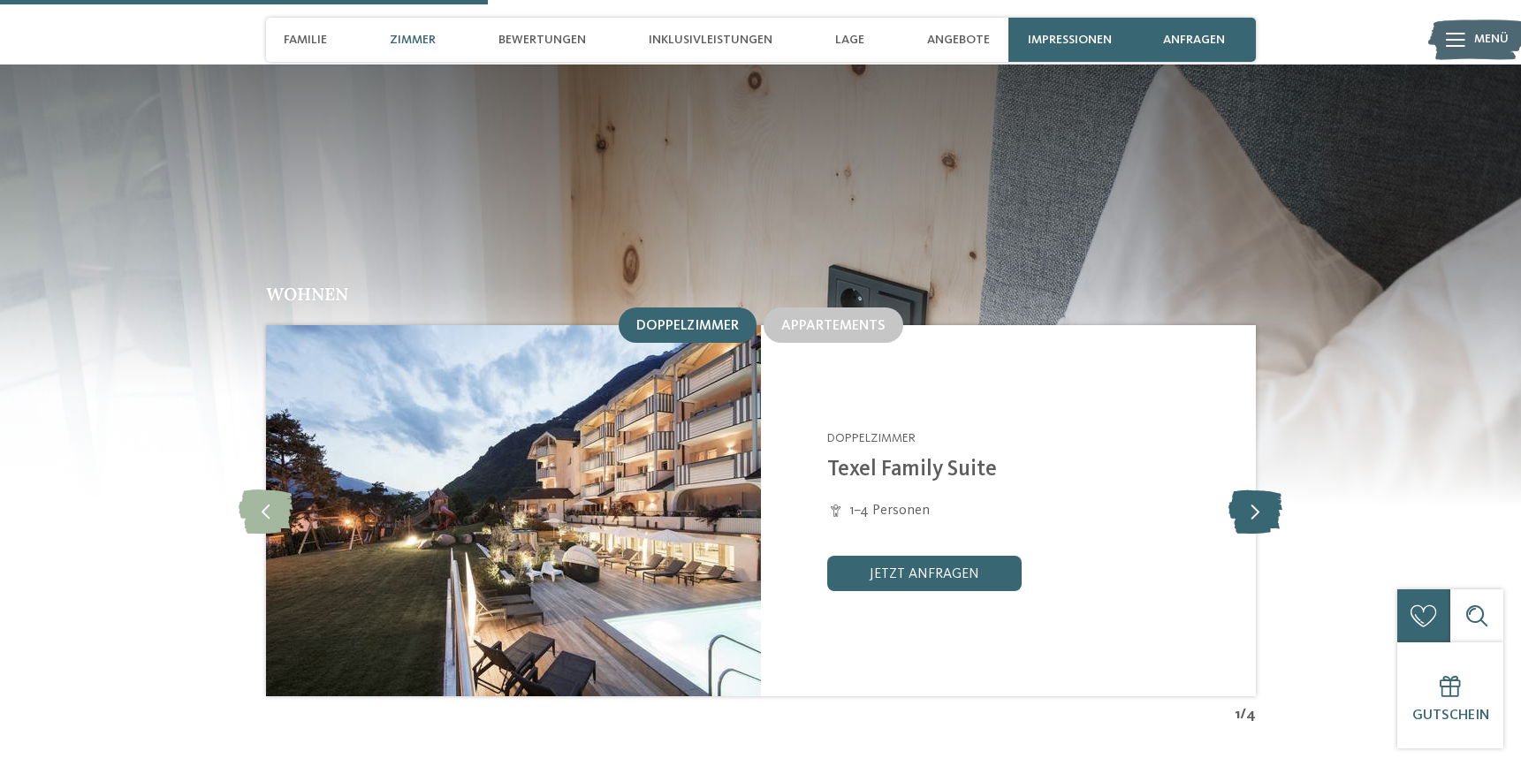
click at [1253, 489] on icon at bounding box center [1256, 511] width 54 height 44
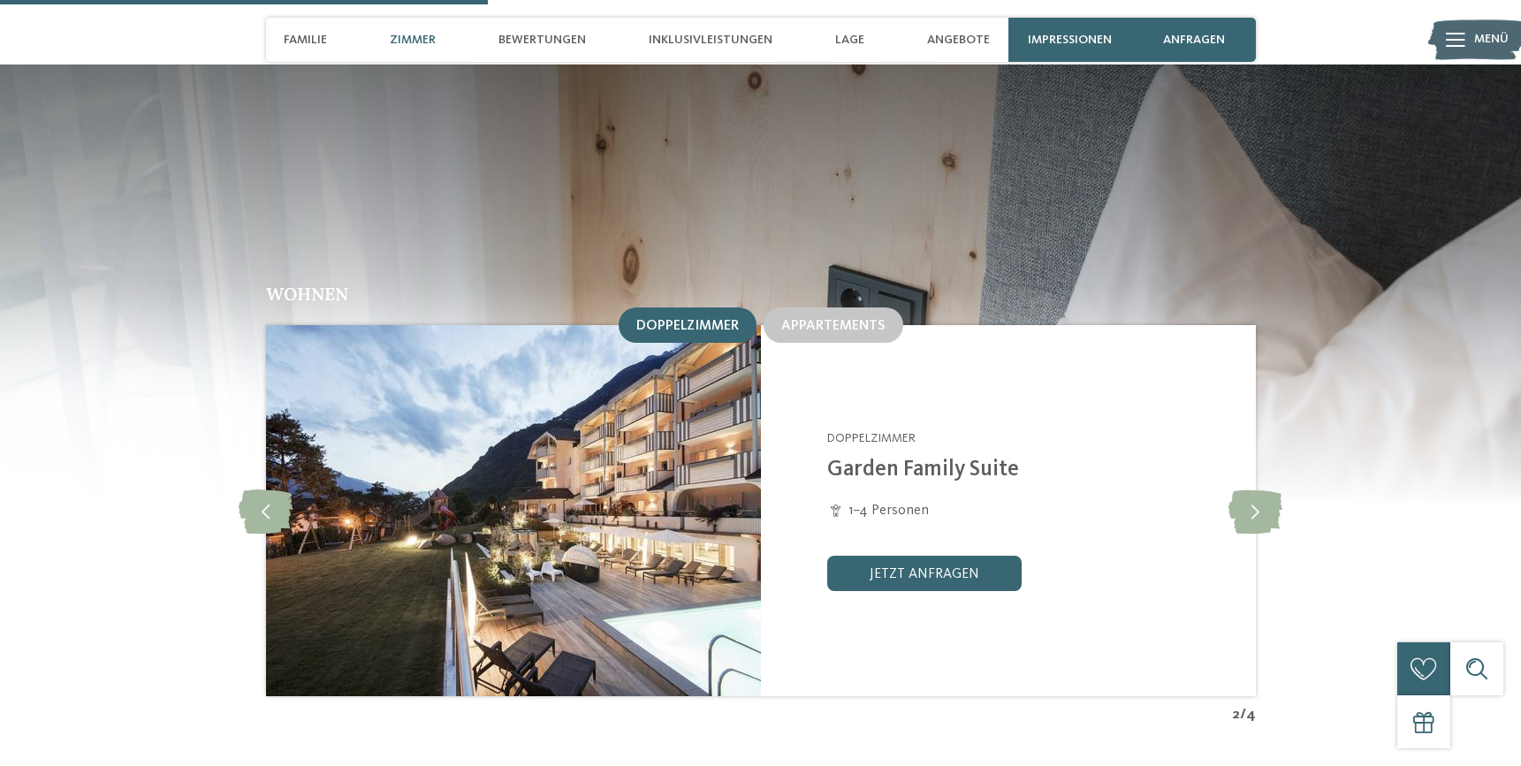
click at [397, 43] on span "Zimmer" at bounding box center [413, 40] width 46 height 15
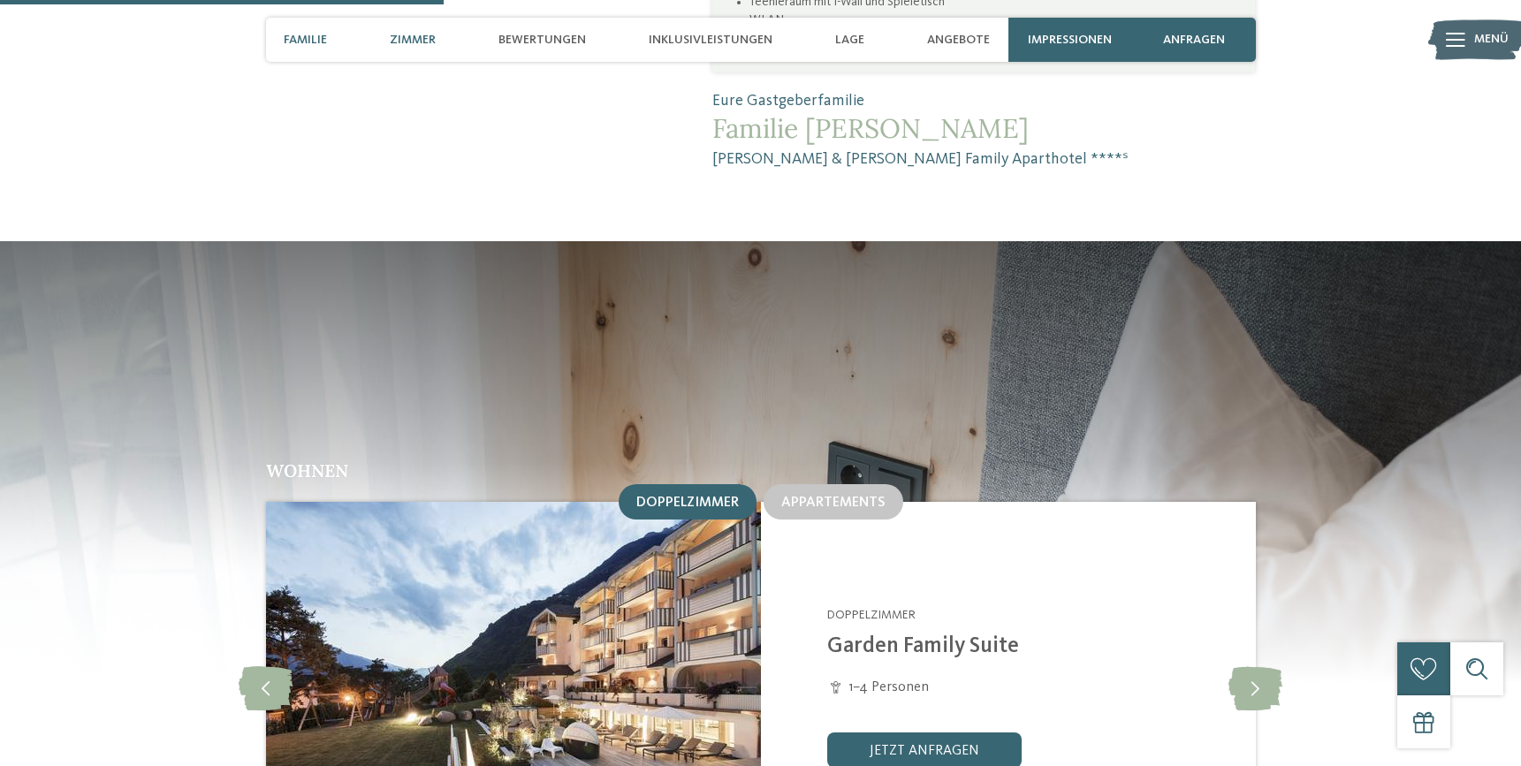
click at [334, 48] on div "Familie" at bounding box center [305, 40] width 61 height 44
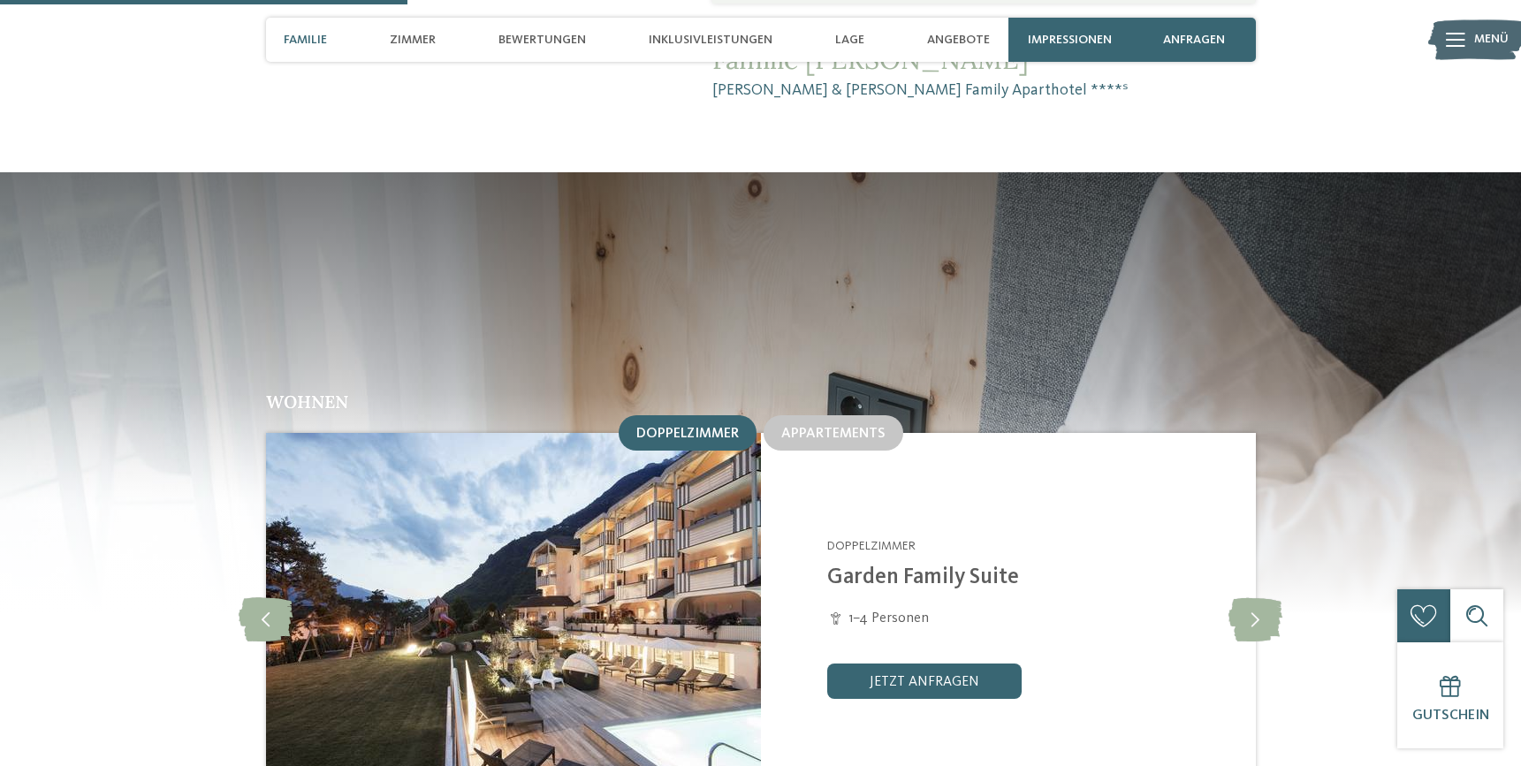
scroll to position [1835, 0]
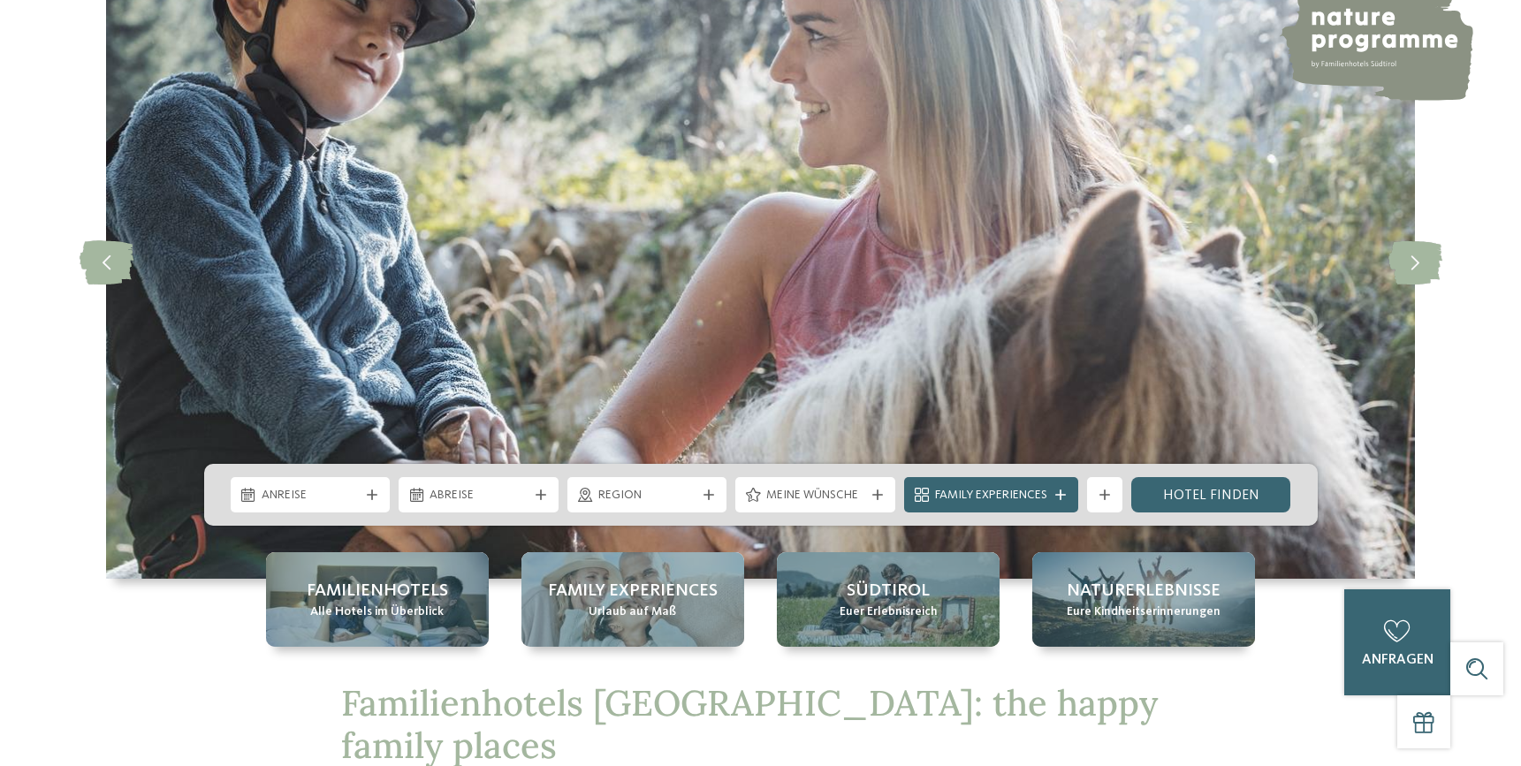
scroll to position [354, 0]
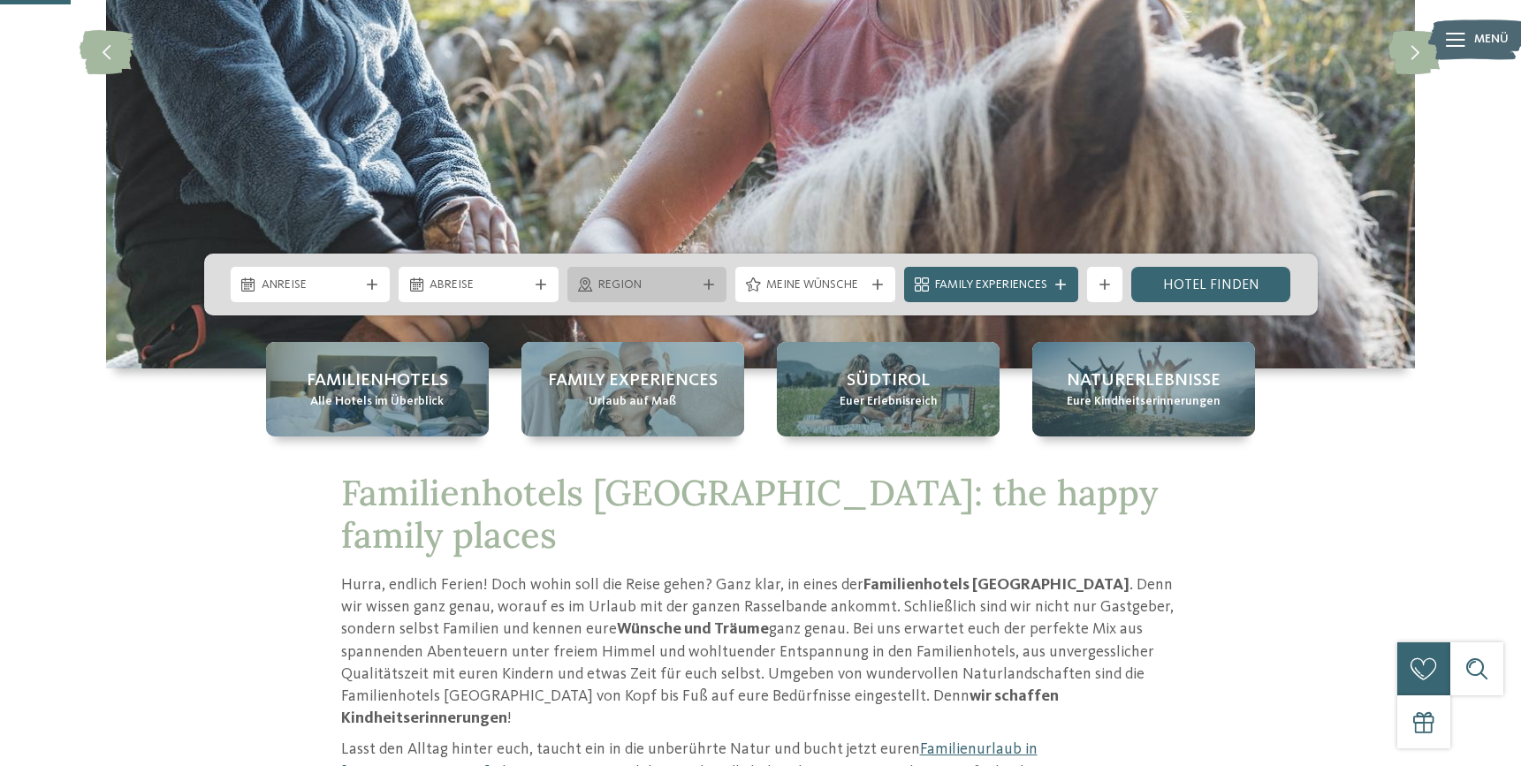
click at [675, 270] on div "Region" at bounding box center [648, 284] width 160 height 35
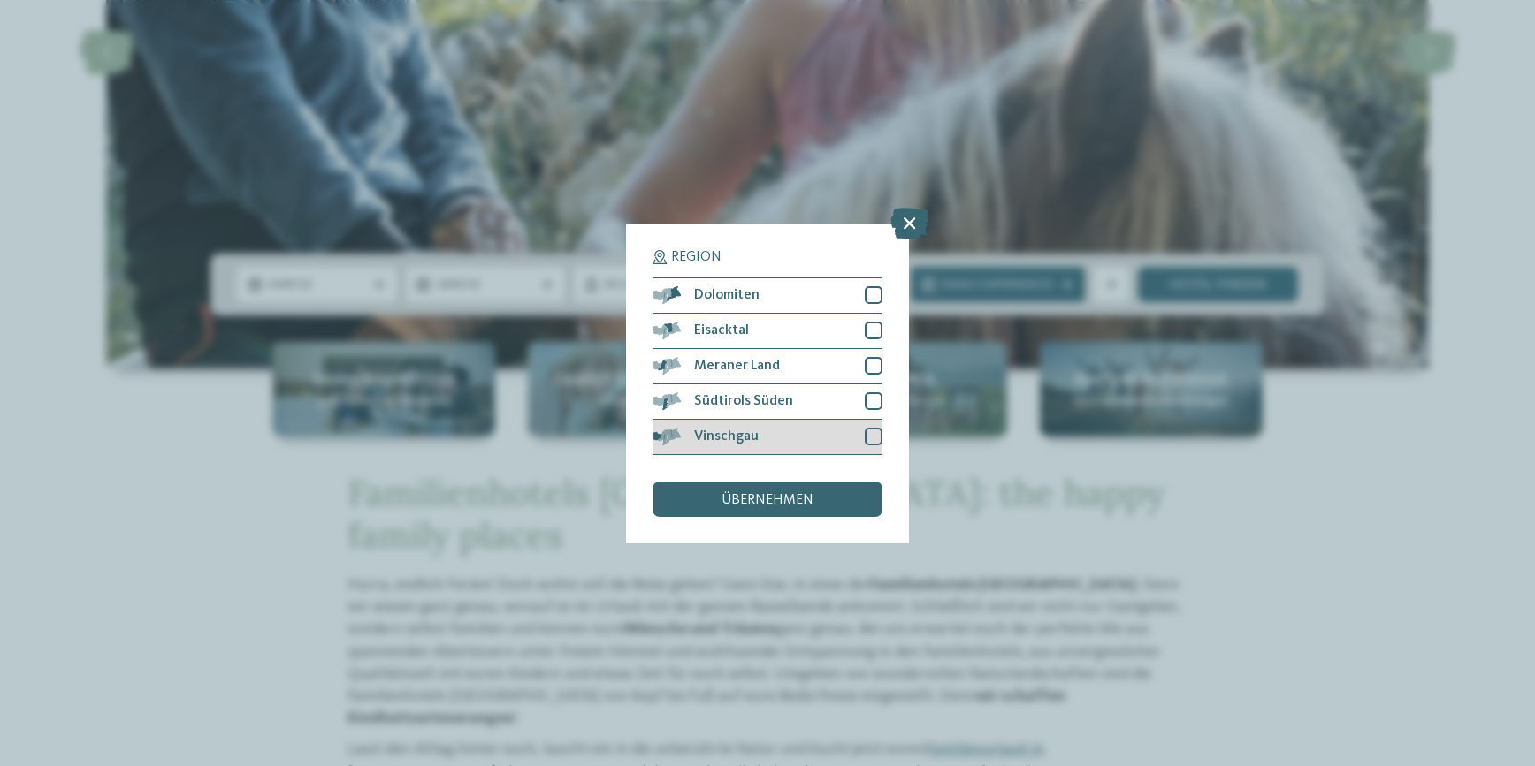
click at [863, 440] on div "Vinschgau" at bounding box center [767, 437] width 230 height 35
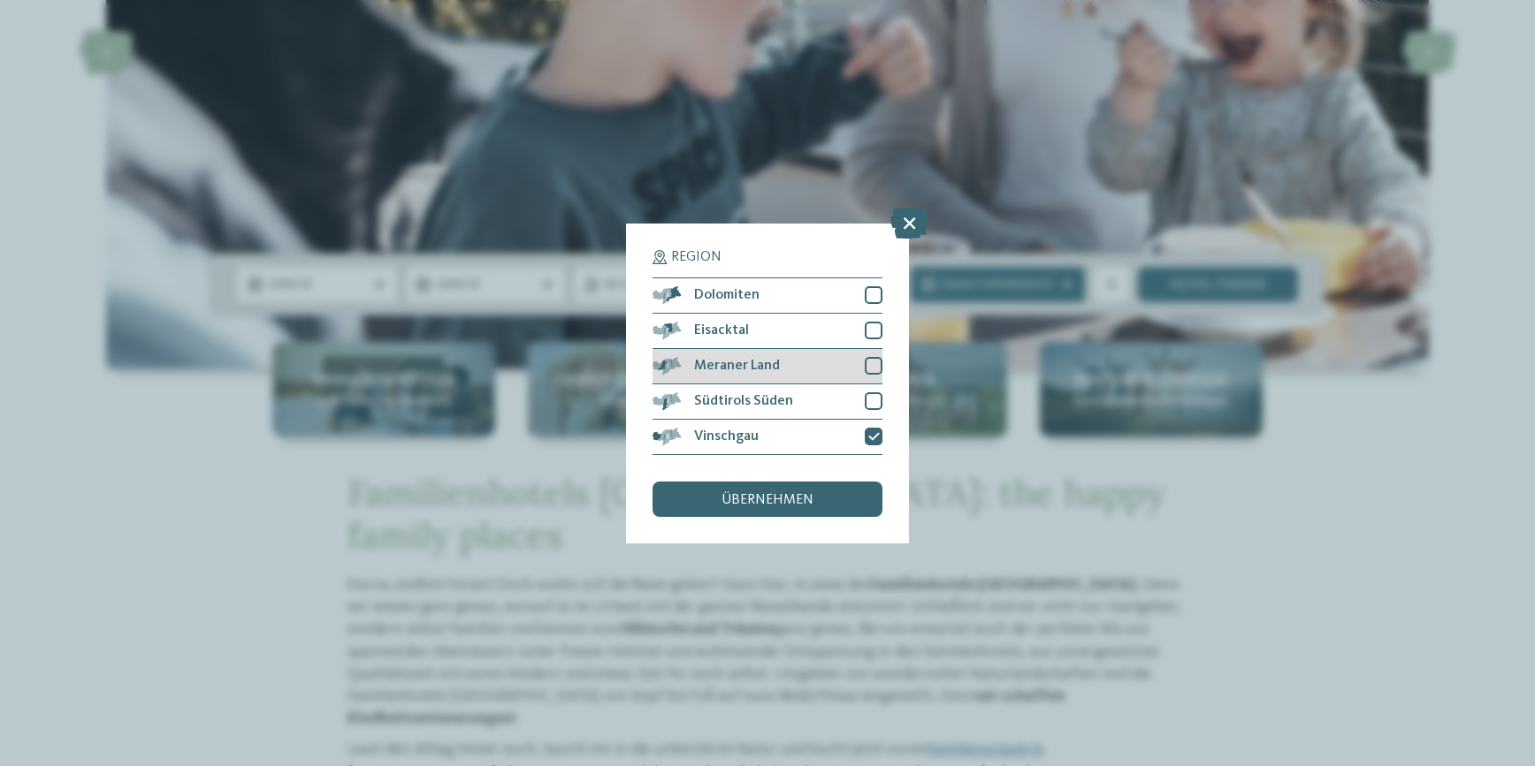
click at [879, 364] on div at bounding box center [874, 366] width 18 height 18
click at [784, 503] on span "übernehmen" at bounding box center [767, 500] width 92 height 14
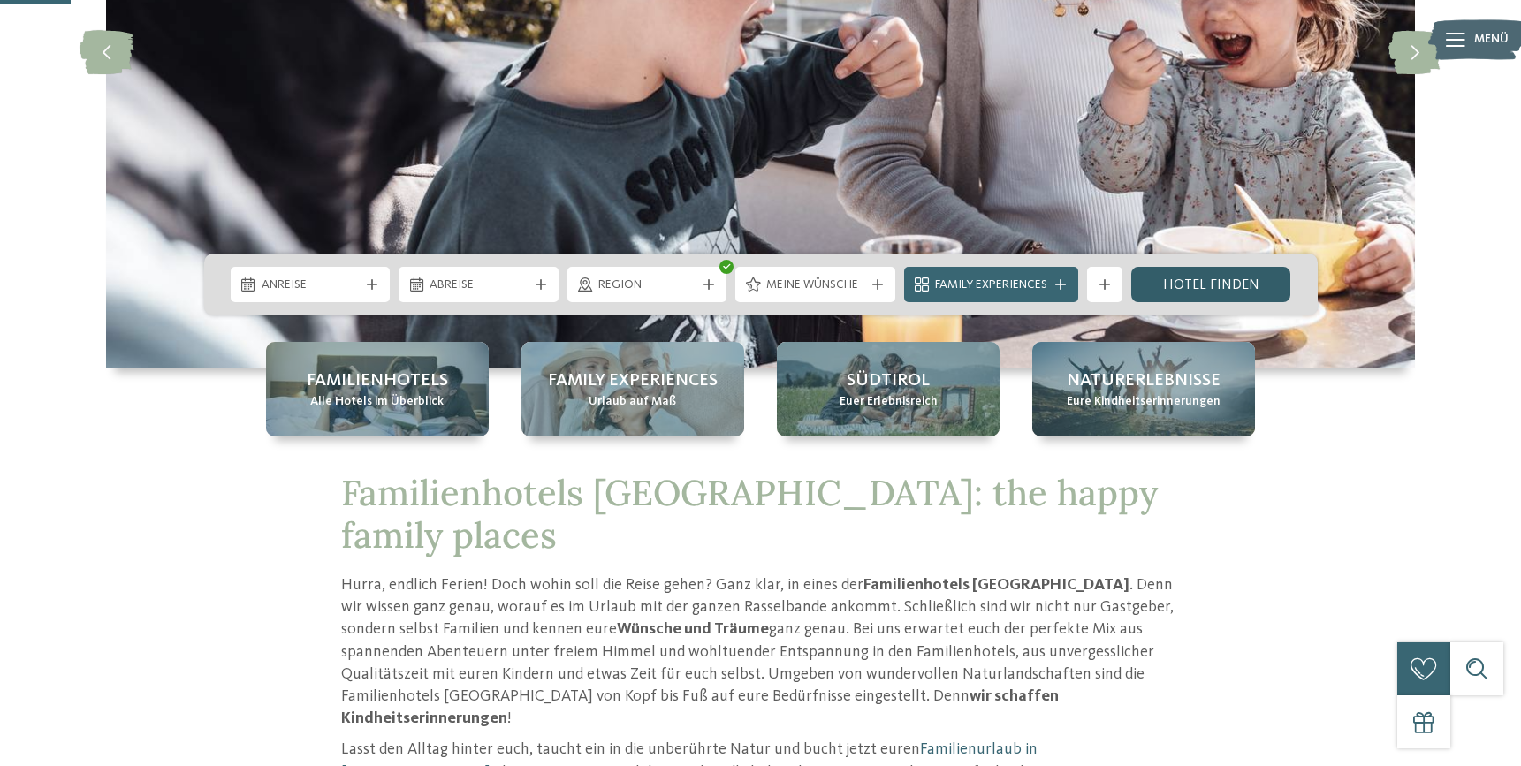
click at [1181, 282] on link "Hotel finden" at bounding box center [1211, 284] width 160 height 35
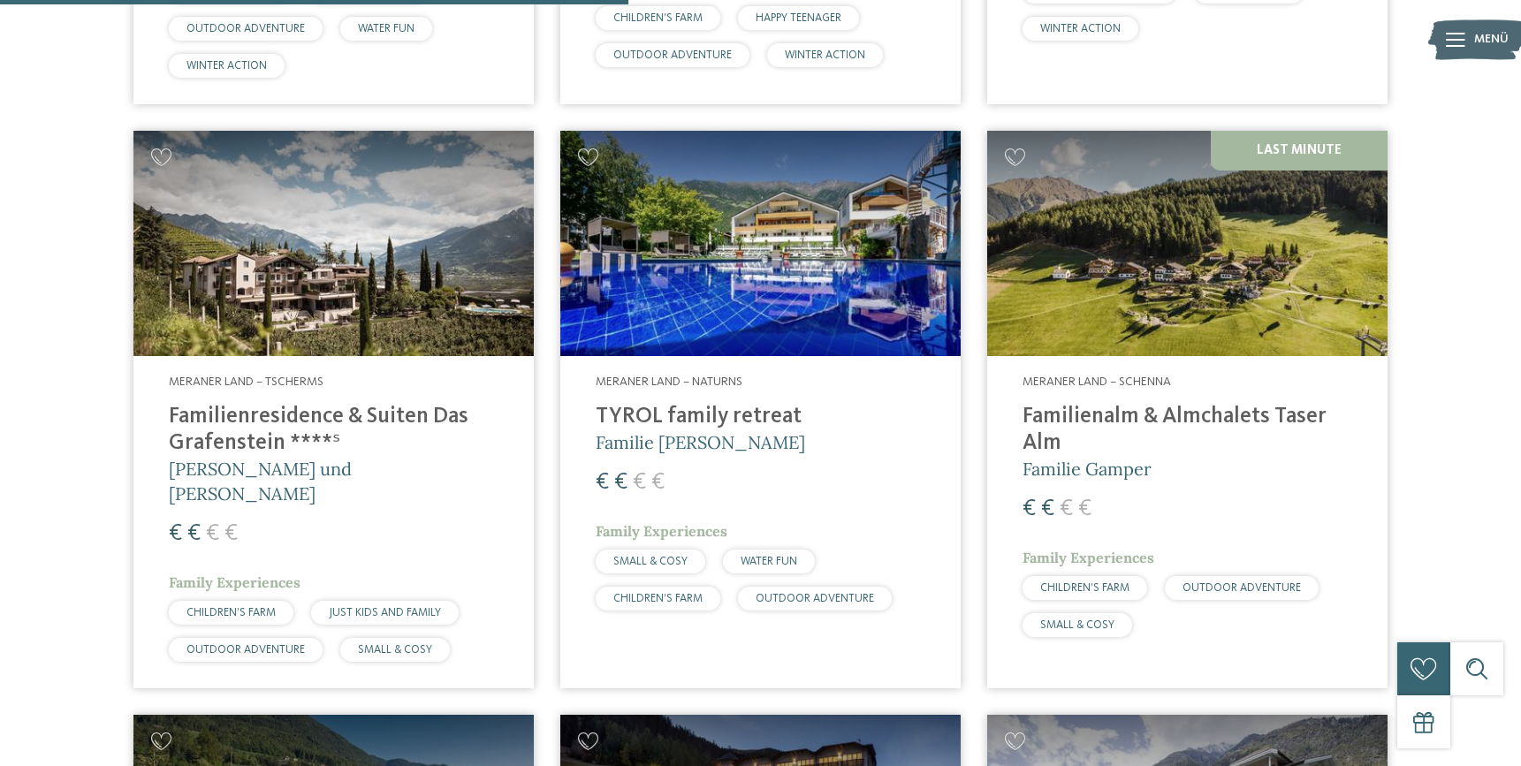
scroll to position [1196, 0]
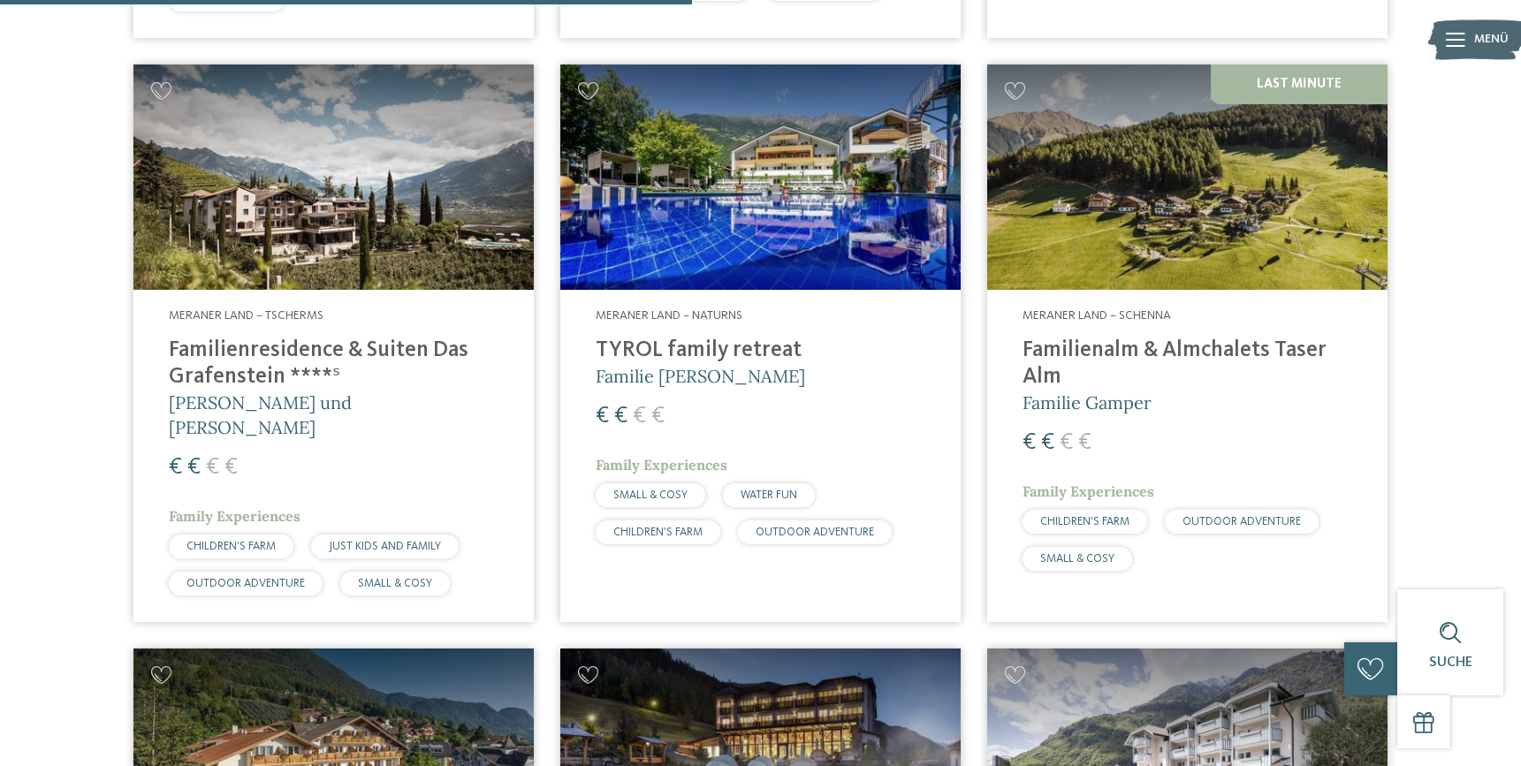
click at [244, 359] on h4 "Familienresidence & Suiten Das Grafenstein ****ˢ" at bounding box center [334, 364] width 330 height 53
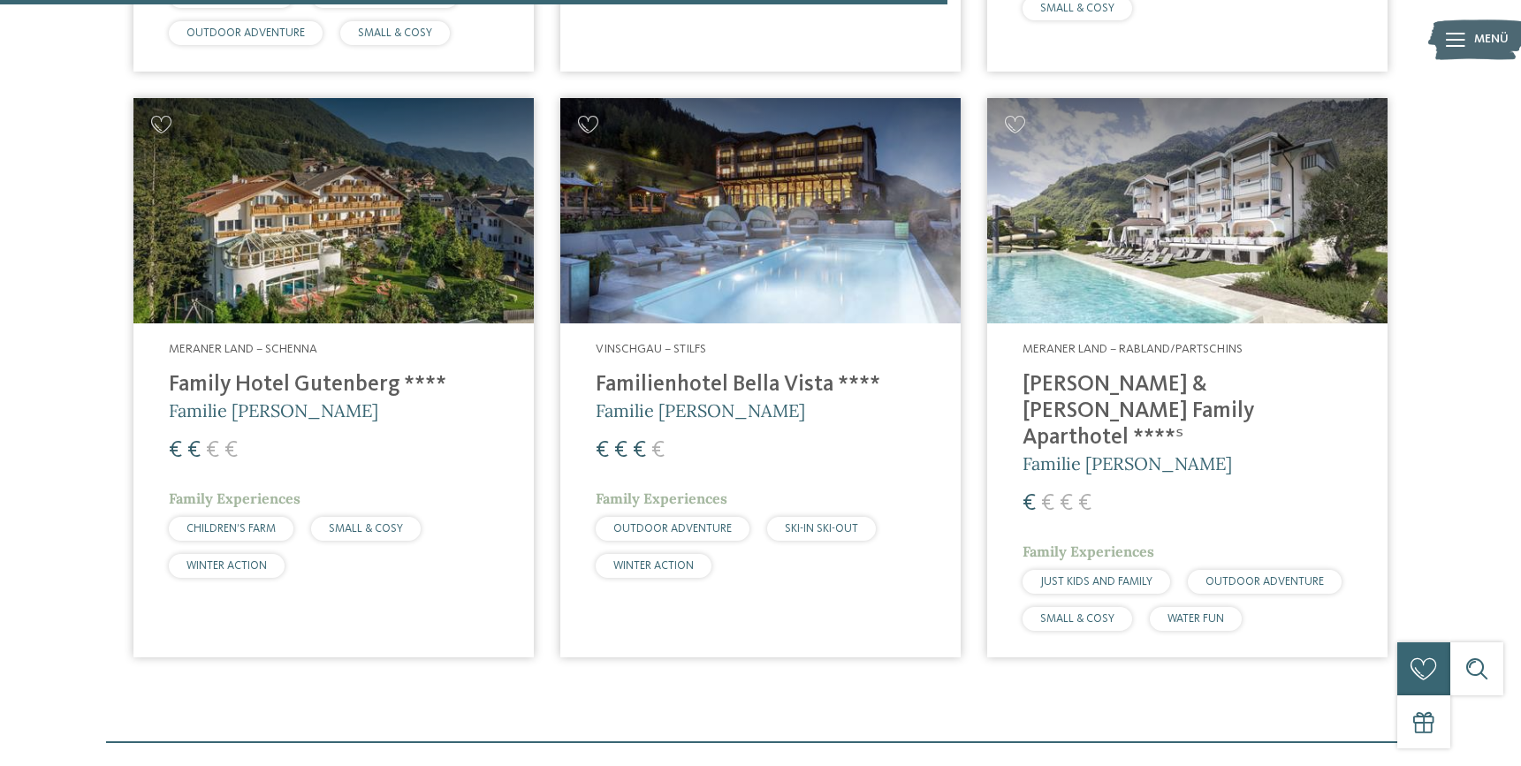
scroll to position [1903, 0]
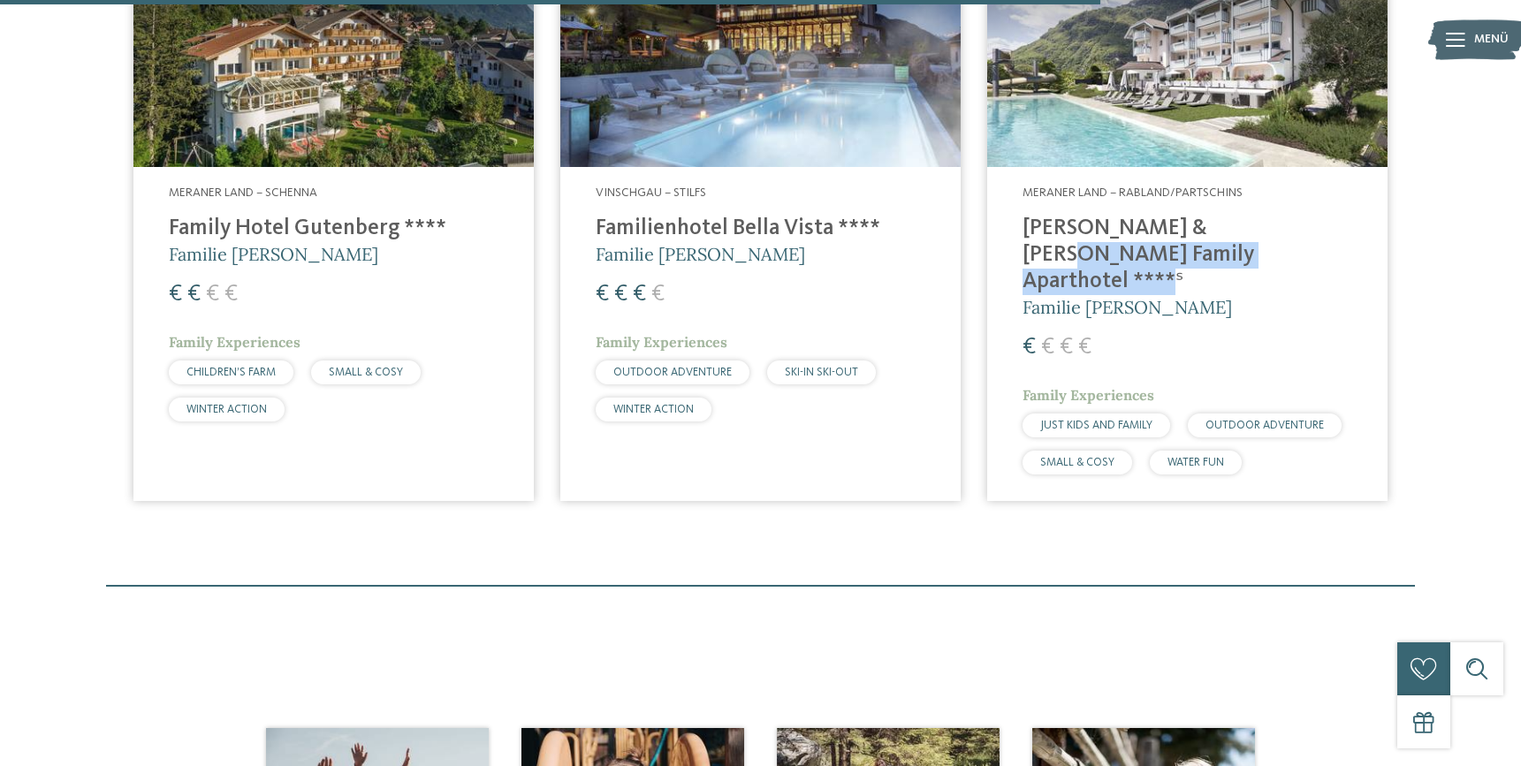
drag, startPoint x: 1015, startPoint y: 196, endPoint x: 1336, endPoint y: 202, distance: 320.9
copy h4 "[PERSON_NAME] & [PERSON_NAME] Family Aparthotel"
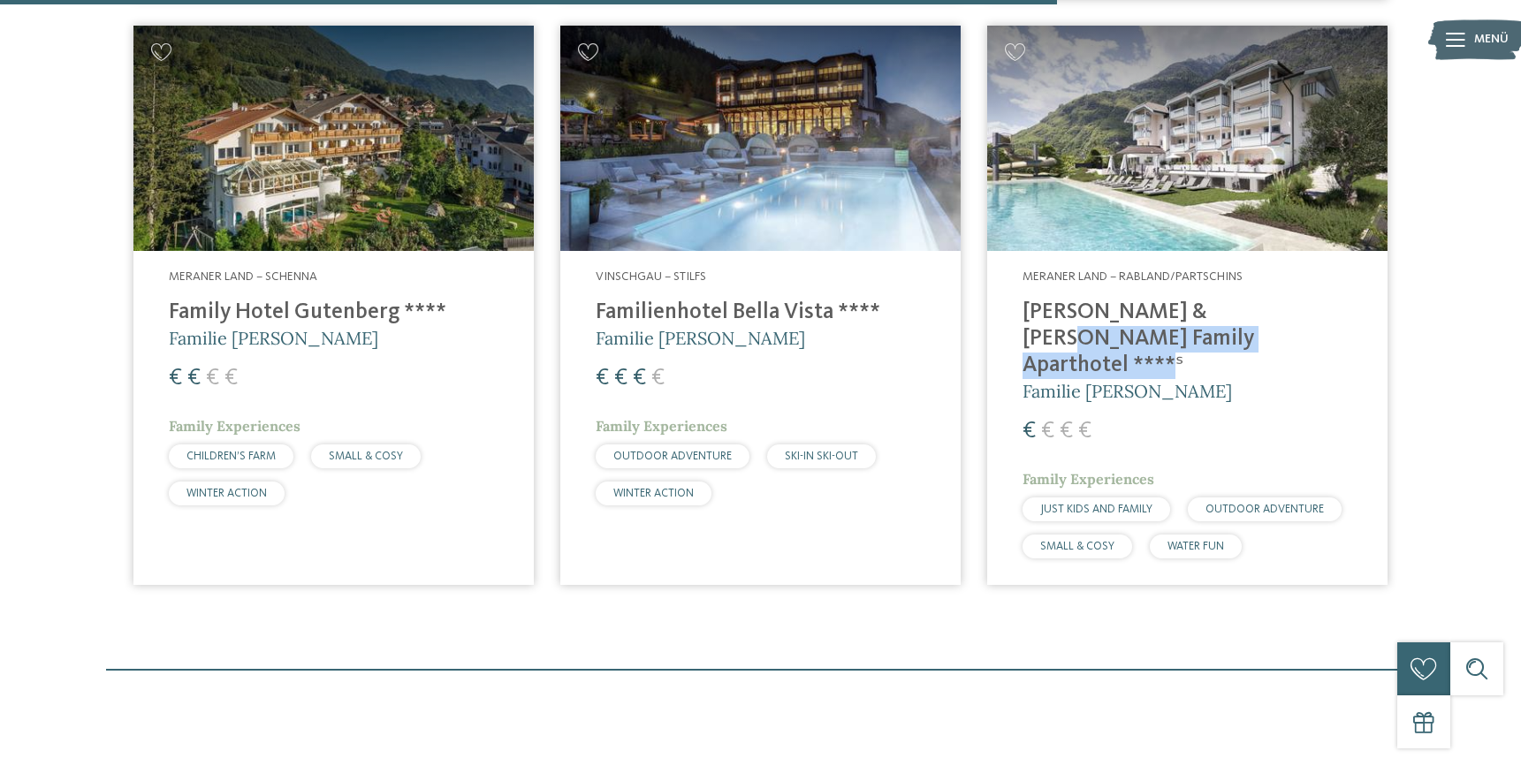
scroll to position [1815, 0]
